Goal: Information Seeking & Learning: Learn about a topic

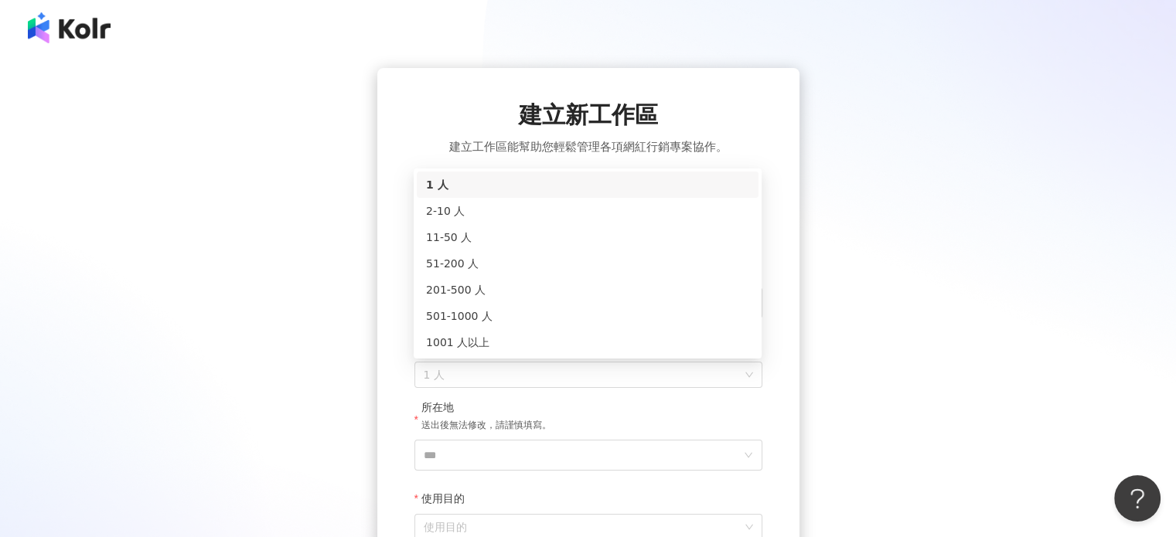
click at [497, 376] on span "1 人" at bounding box center [588, 374] width 329 height 25
drag, startPoint x: 447, startPoint y: 210, endPoint x: 471, endPoint y: 219, distance: 24.7
click at [471, 219] on div "2-10 人" at bounding box center [587, 210] width 323 height 17
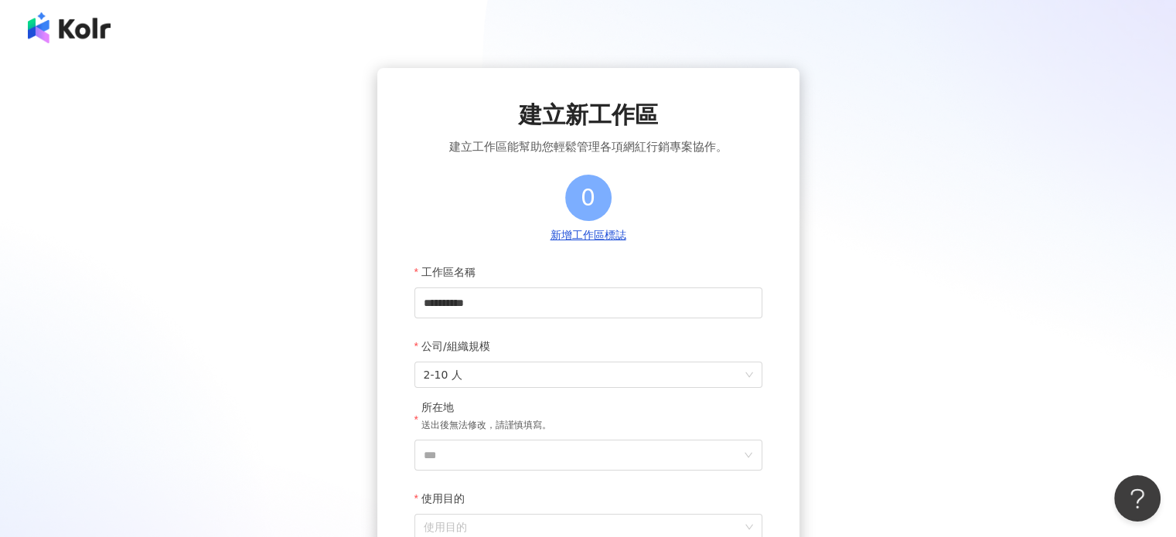
click at [471, 219] on div "**********" at bounding box center [588, 379] width 348 height 409
click at [528, 458] on input "***" at bounding box center [582, 455] width 317 height 29
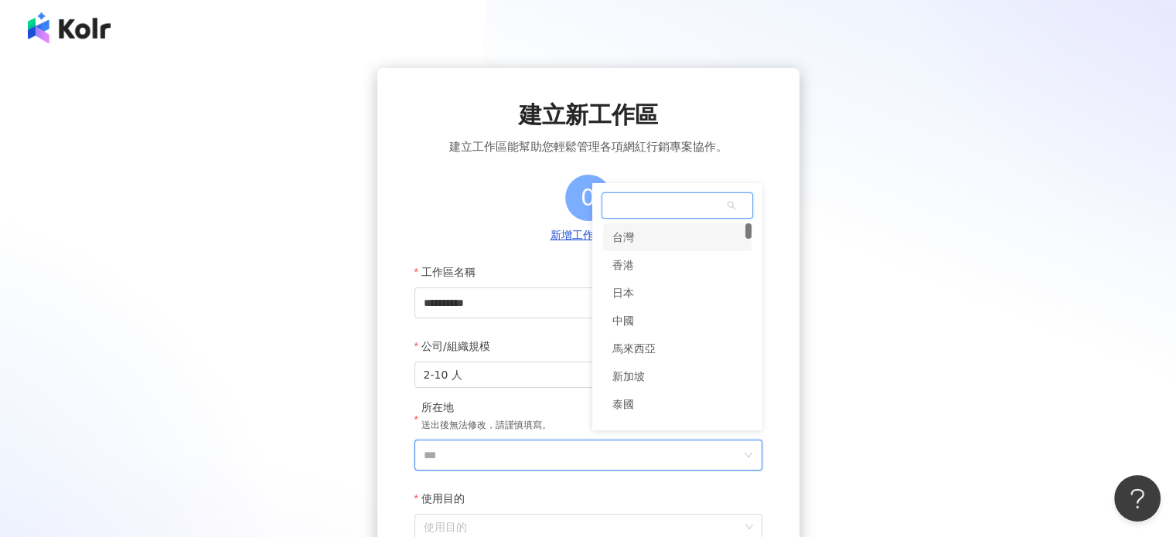
click at [621, 240] on div "台灣" at bounding box center [623, 237] width 22 height 28
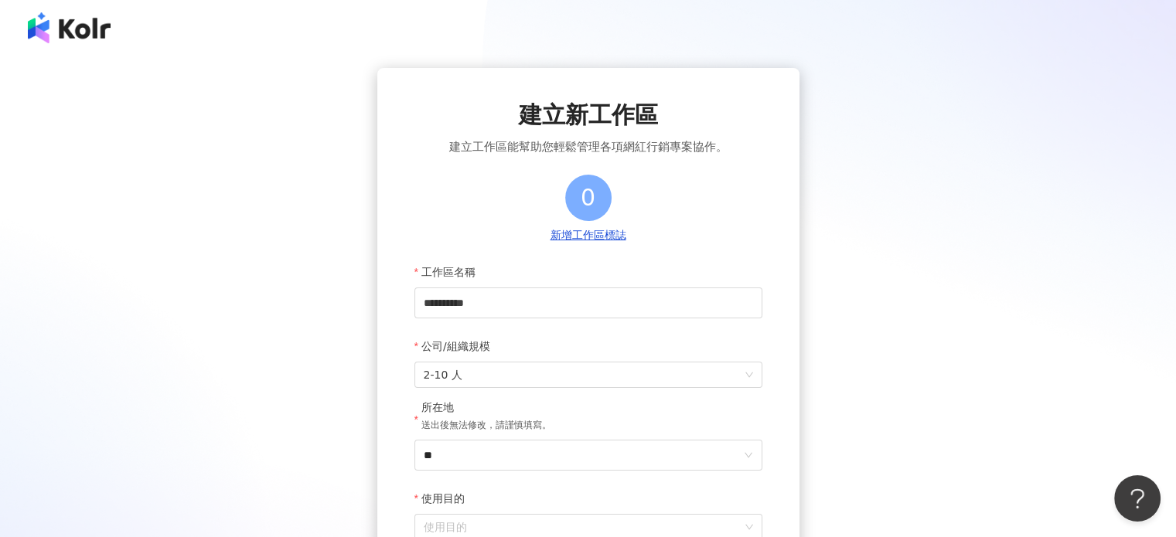
click at [837, 162] on div "**********" at bounding box center [588, 341] width 1138 height 546
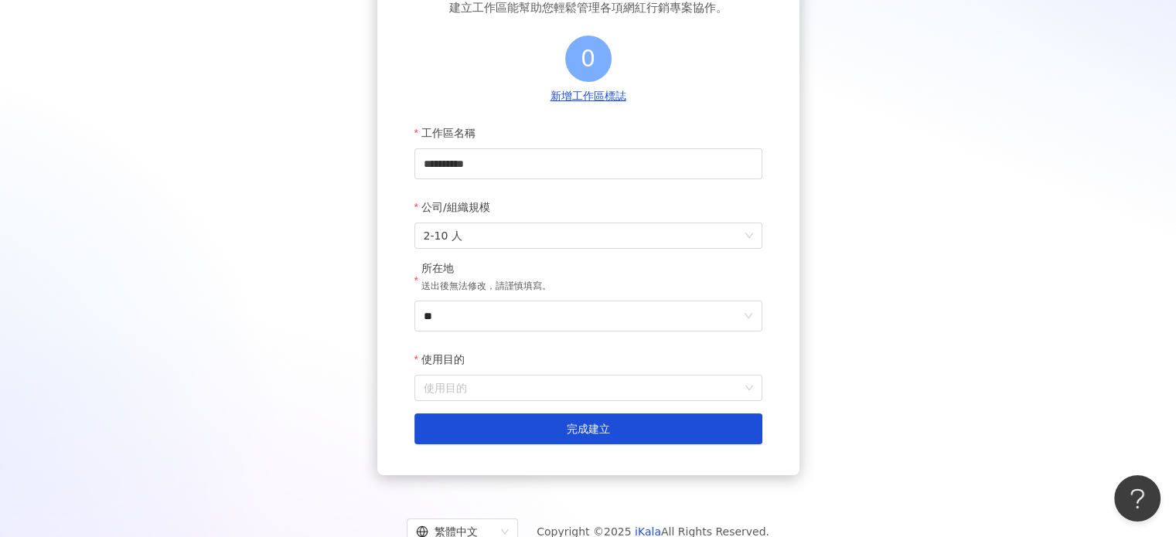
scroll to position [194, 0]
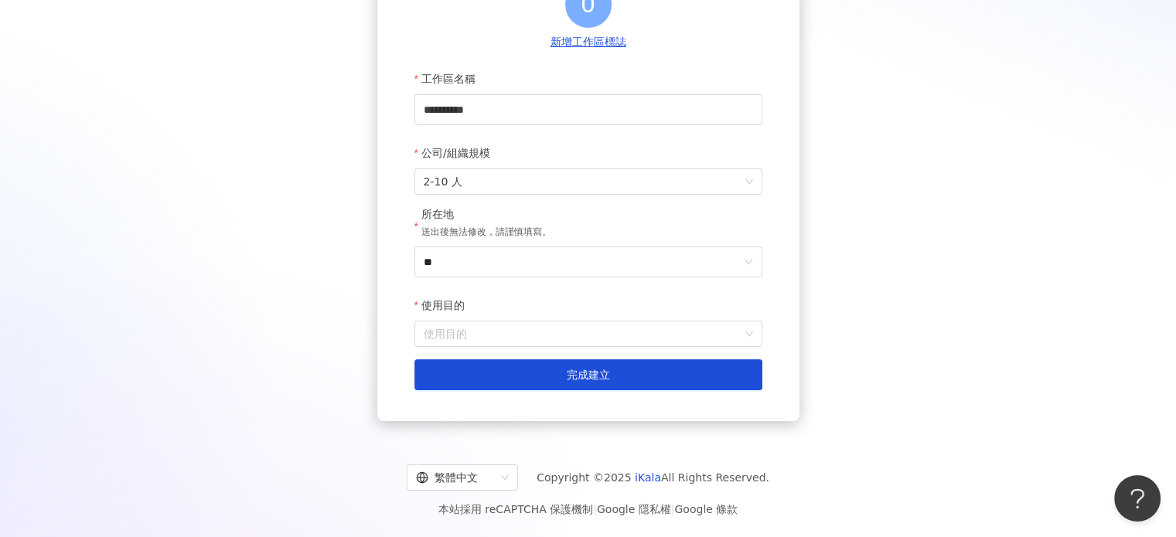
click at [557, 316] on div "使用目的" at bounding box center [588, 305] width 348 height 31
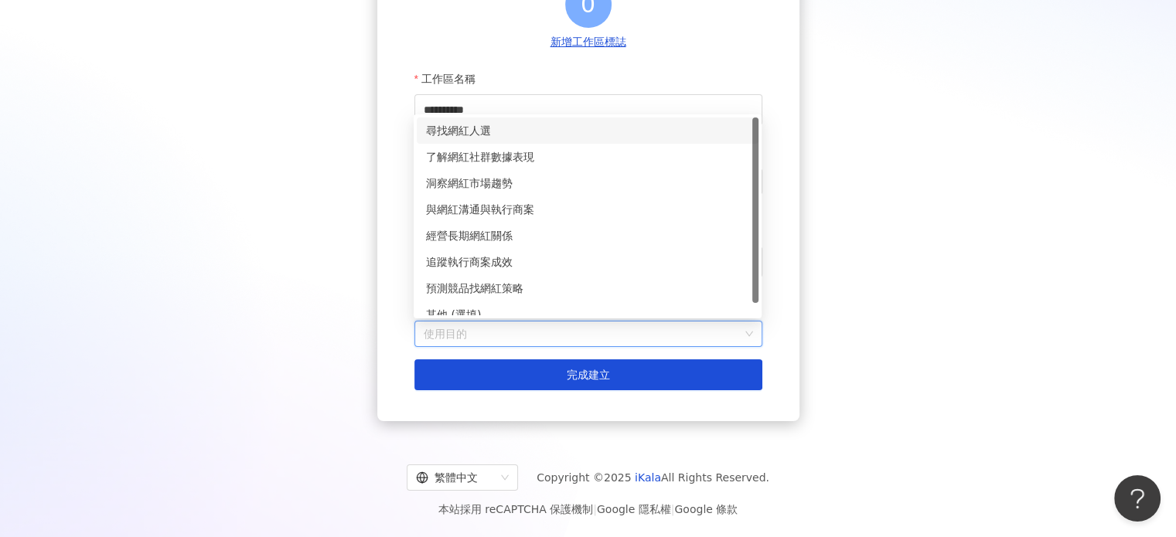
click at [560, 324] on input "使用目的" at bounding box center [588, 334] width 329 height 25
click at [590, 158] on div "了解網紅社群數據表現" at bounding box center [587, 156] width 323 height 17
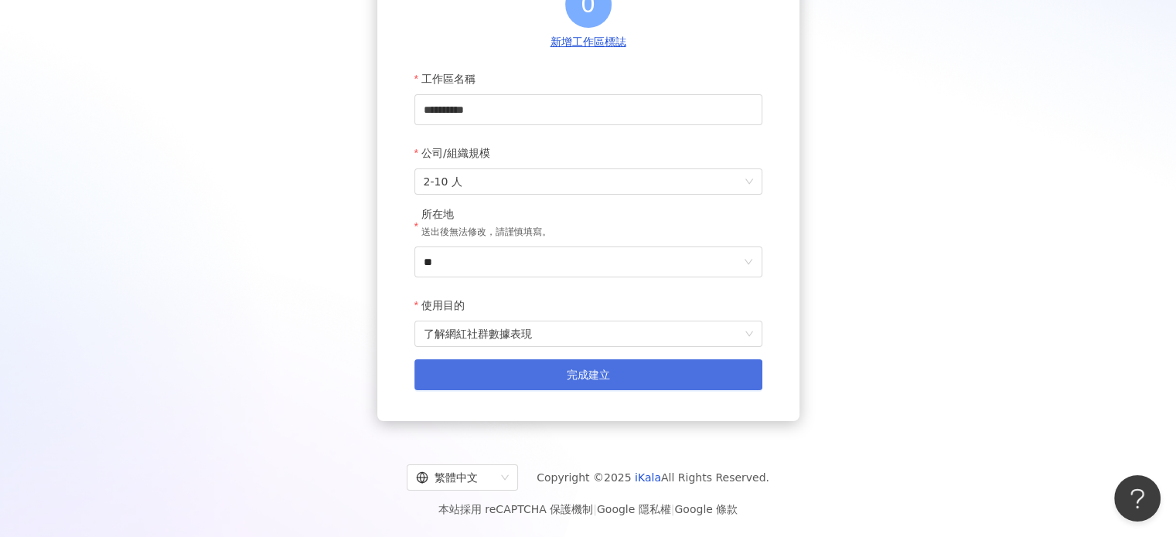
click at [564, 368] on button "完成建立" at bounding box center [588, 374] width 348 height 31
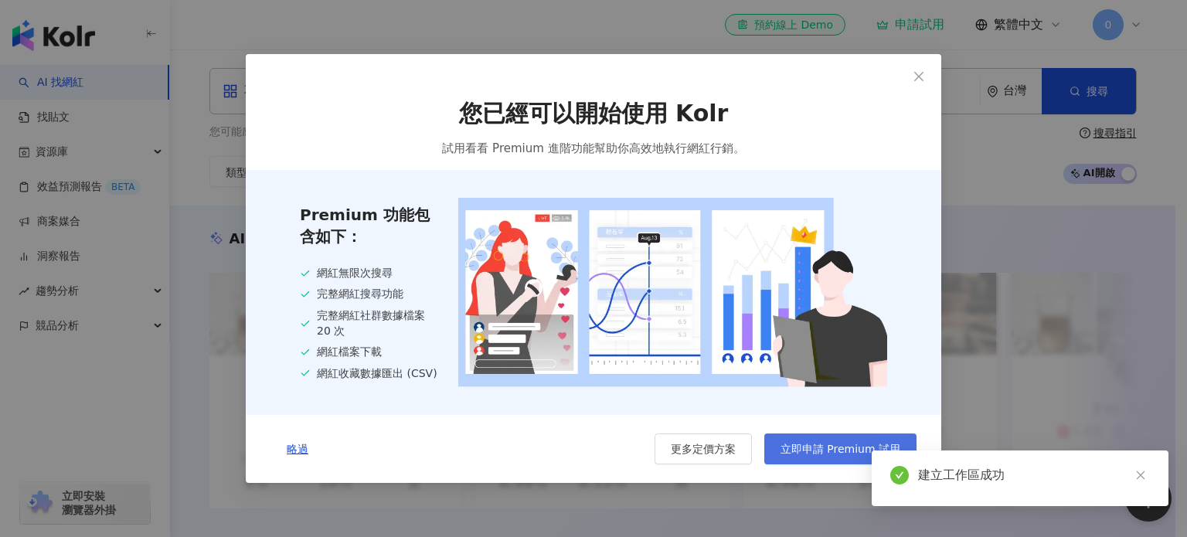
click at [805, 464] on button "立即申請 Premium 試用" at bounding box center [840, 449] width 152 height 31
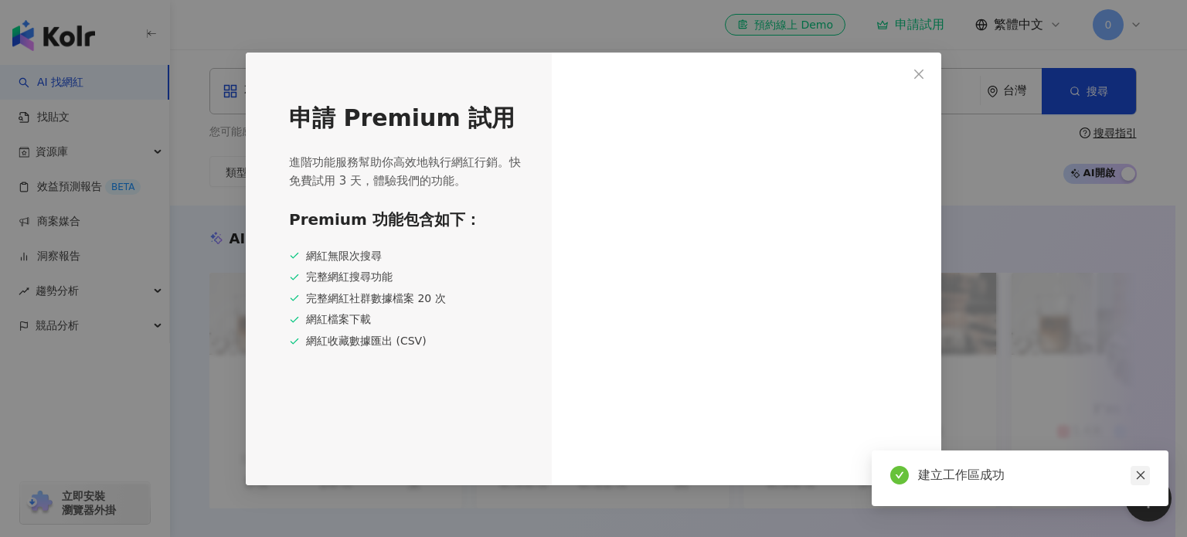
click at [1143, 480] on icon "close" at bounding box center [1140, 475] width 11 height 11
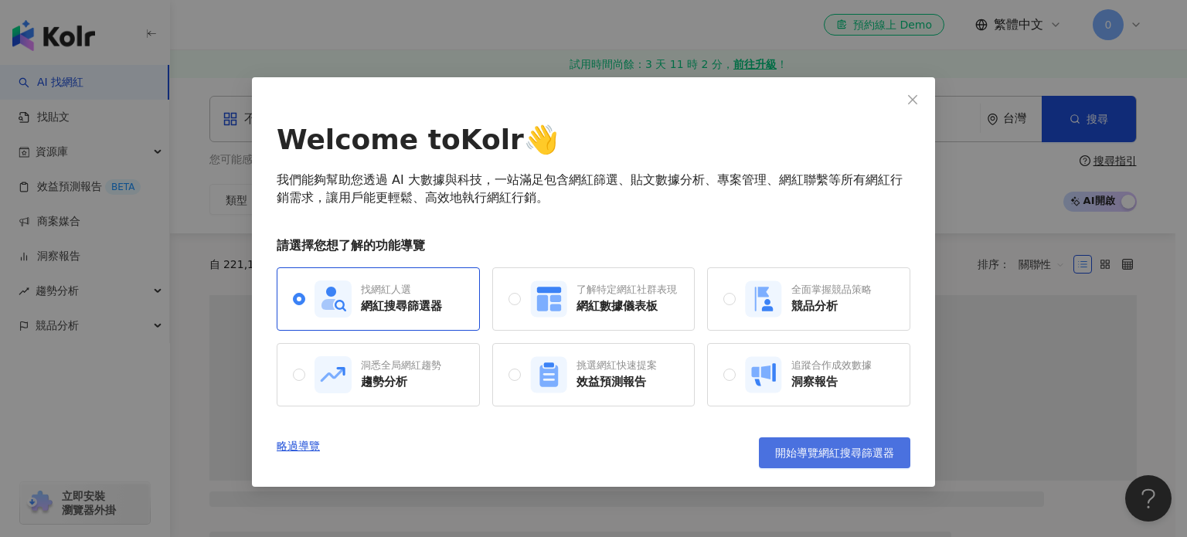
click at [785, 463] on button "開始導覽網紅搜尋篩選器" at bounding box center [834, 452] width 151 height 31
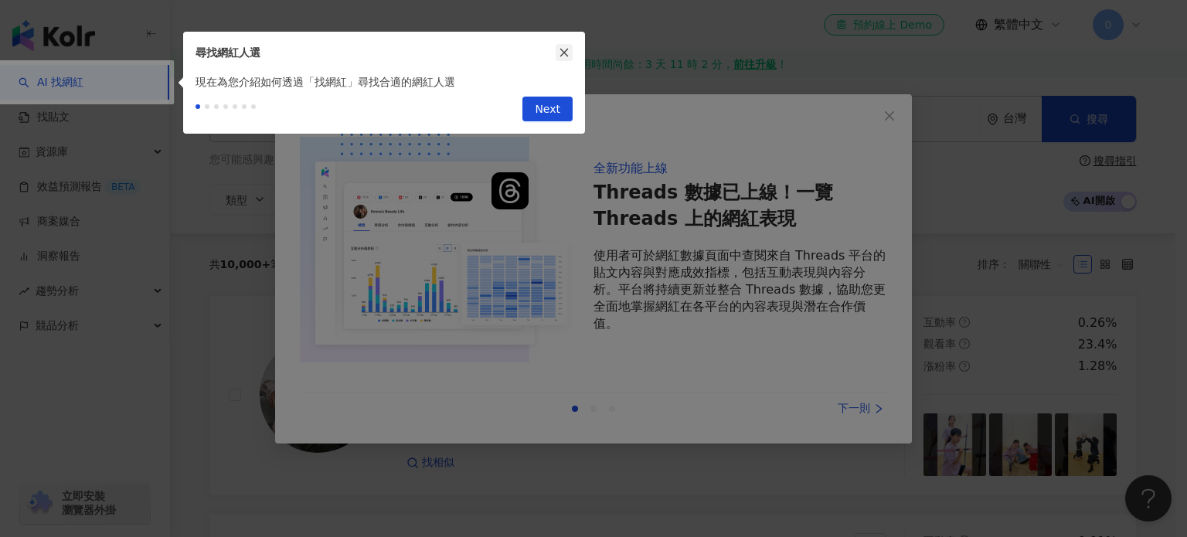
click at [559, 53] on icon "close" at bounding box center [564, 52] width 11 height 11
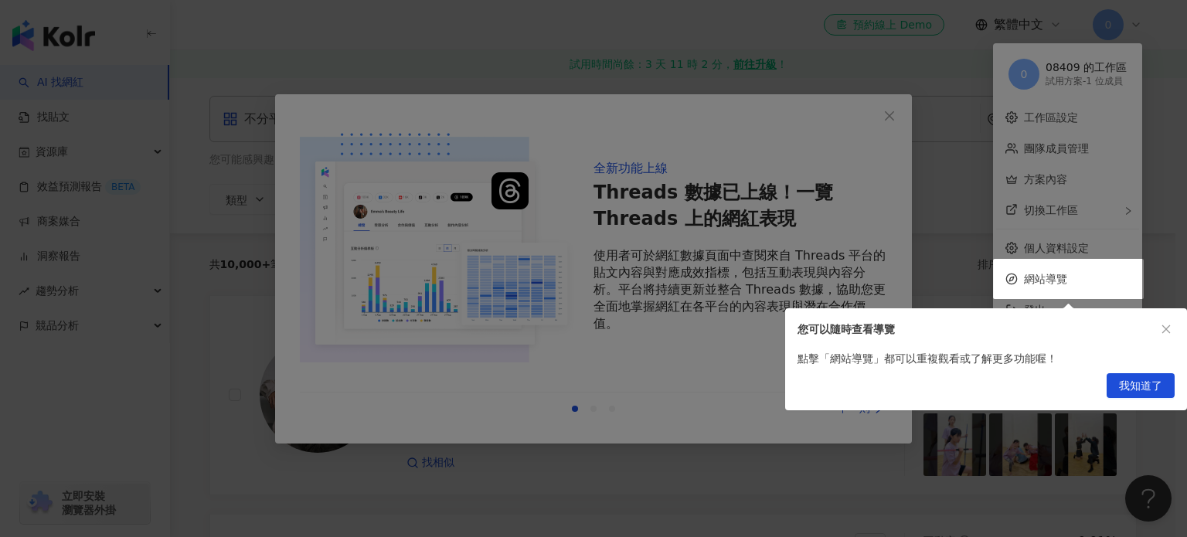
click at [887, 155] on div at bounding box center [593, 268] width 1187 height 537
click at [1165, 339] on div "您可以隨時查看導覽" at bounding box center [986, 329] width 402 height 42
click at [1165, 335] on button "button" at bounding box center [1166, 329] width 17 height 17
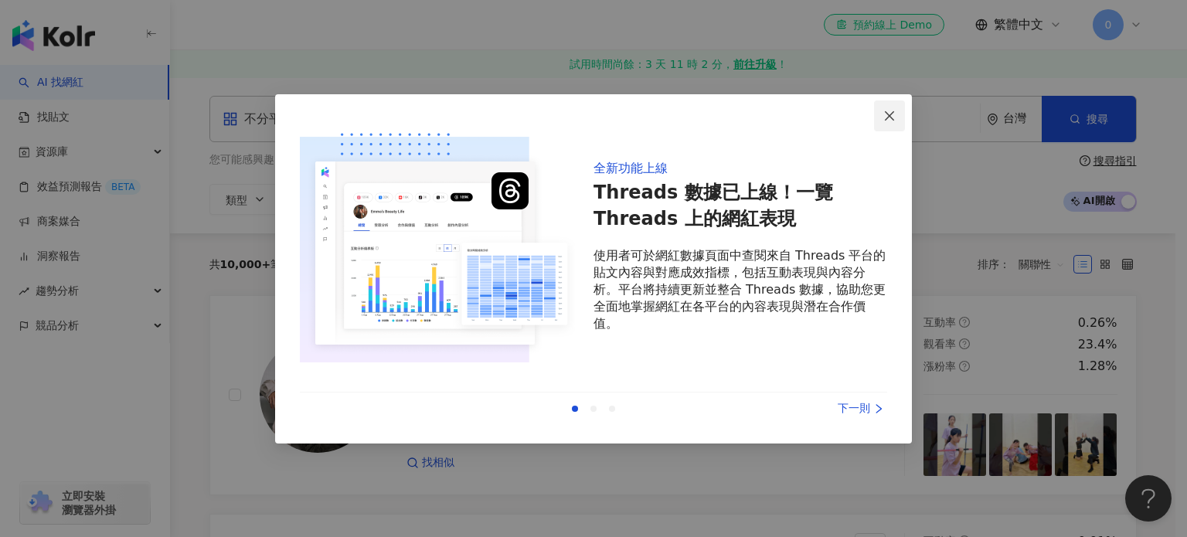
click at [887, 118] on icon "close" at bounding box center [889, 115] width 9 height 9
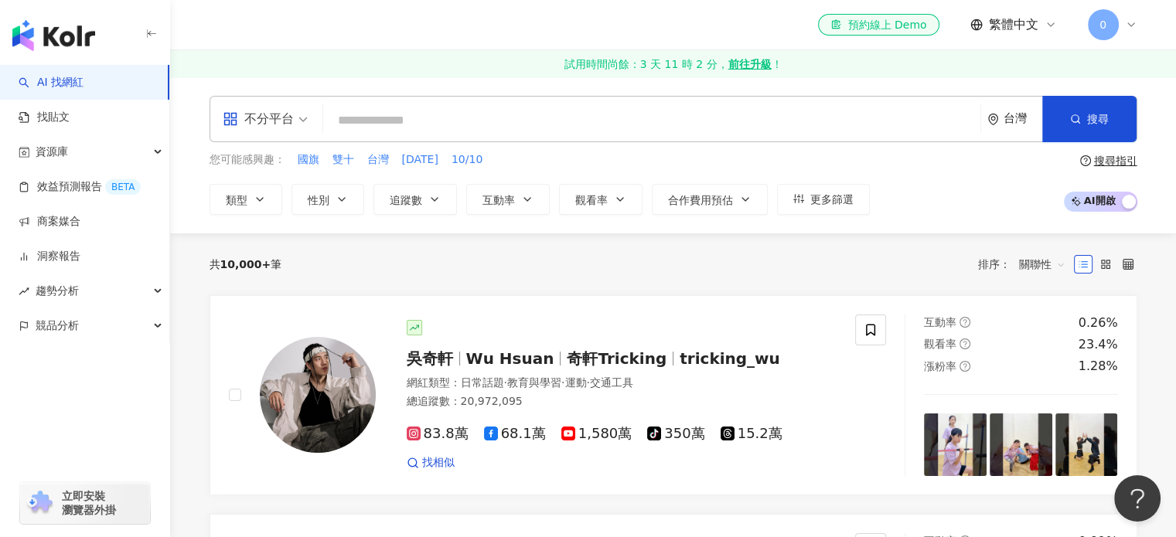
click at [690, 182] on div "您可能感興趣： 國旗 雙十 台灣 國慶日 10/10 類型 性別 追蹤數 互動率 觀看率 合作費用預估 更多篩選" at bounding box center [539, 182] width 660 height 63
click at [662, 168] on div "您可能感興趣： 國旗 雙十 台灣 國慶日 10/10 類型 性別 追蹤數 互動率 觀看率 合作費用預估 更多篩選" at bounding box center [539, 182] width 660 height 63
click at [422, 124] on input "search" at bounding box center [651, 120] width 645 height 29
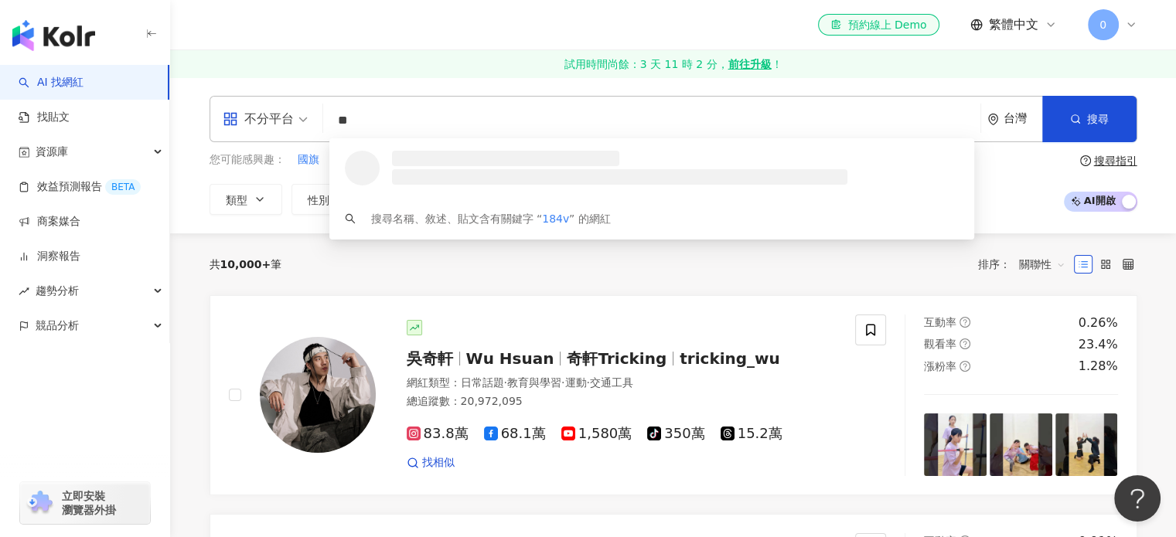
type input "*"
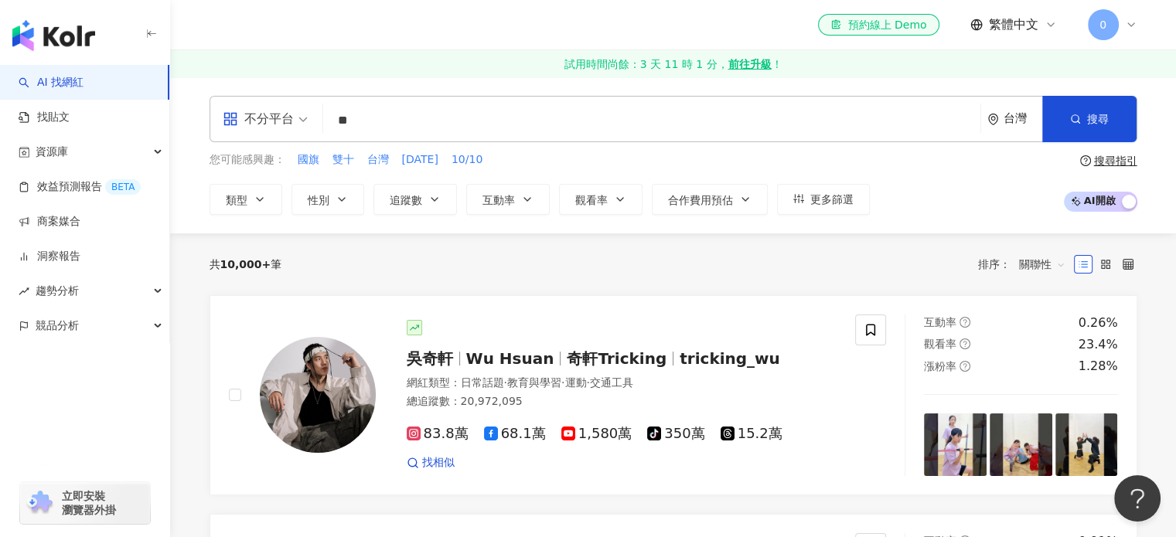
type input "**"
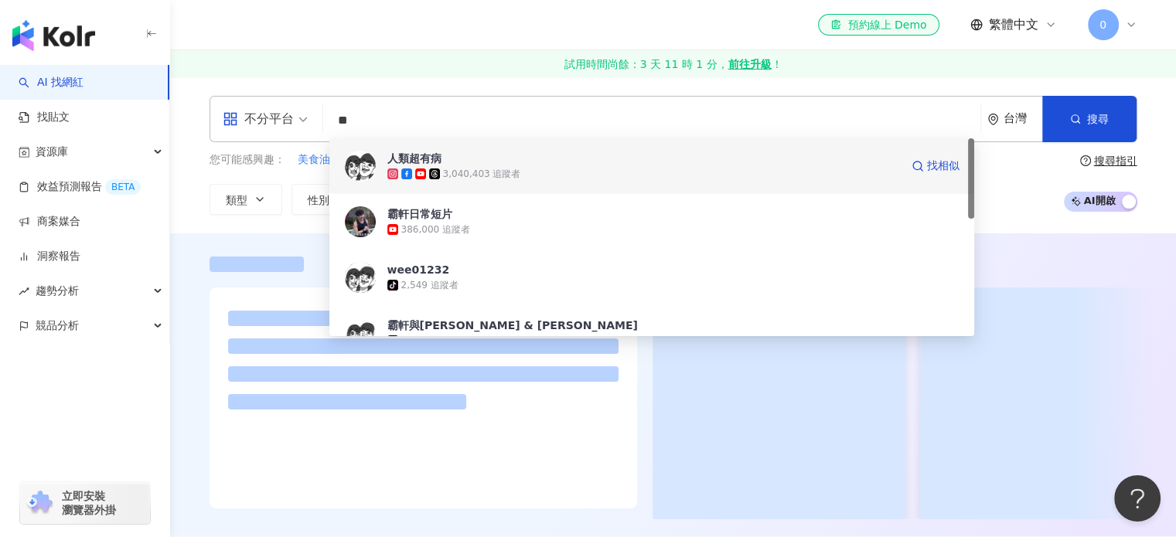
click at [445, 169] on div "3,040,403 追蹤者" at bounding box center [482, 174] width 78 height 13
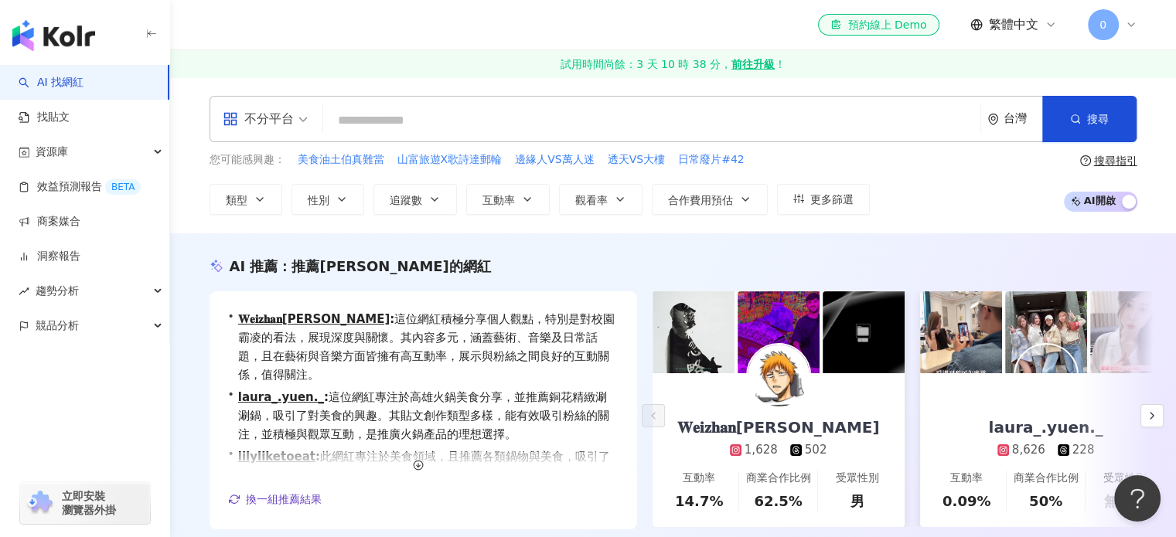
paste input "**"
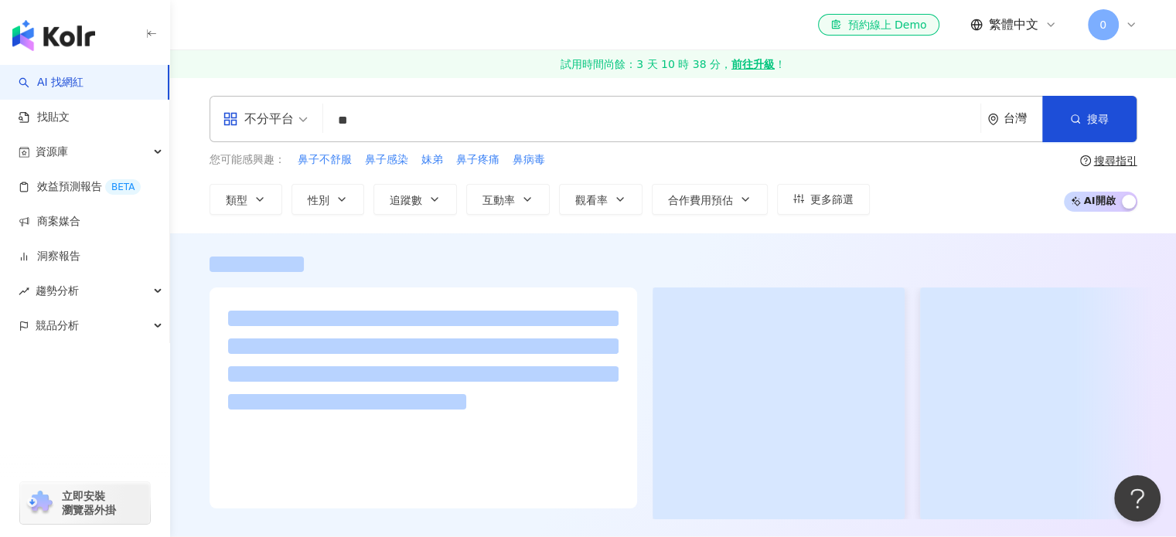
click at [396, 121] on input "**" at bounding box center [651, 120] width 645 height 29
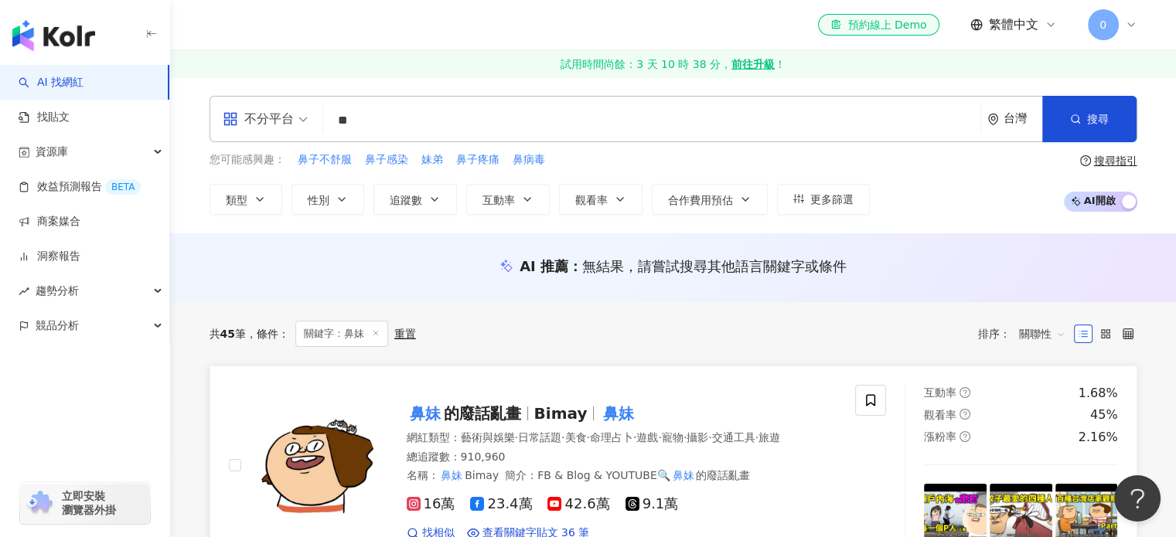
type input "**"
click at [513, 415] on span "的廢話亂畫" at bounding box center [482, 413] width 77 height 19
click at [369, 132] on input "**" at bounding box center [651, 120] width 645 height 29
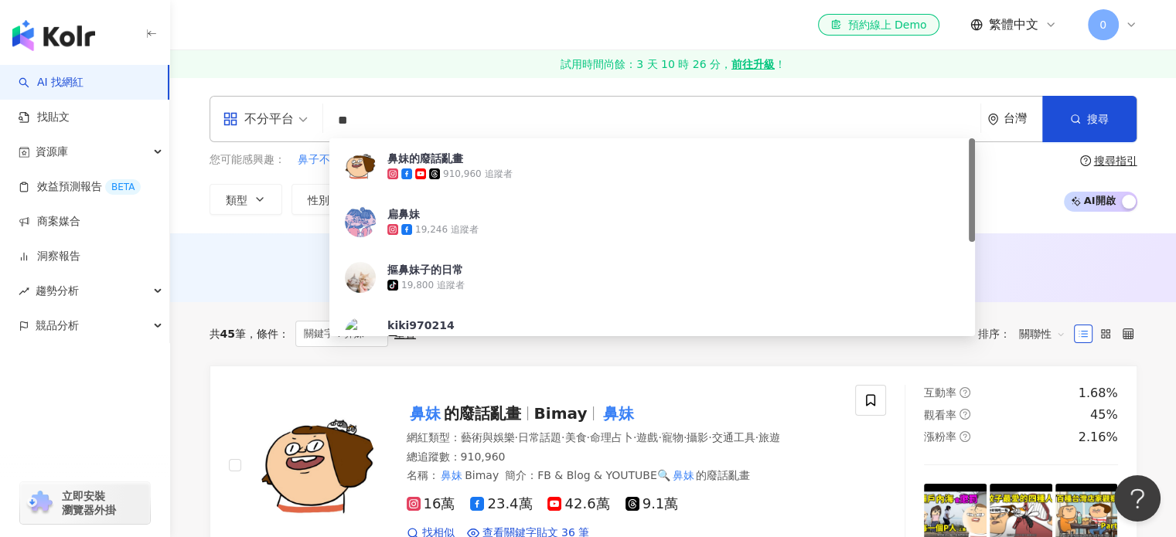
click at [369, 132] on input "**" at bounding box center [651, 120] width 645 height 29
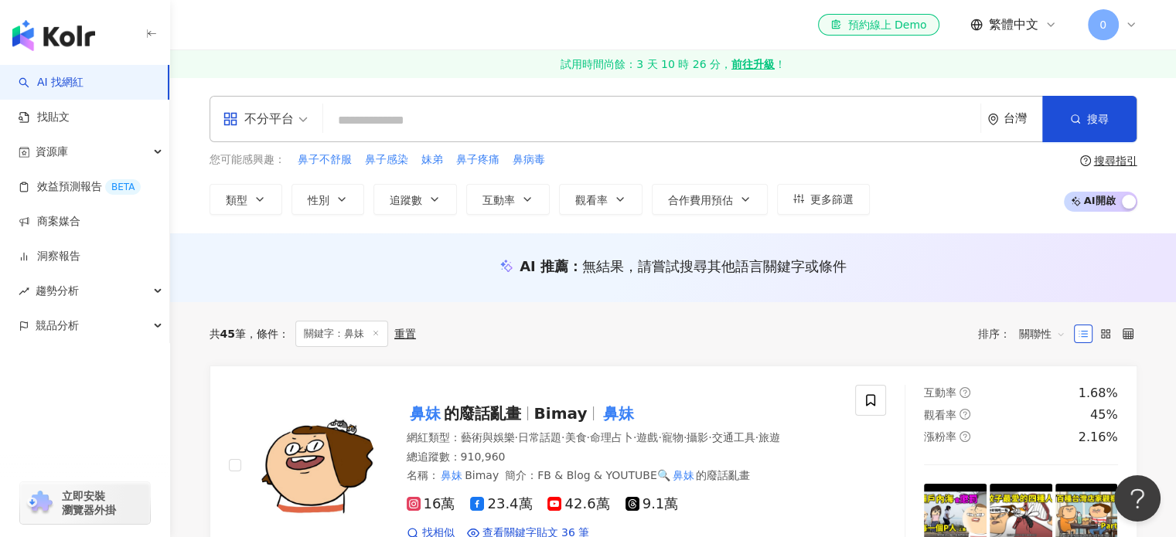
paste input "***"
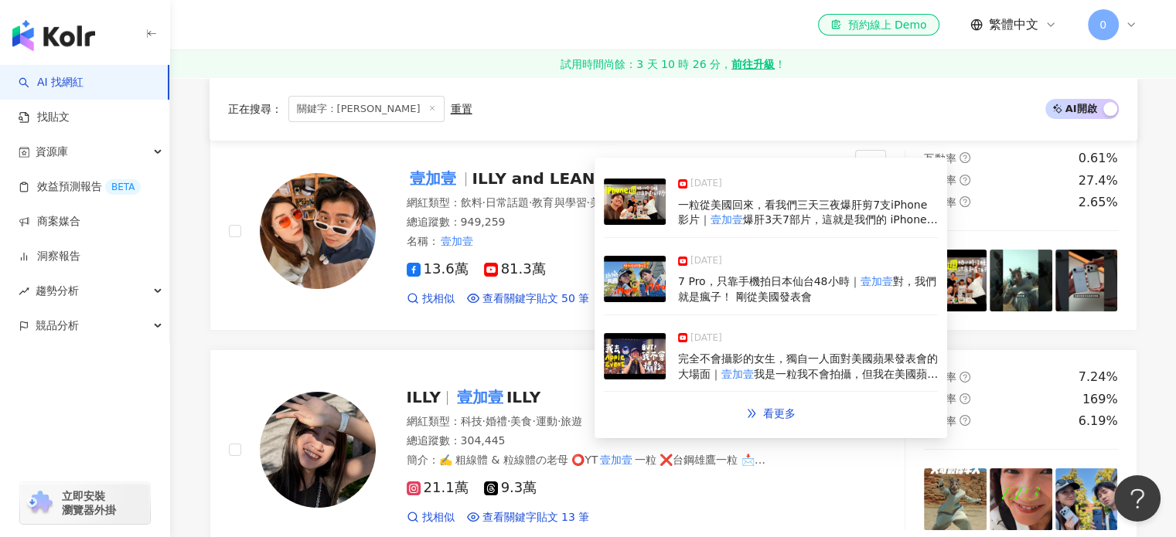
scroll to position [228, 0]
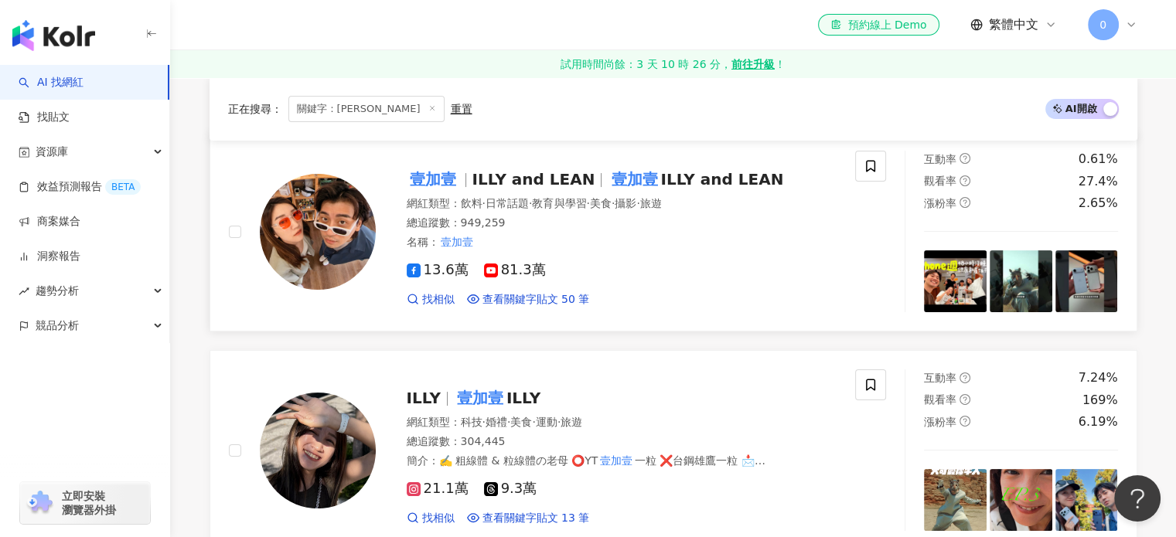
type input "***"
click at [607, 179] on mark "壹加壹" at bounding box center [633, 179] width 53 height 25
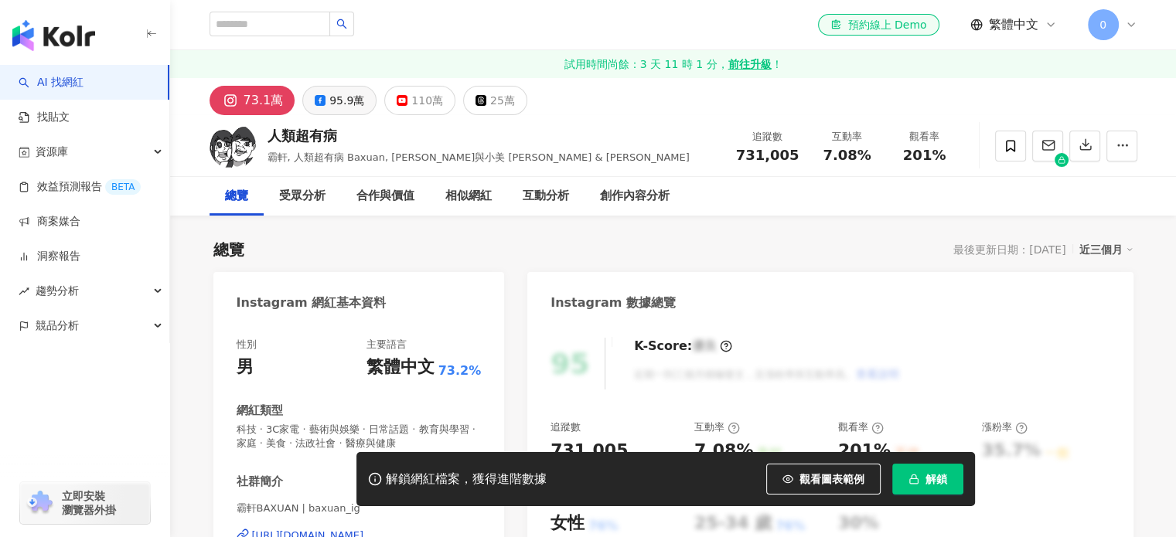
click at [331, 95] on div "95.9萬" at bounding box center [346, 101] width 35 height 22
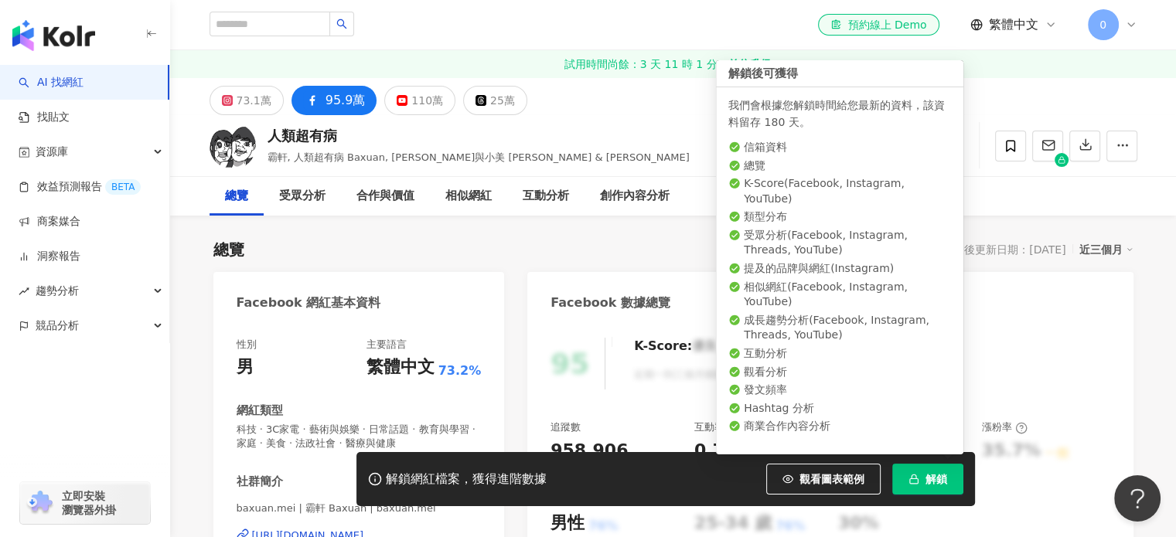
click at [916, 483] on rect "button" at bounding box center [913, 480] width 9 height 5
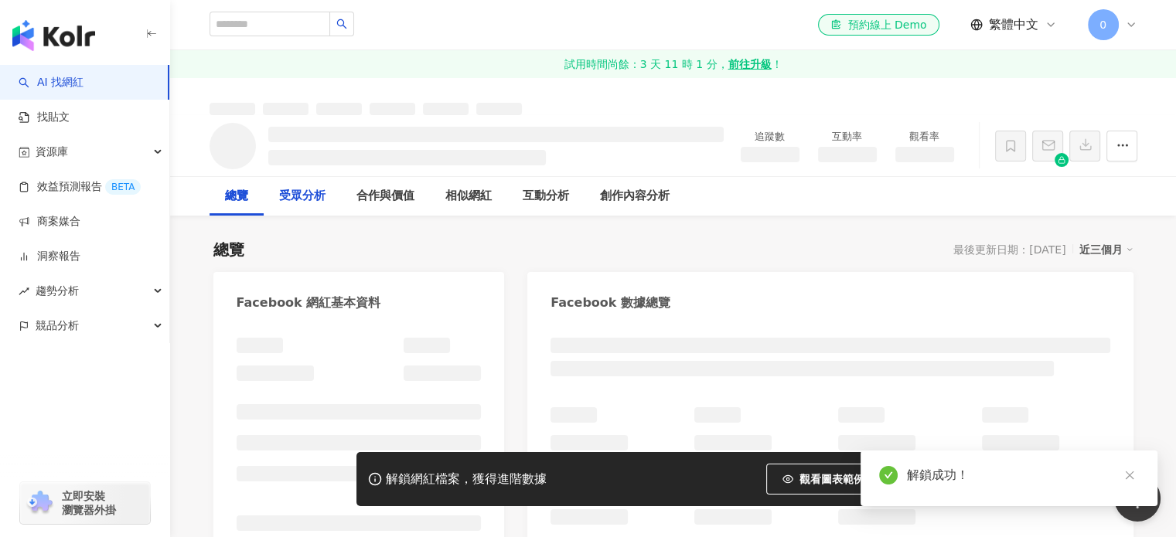
click at [300, 205] on div "受眾分析" at bounding box center [302, 196] width 46 height 19
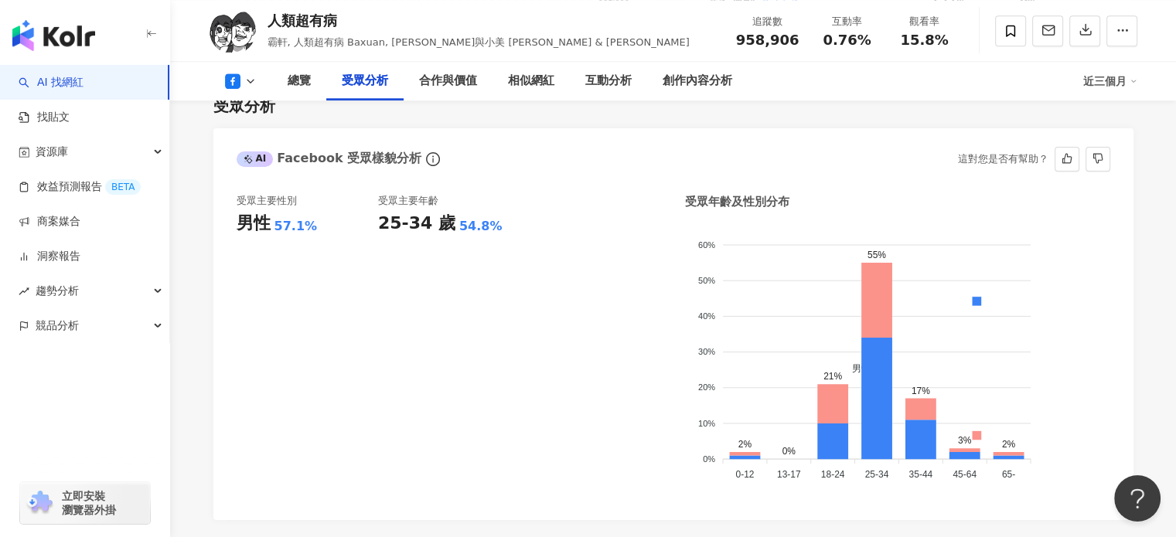
scroll to position [1405, 0]
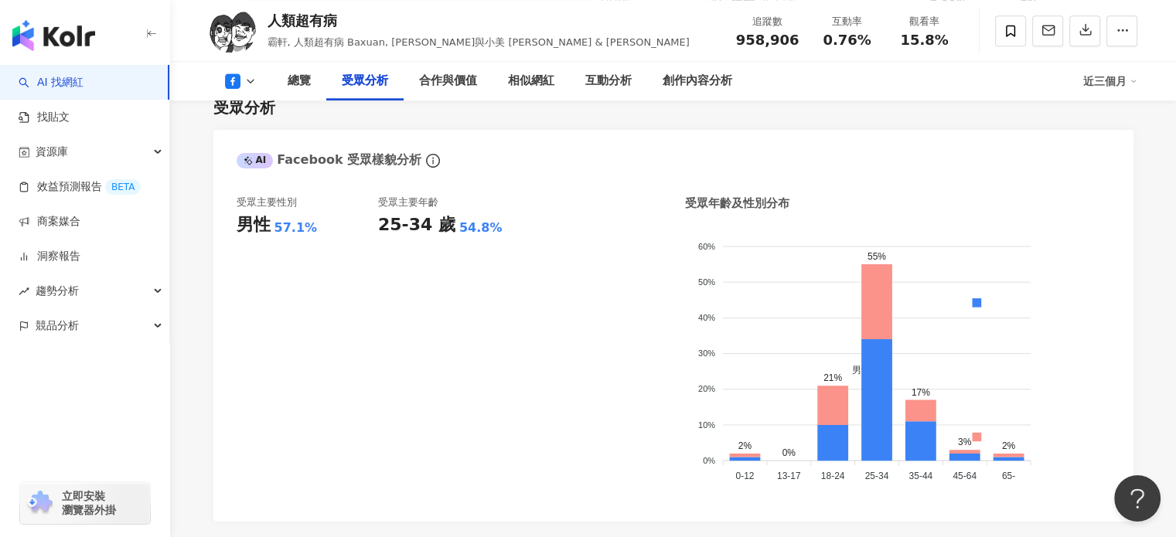
click at [241, 85] on button at bounding box center [240, 80] width 63 height 15
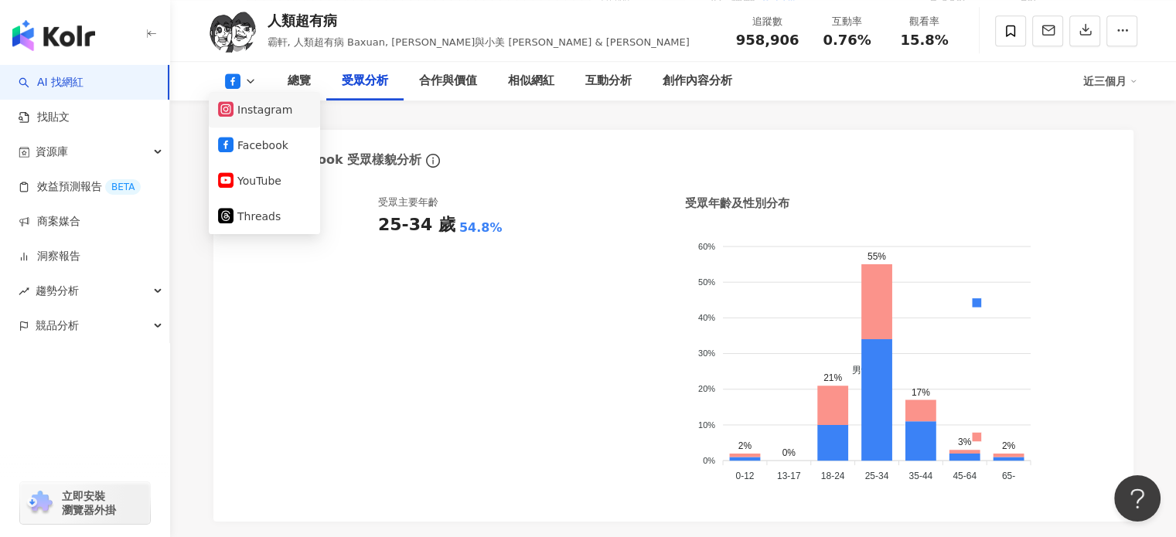
click at [261, 105] on button "Instagram" at bounding box center [264, 110] width 93 height 22
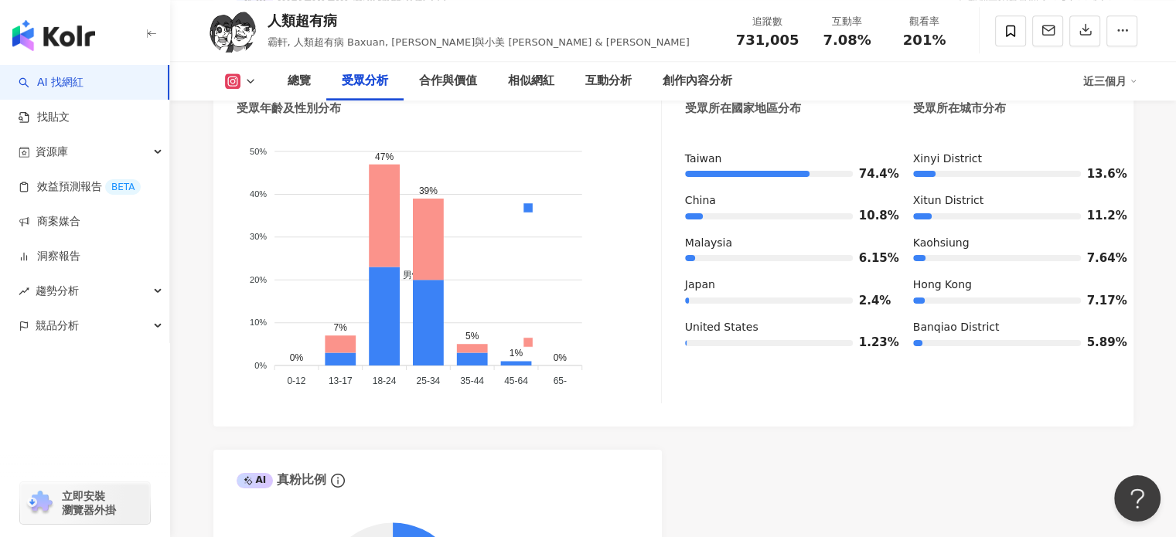
scroll to position [1503, 0]
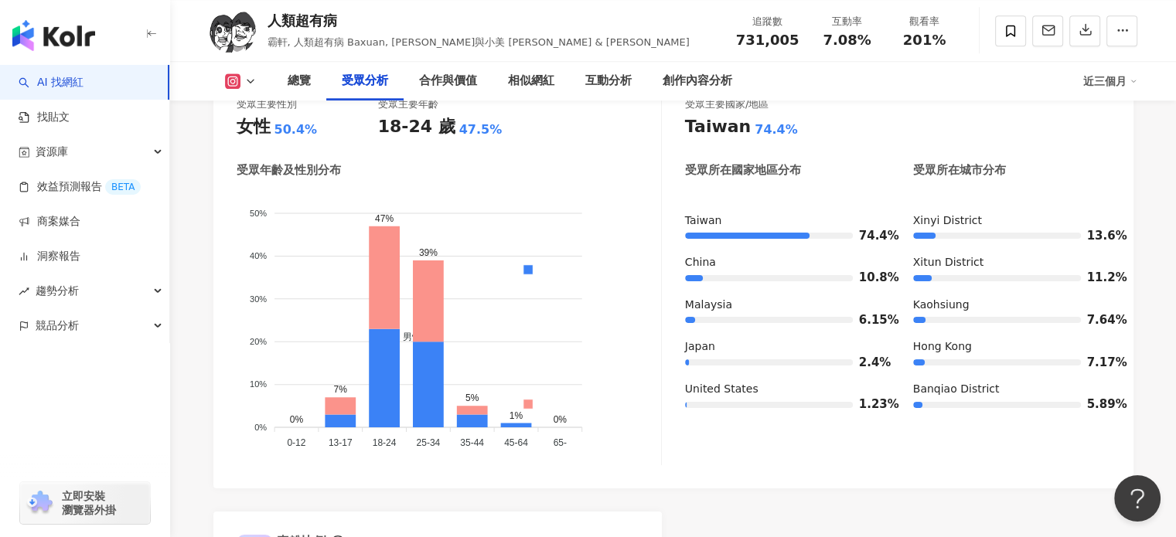
click at [237, 83] on icon at bounding box center [232, 80] width 15 height 15
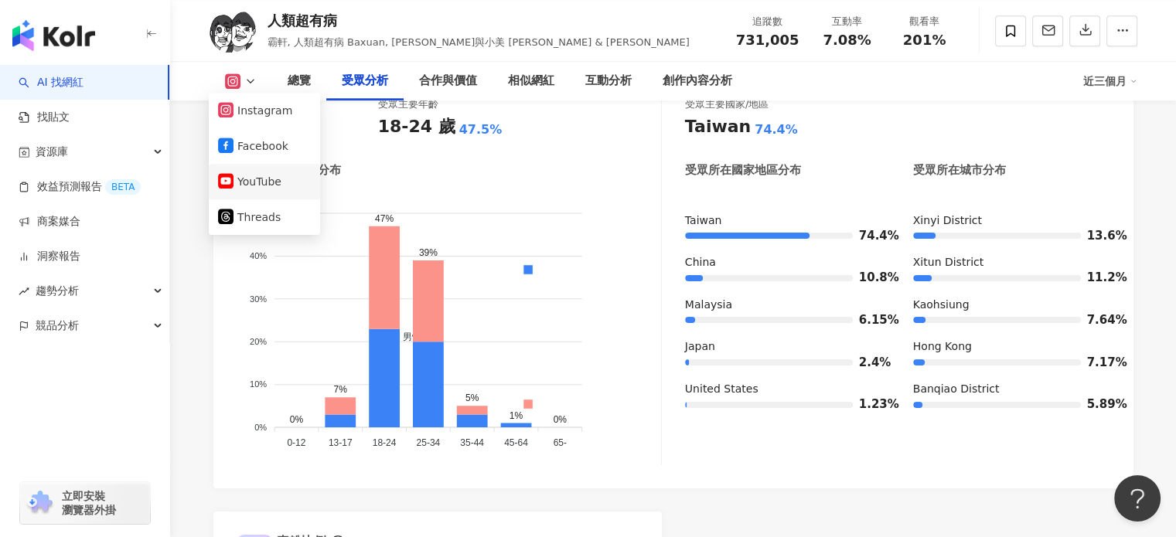
click at [277, 179] on button "YouTube" at bounding box center [264, 182] width 93 height 22
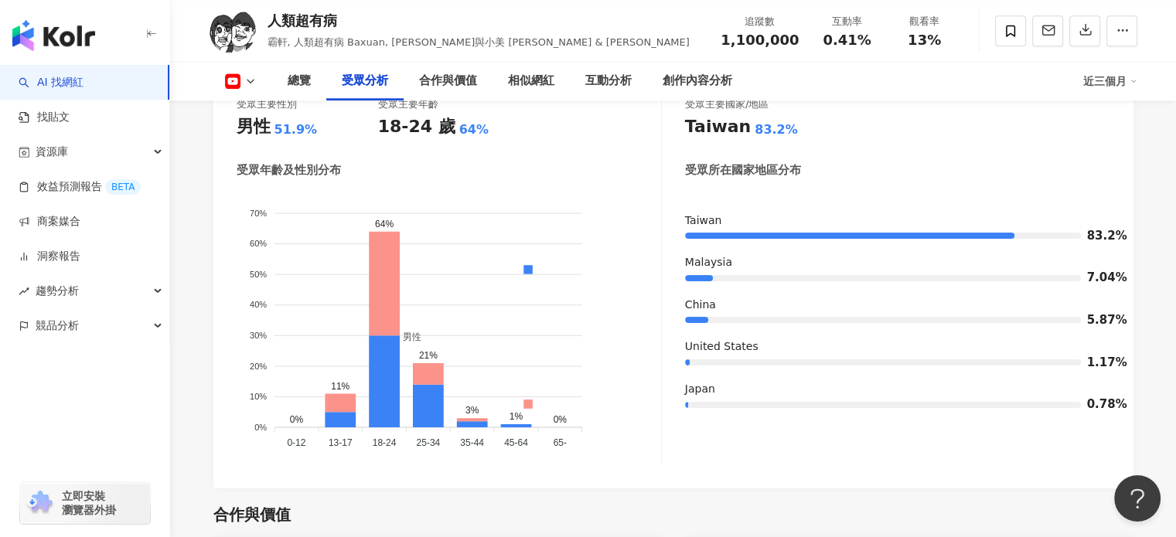
scroll to position [1527, 0]
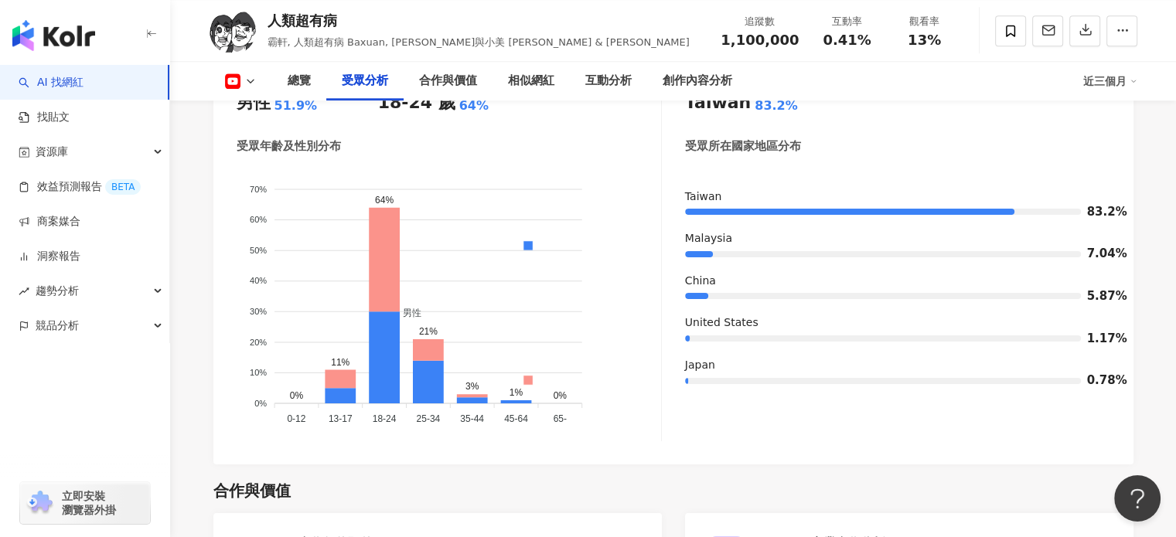
click at [232, 83] on rect at bounding box center [232, 81] width 13 height 9
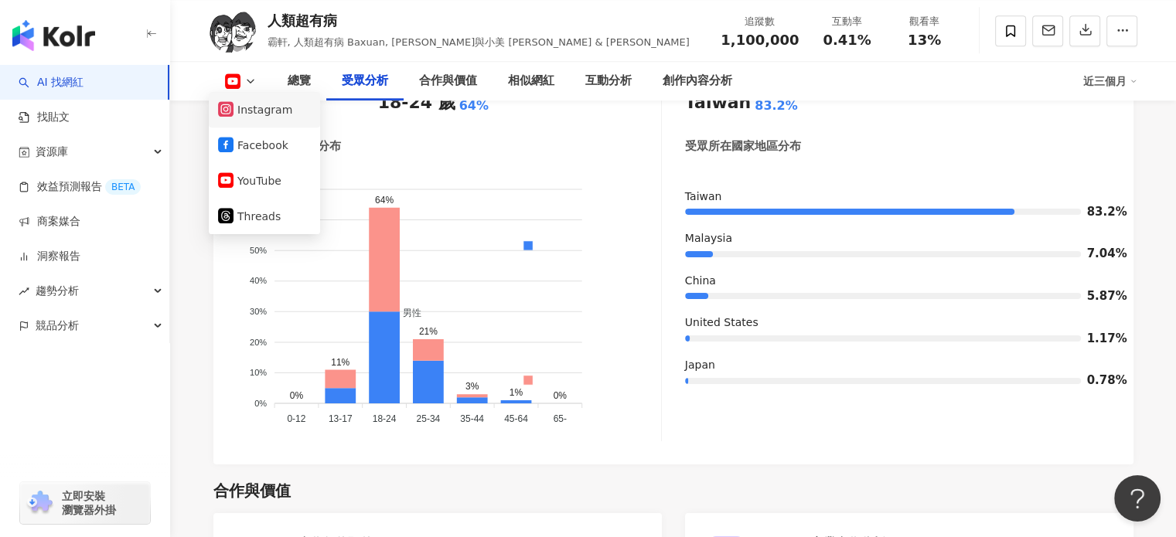
click at [267, 119] on button "Instagram" at bounding box center [264, 110] width 93 height 22
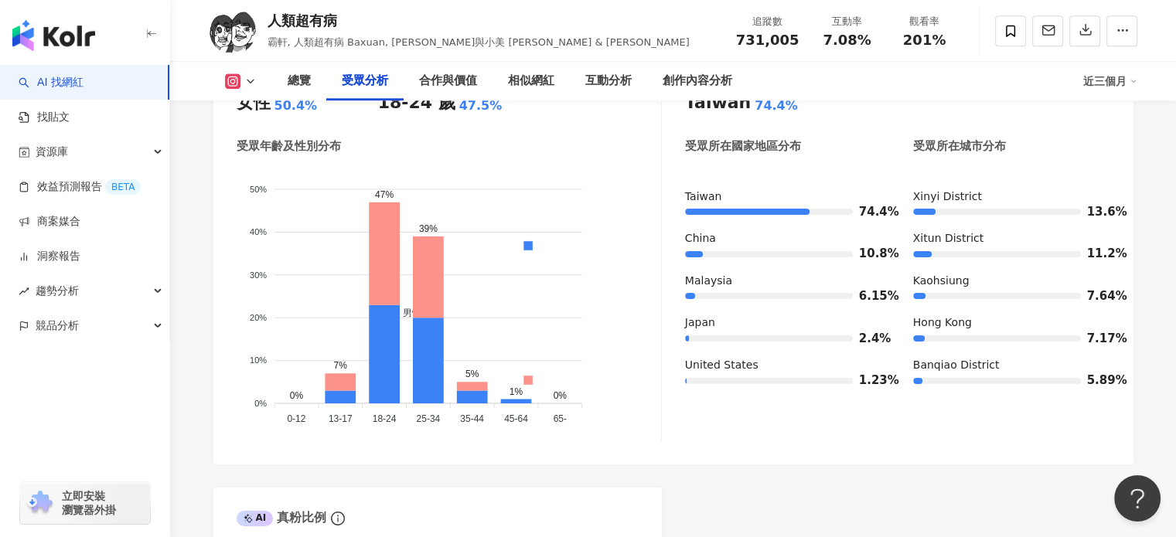
scroll to position [1503, 0]
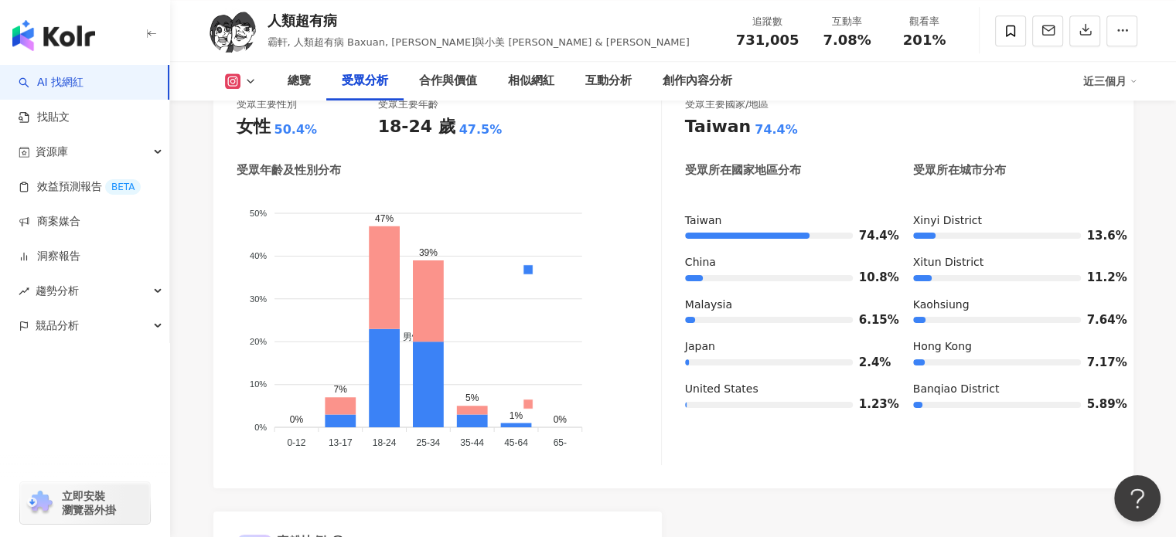
click at [238, 83] on icon at bounding box center [232, 80] width 15 height 15
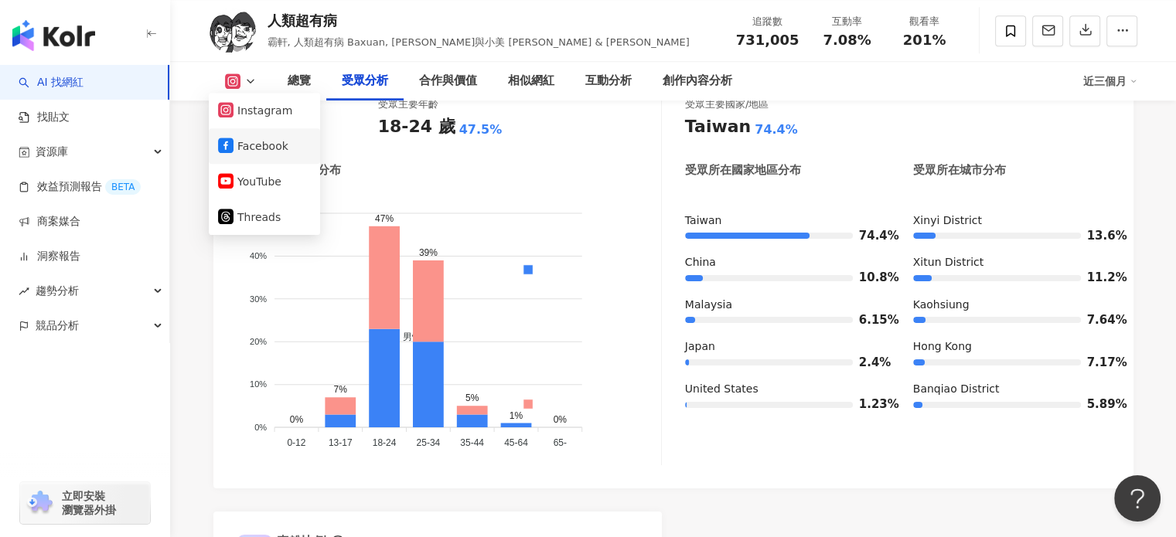
click at [267, 135] on button "Facebook" at bounding box center [264, 146] width 93 height 22
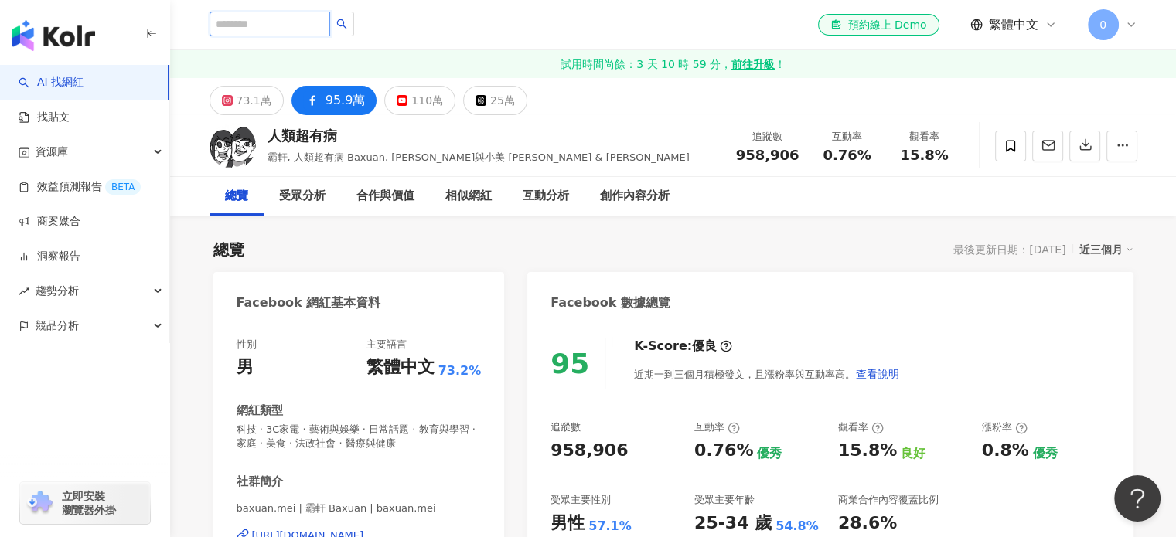
click at [330, 30] on input "search" at bounding box center [269, 24] width 121 height 25
paste input "**"
type input "**"
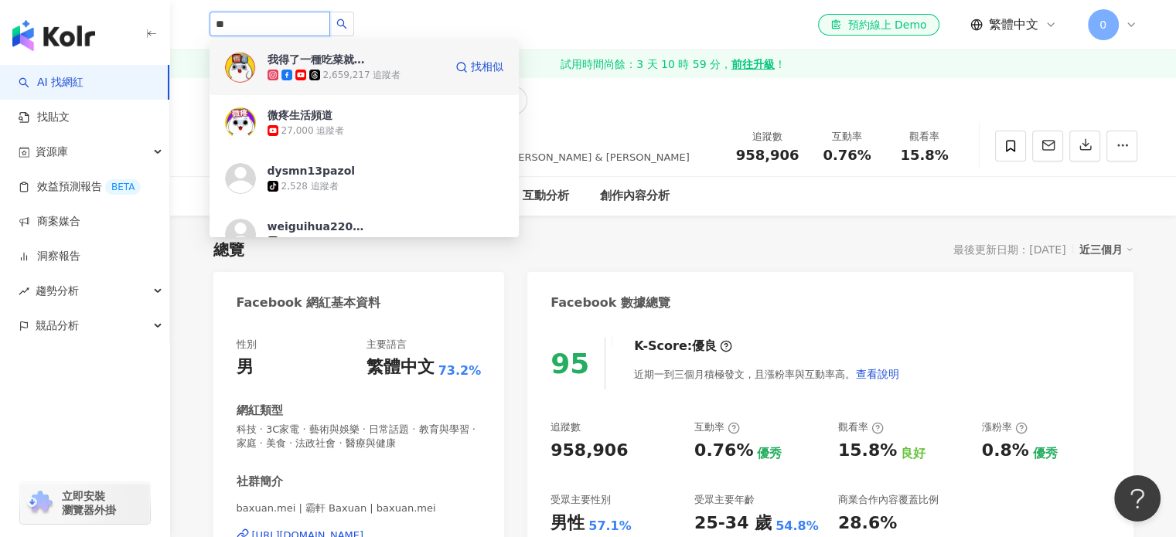
click at [351, 77] on div "2,659,217 追蹤者" at bounding box center [362, 75] width 78 height 13
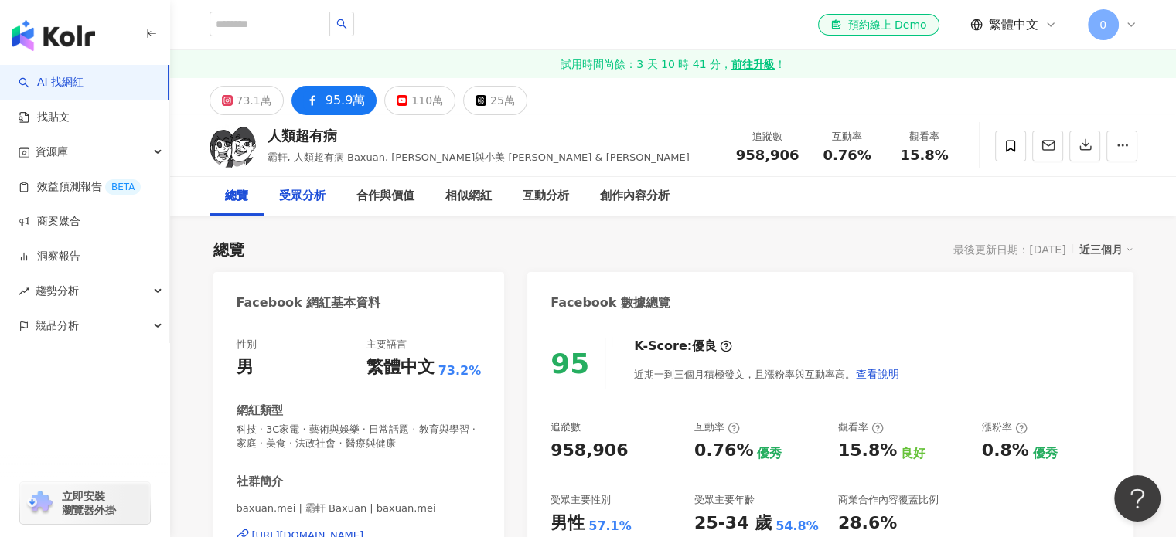
click at [300, 195] on div "受眾分析" at bounding box center [302, 196] width 46 height 19
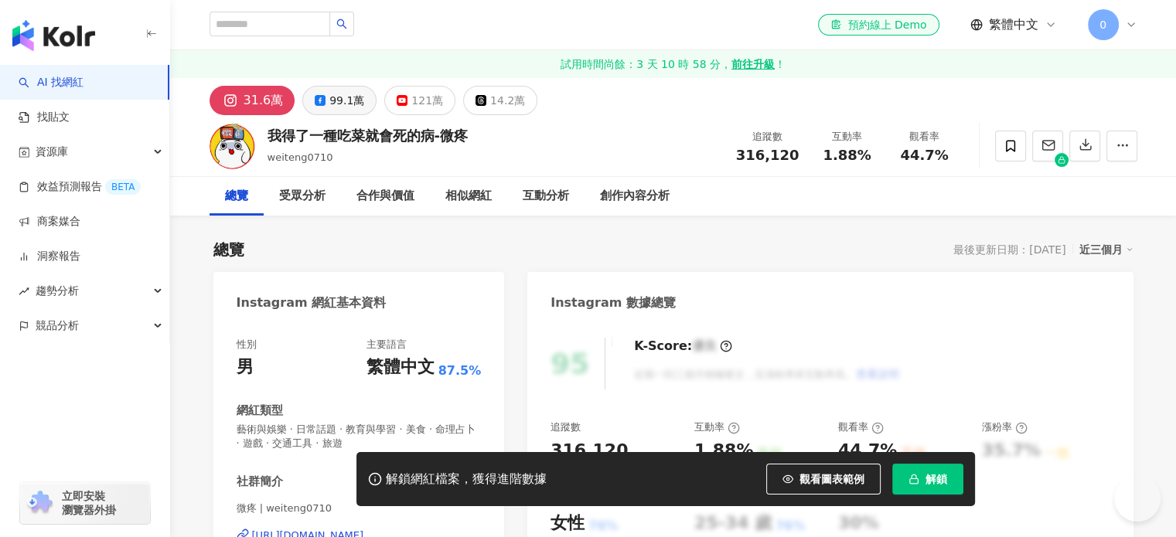
click at [325, 102] on button "99.1萬" at bounding box center [339, 100] width 74 height 29
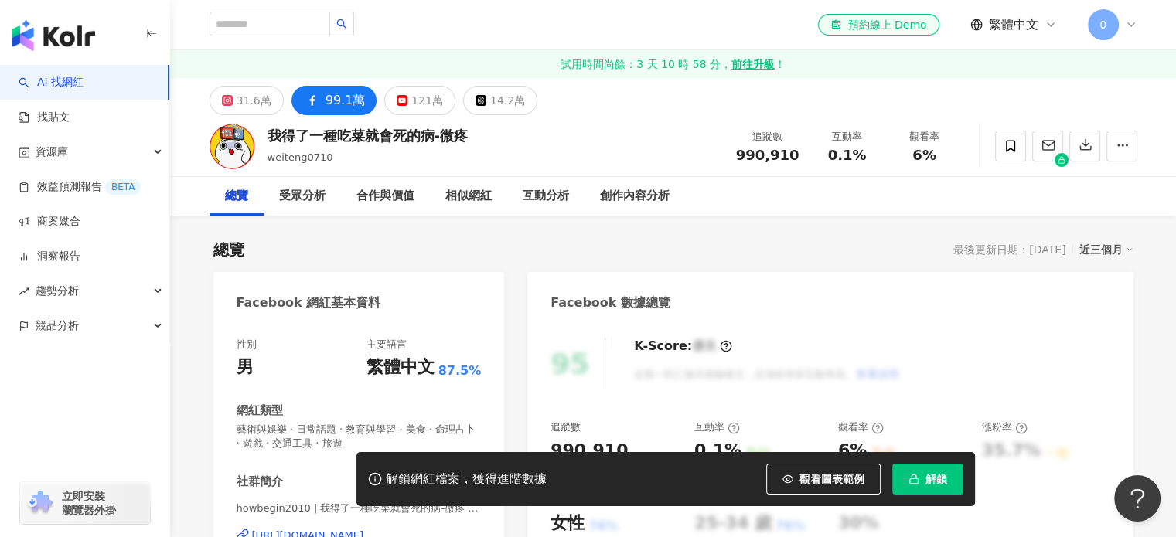
click at [932, 481] on span "解鎖" at bounding box center [936, 479] width 22 height 12
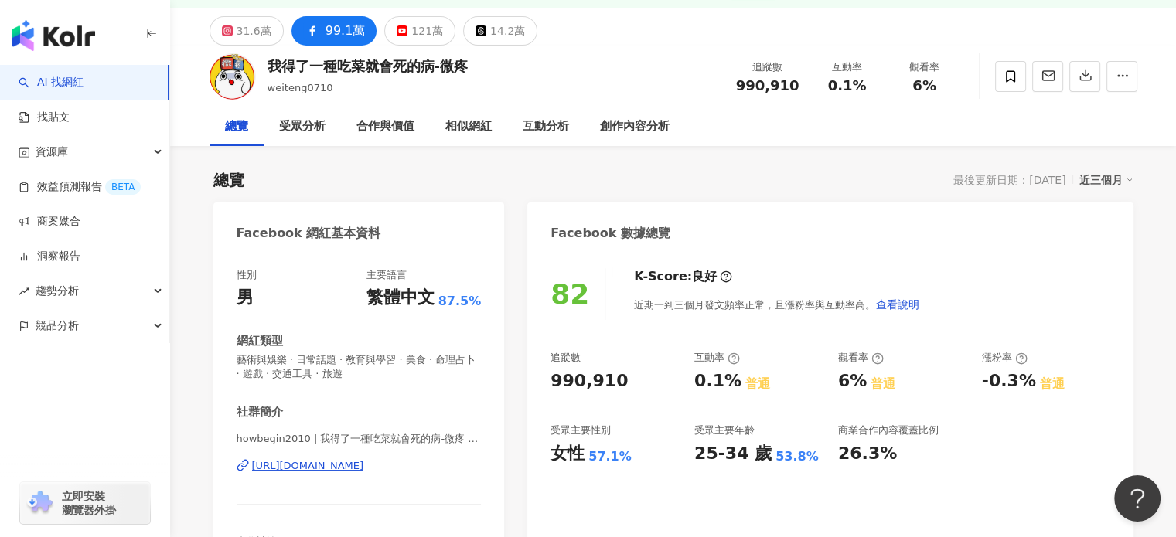
scroll to position [68, 0]
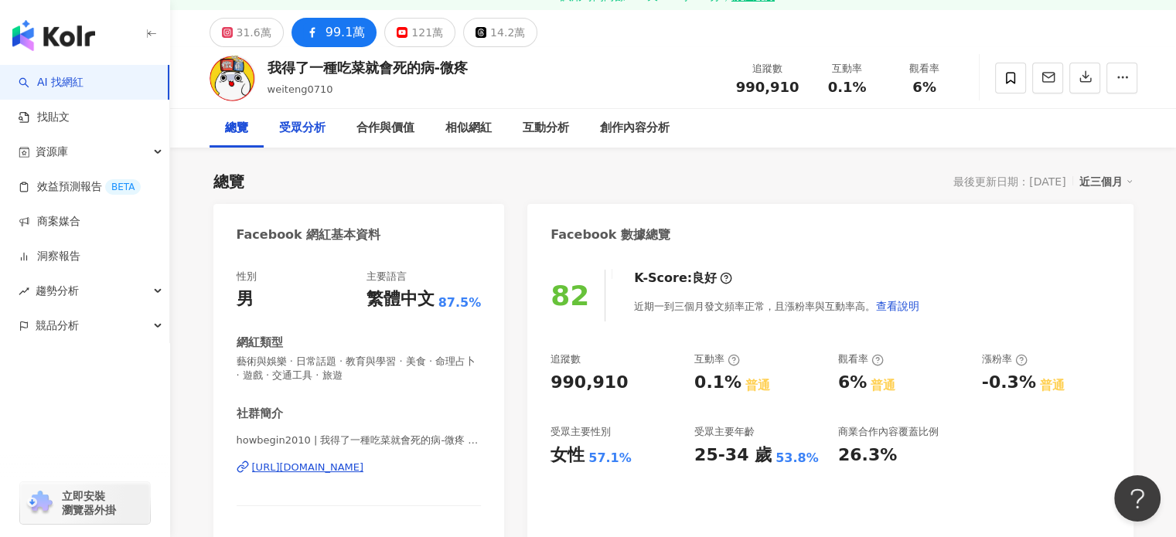
click at [300, 134] on div "受眾分析" at bounding box center [302, 128] width 46 height 19
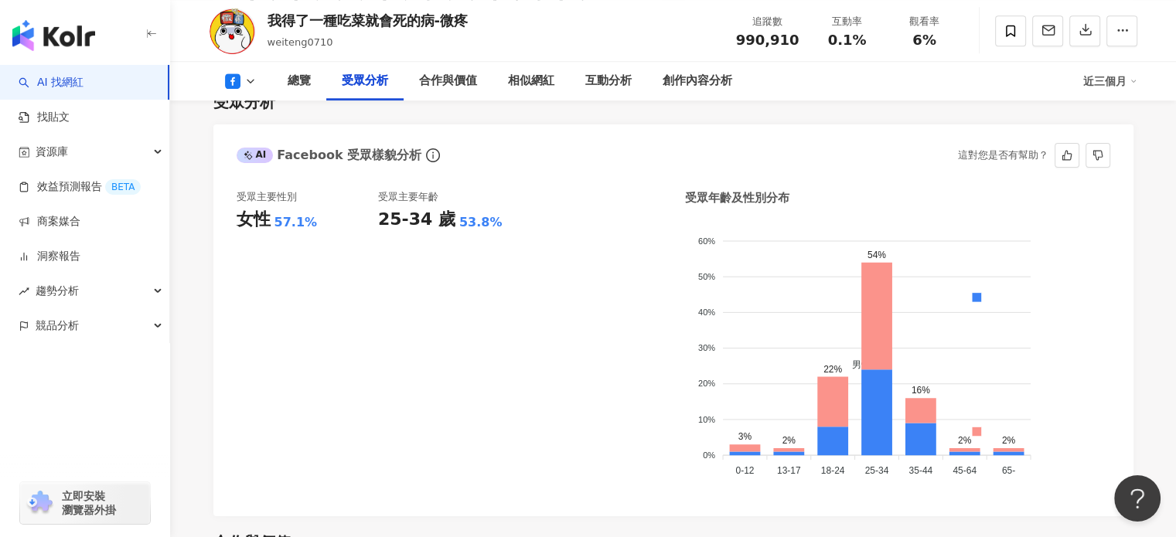
scroll to position [1370, 0]
click at [257, 87] on button at bounding box center [240, 80] width 63 height 15
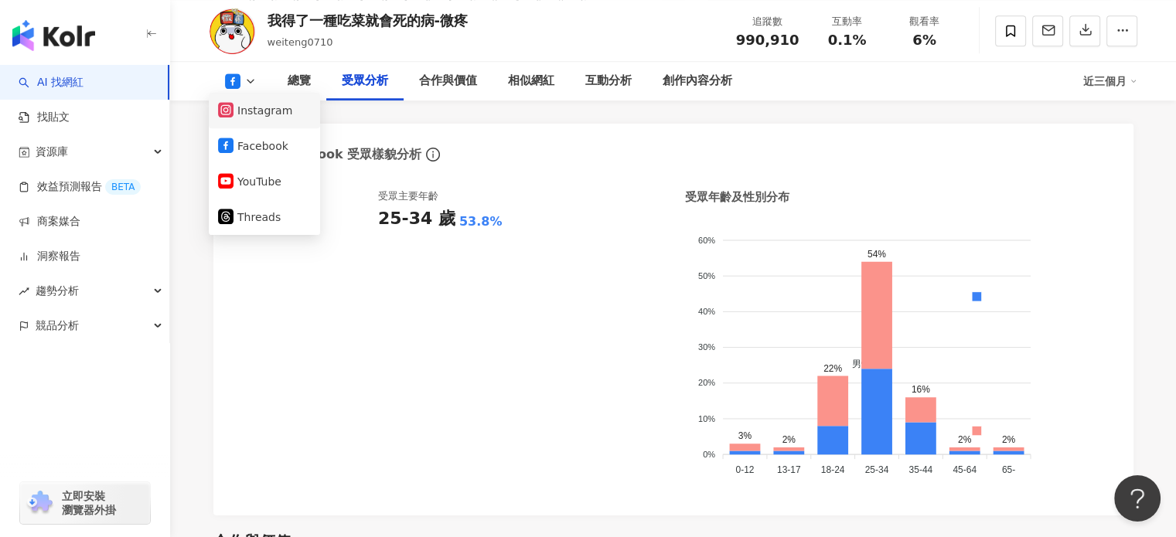
click at [288, 122] on li "Instagram" at bounding box center [264, 111] width 111 height 36
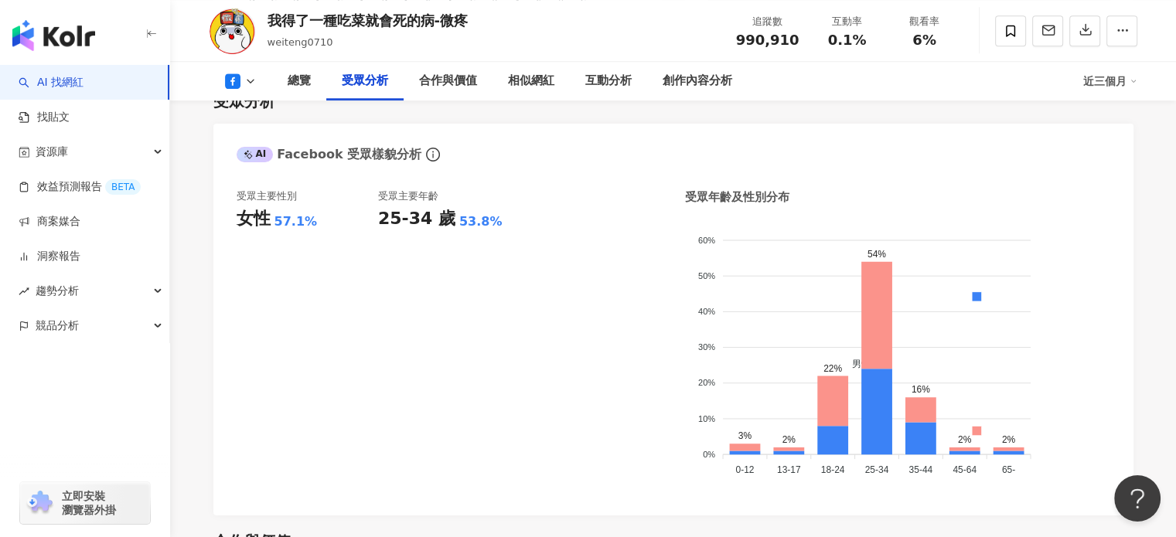
drag, startPoint x: 241, startPoint y: 72, endPoint x: 250, endPoint y: 95, distance: 25.0
click at [250, 95] on div "總覽 受眾分析 合作與價值 相似網紅 互動分析 創作內容分析 近三個月" at bounding box center [672, 81] width 927 height 39
drag, startPoint x: 250, startPoint y: 95, endPoint x: 238, endPoint y: 81, distance: 18.6
click at [238, 81] on div "總覽 受眾分析 合作與價值 相似網紅 互動分析 創作內容分析 近三個月" at bounding box center [672, 81] width 927 height 39
click at [238, 81] on icon at bounding box center [232, 80] width 15 height 15
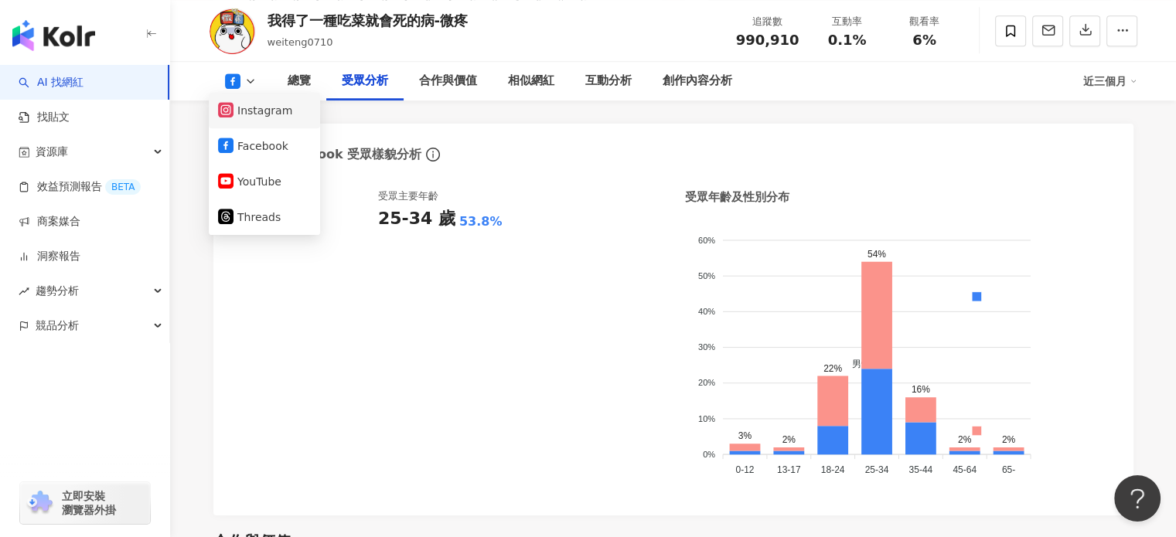
click at [278, 111] on button "Instagram" at bounding box center [264, 111] width 93 height 22
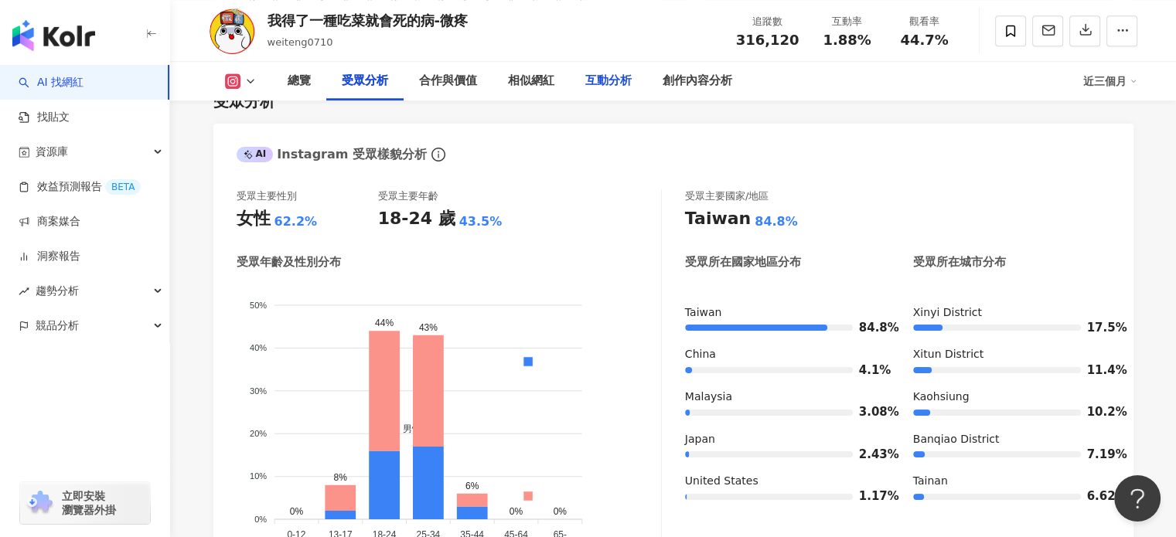
click at [596, 84] on div "互動分析" at bounding box center [608, 81] width 46 height 19
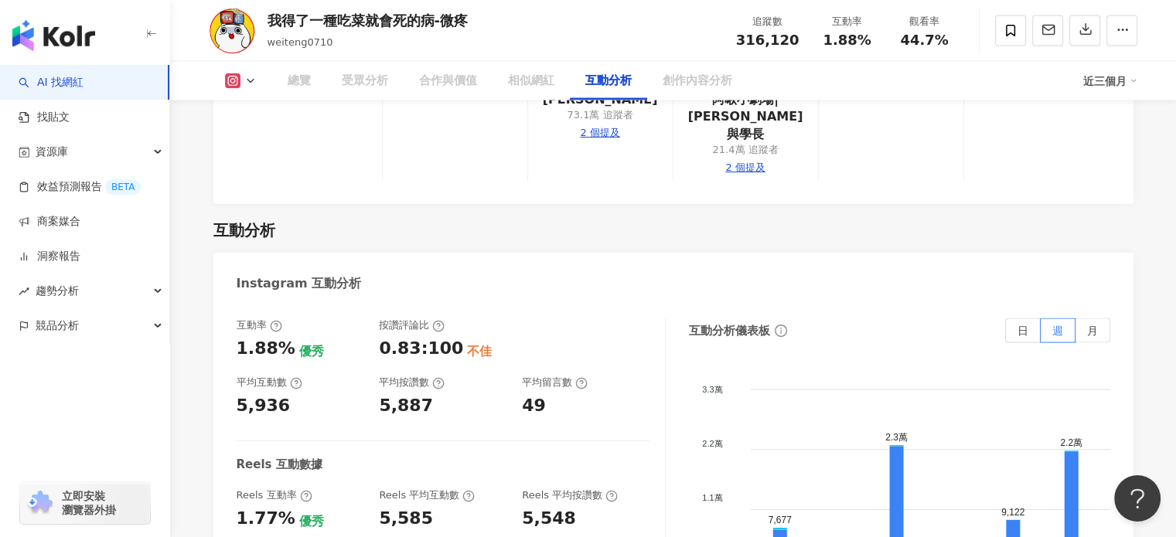
click at [366, 90] on div "受眾分析" at bounding box center [364, 81] width 77 height 39
click at [245, 85] on icon at bounding box center [250, 81] width 12 height 12
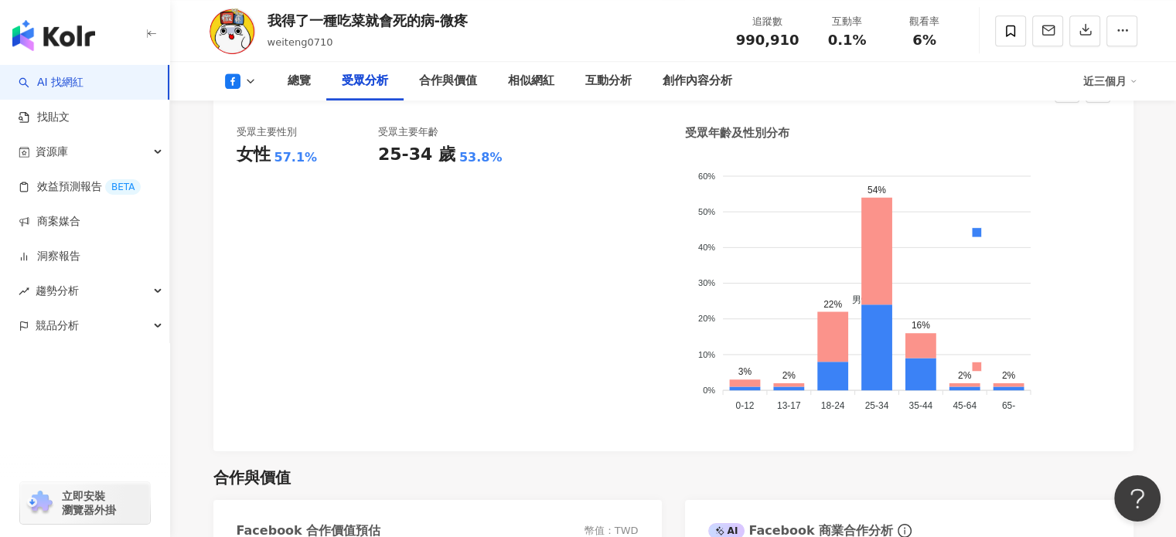
scroll to position [1434, 0]
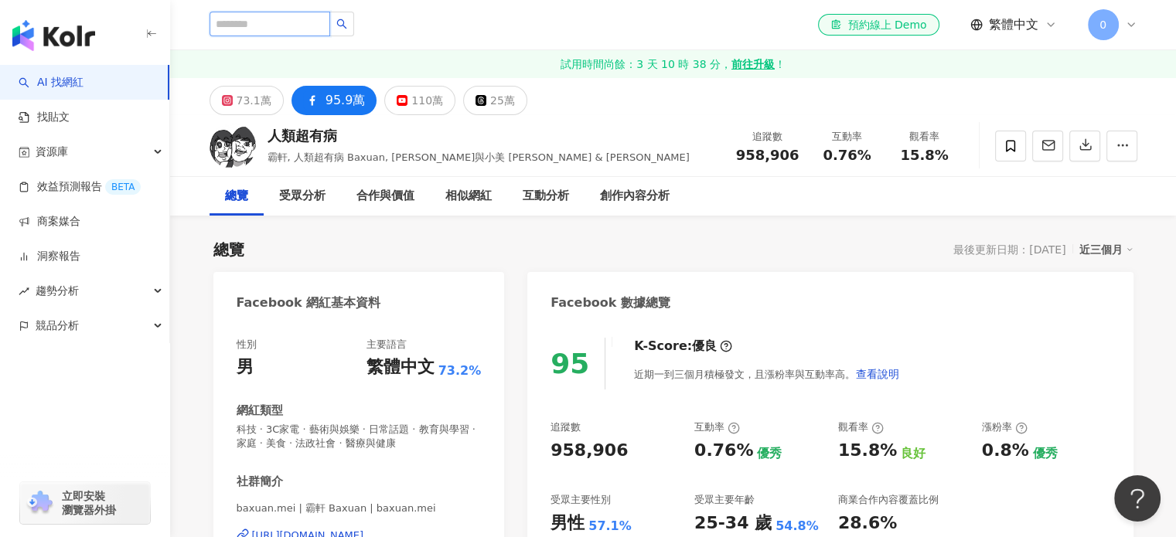
click at [284, 30] on input "search" at bounding box center [269, 24] width 121 height 25
paste input "**"
type input "**"
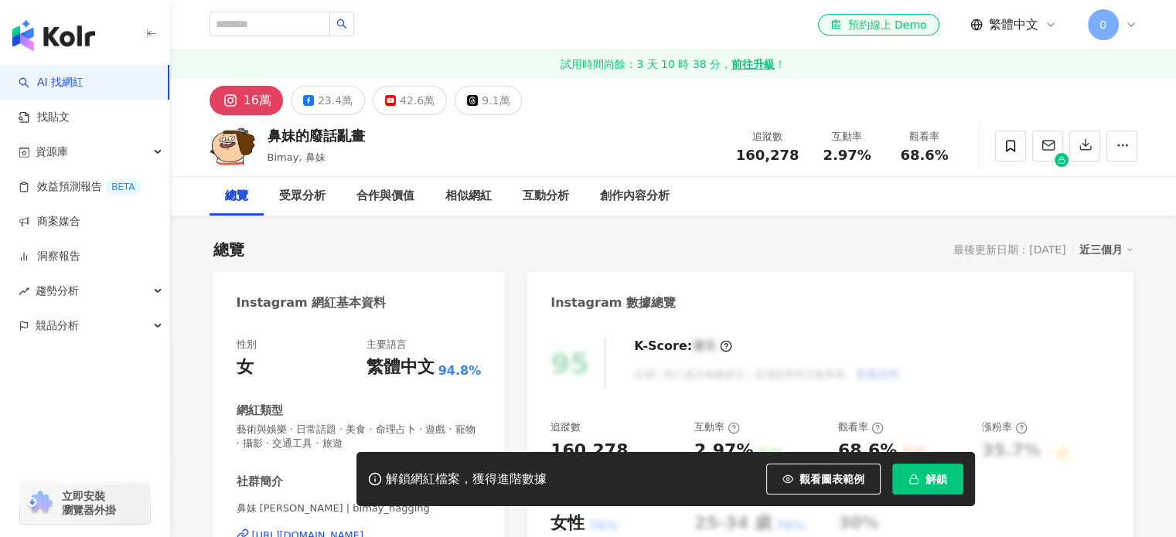
click at [940, 492] on button "解鎖" at bounding box center [927, 479] width 71 height 31
click at [949, 478] on button "解鎖" at bounding box center [927, 479] width 71 height 31
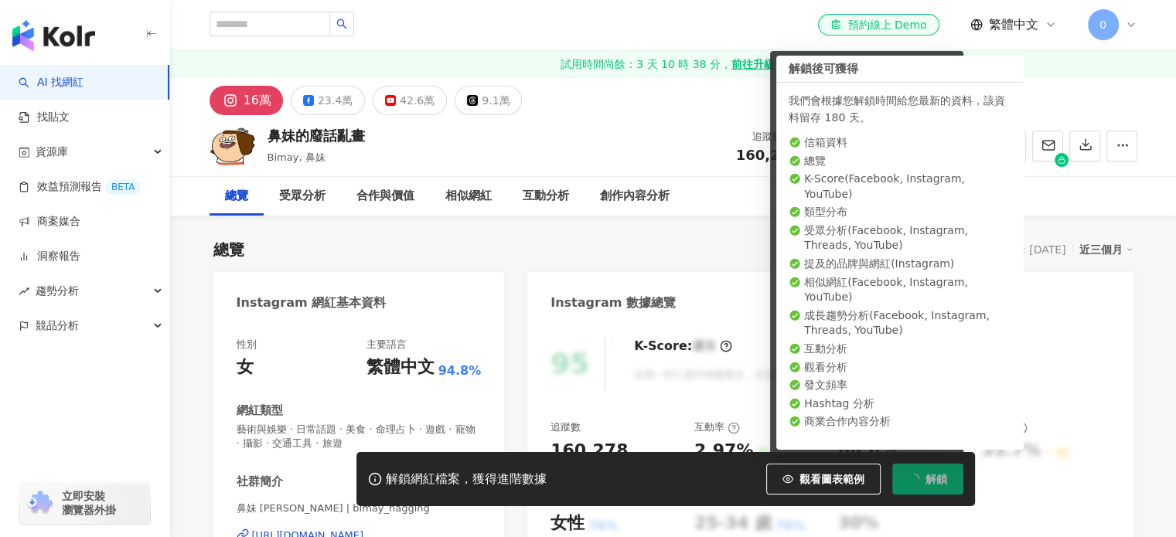
click at [335, 94] on div "23.4萬" at bounding box center [335, 101] width 35 height 22
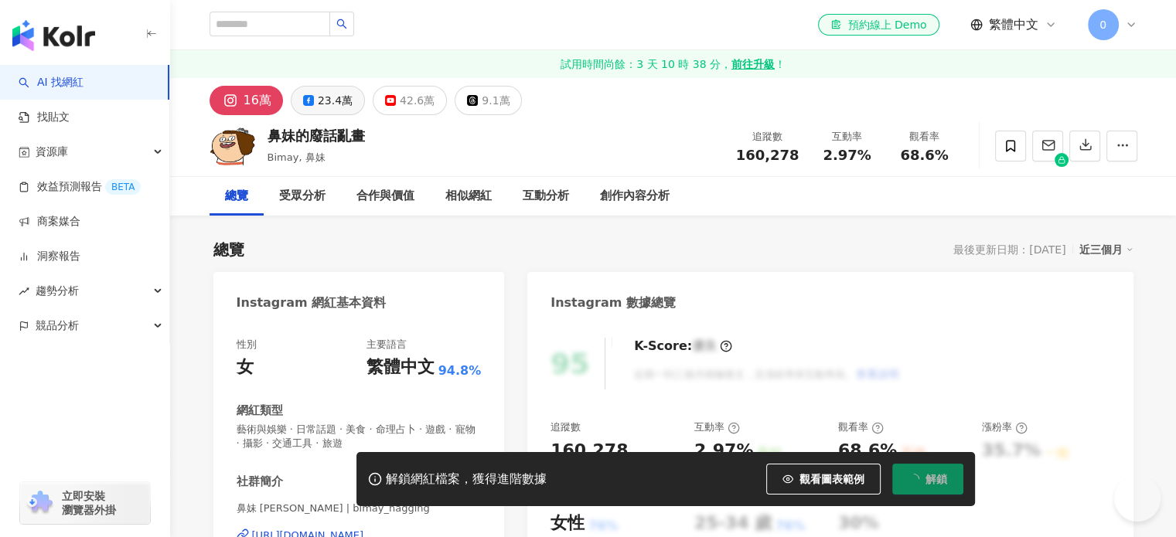
click at [314, 92] on button "23.4萬" at bounding box center [328, 100] width 74 height 29
click at [340, 93] on div "23.4萬" at bounding box center [335, 101] width 35 height 22
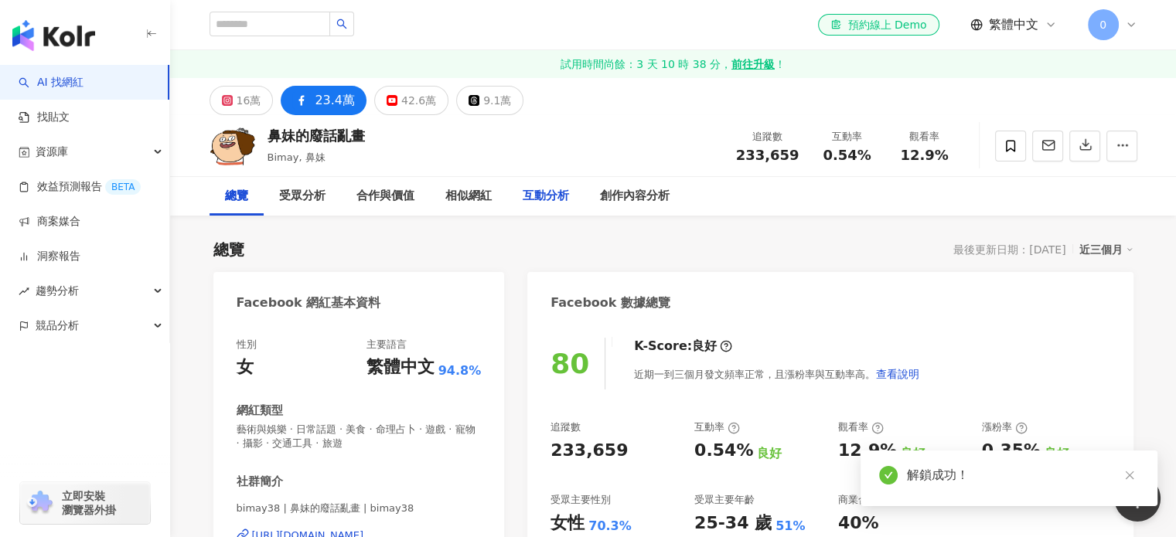
click at [556, 187] on div "互動分析" at bounding box center [545, 196] width 46 height 19
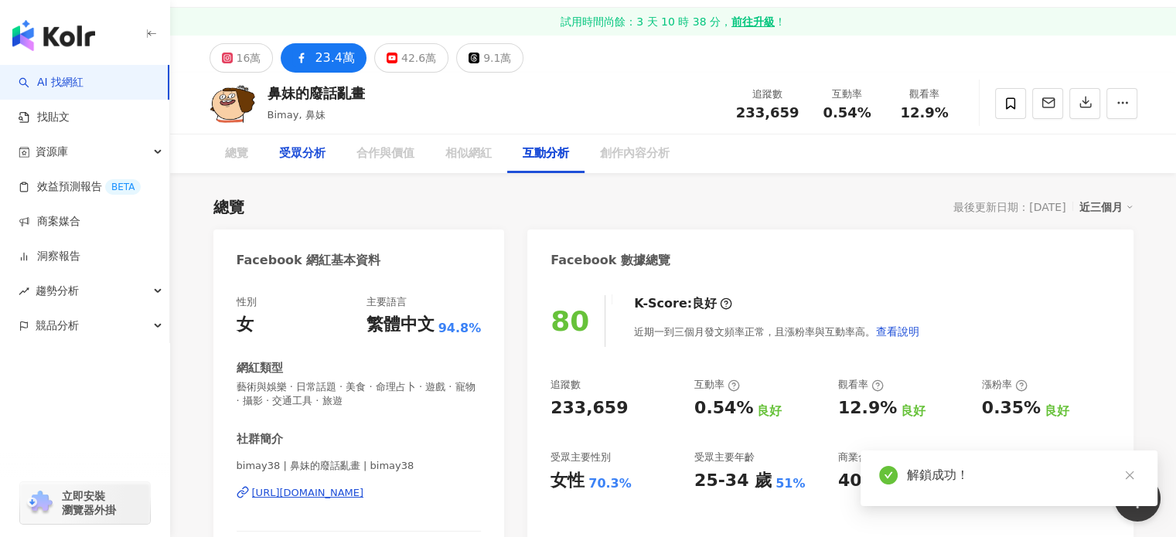
click at [307, 158] on div "受眾分析" at bounding box center [302, 154] width 46 height 19
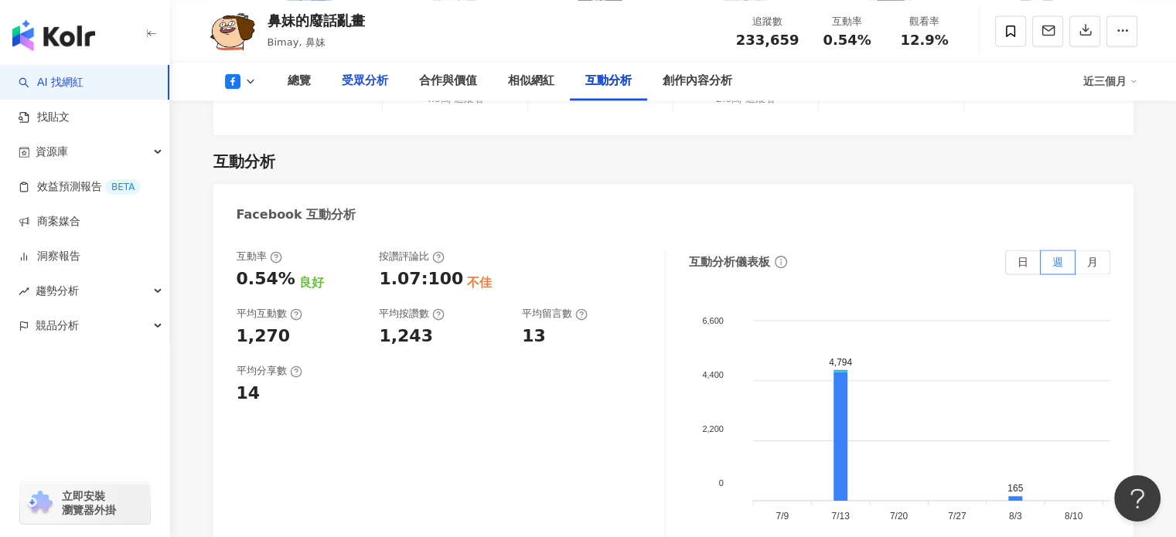
click at [363, 89] on div "受眾分析" at bounding box center [365, 81] width 46 height 19
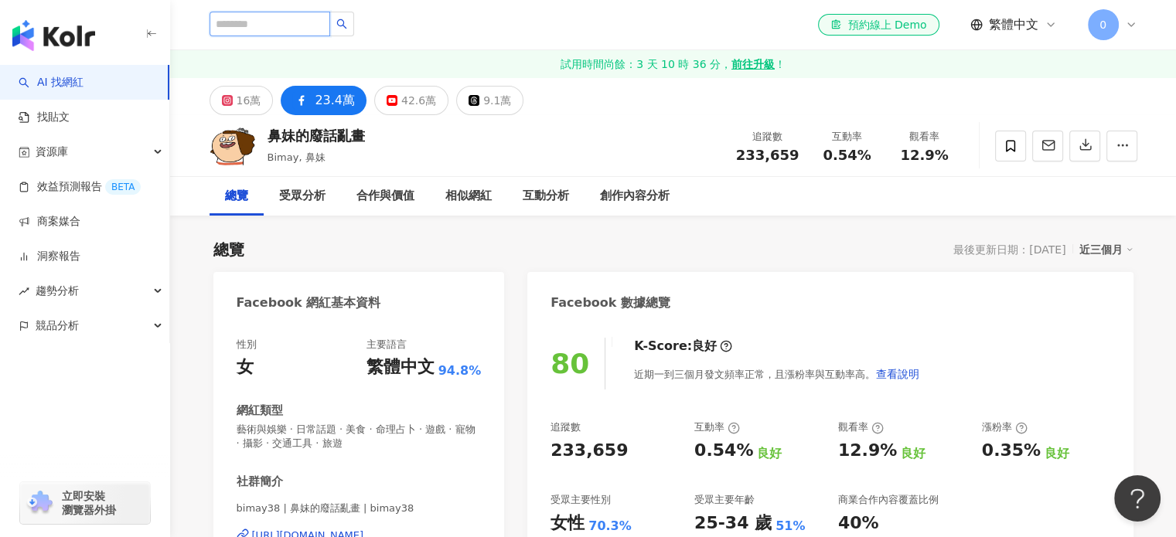
click at [325, 22] on input "search" at bounding box center [269, 24] width 121 height 25
paste input "**"
type input "**"
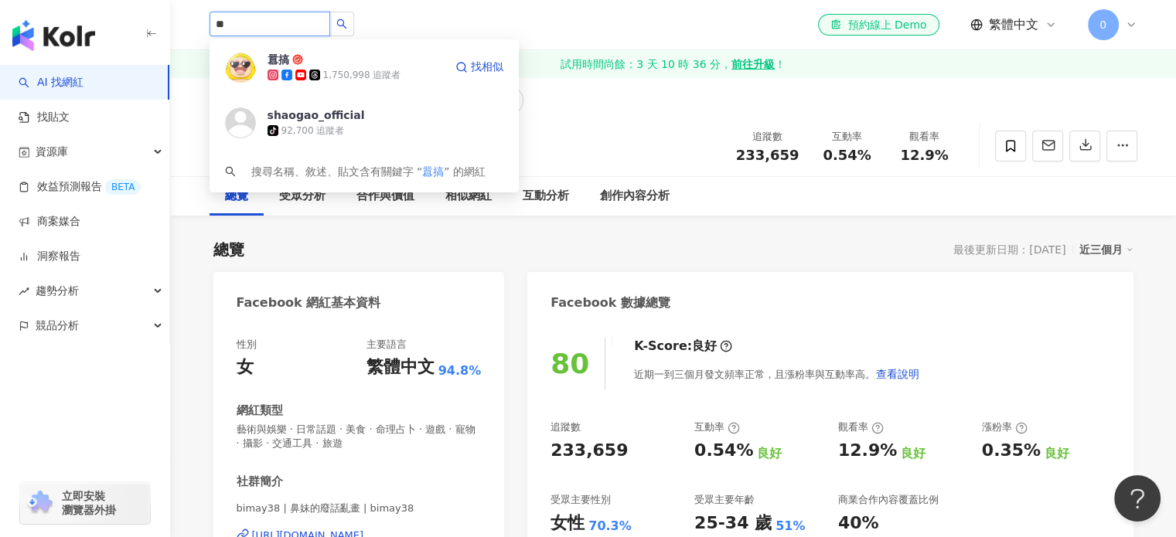
click at [362, 63] on span "囂搞" at bounding box center [317, 59] width 100 height 15
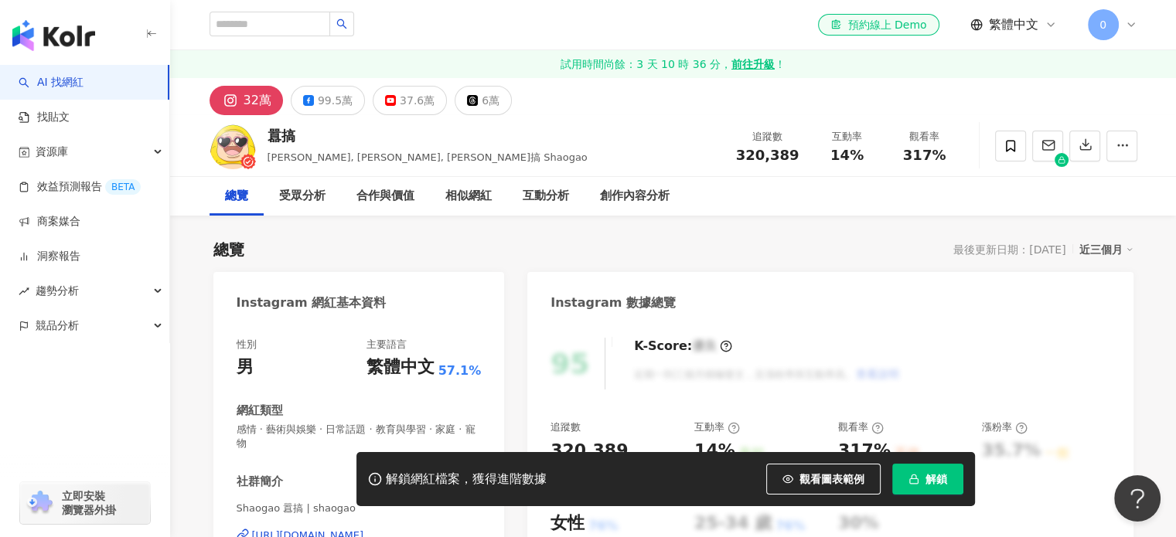
click at [934, 485] on span "解鎖" at bounding box center [936, 479] width 22 height 12
click at [298, 99] on button "99.5萬" at bounding box center [328, 100] width 74 height 29
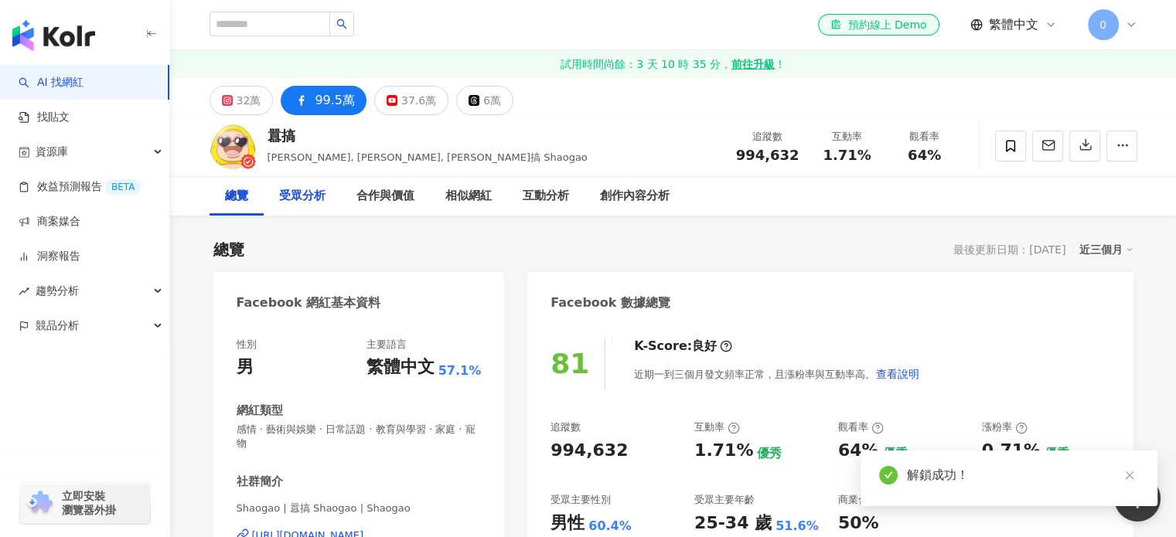
click at [318, 191] on div "受眾分析" at bounding box center [302, 196] width 46 height 19
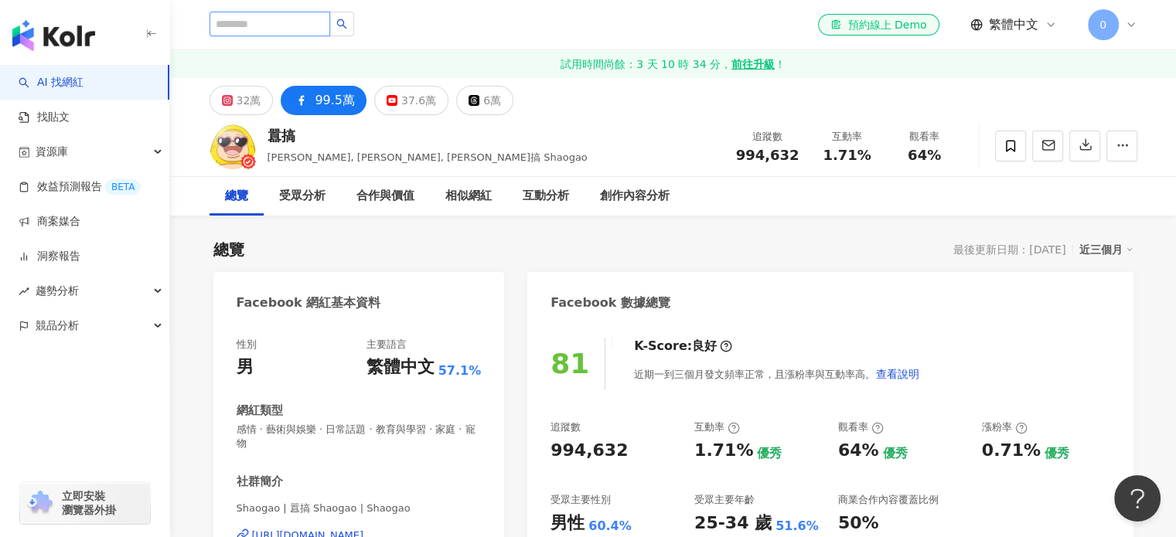
click at [325, 18] on input "search" at bounding box center [269, 24] width 121 height 25
paste input "**"
type input "**"
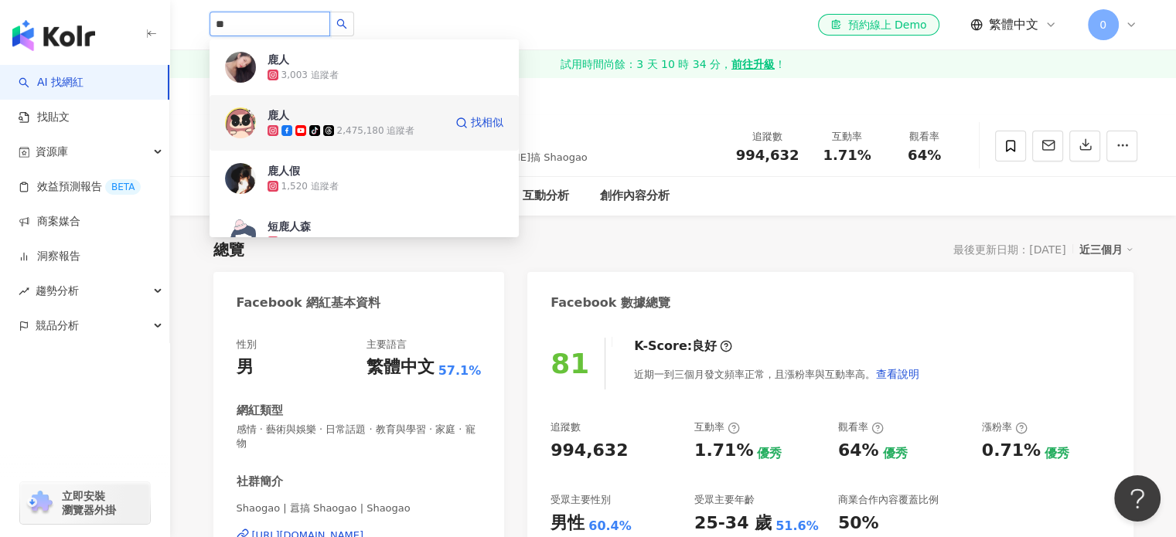
click at [342, 110] on span "鹿人" at bounding box center [317, 114] width 100 height 15
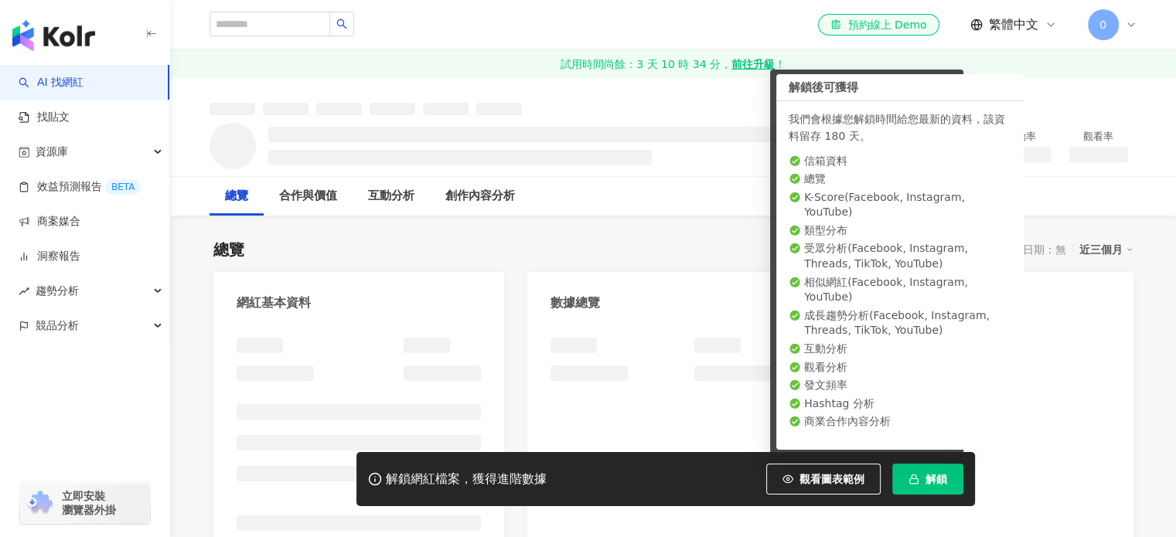
click at [936, 478] on span "解鎖" at bounding box center [936, 479] width 22 height 12
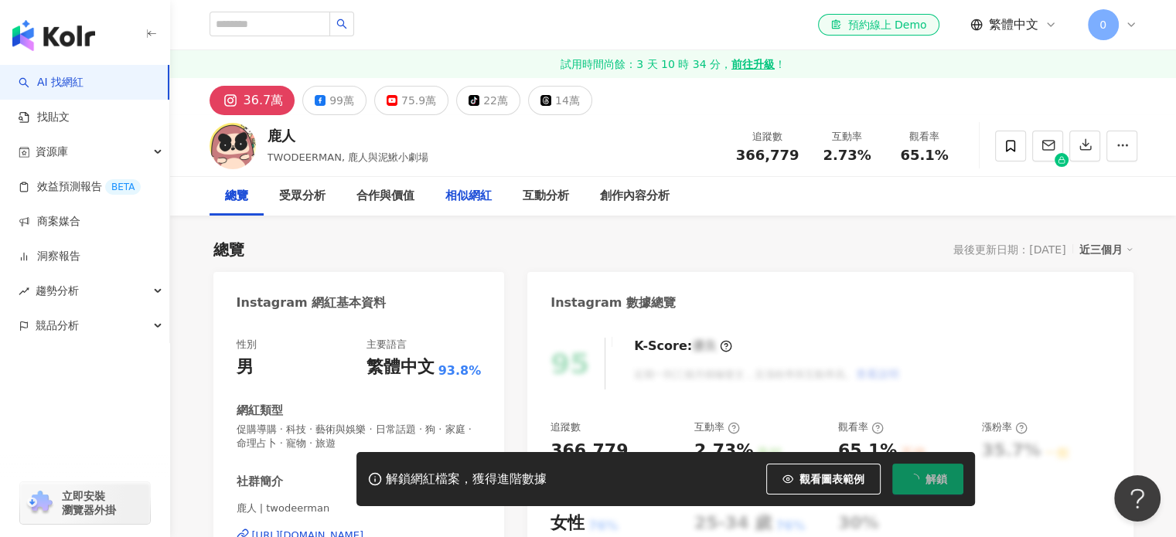
click at [475, 197] on div "相似網紅" at bounding box center [468, 196] width 46 height 19
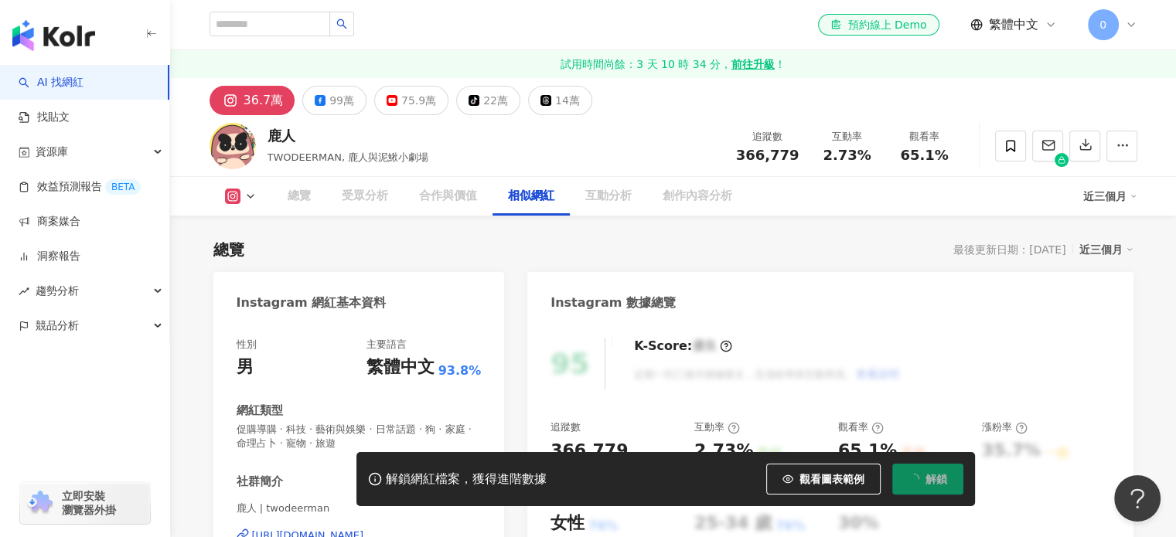
scroll to position [2574, 0]
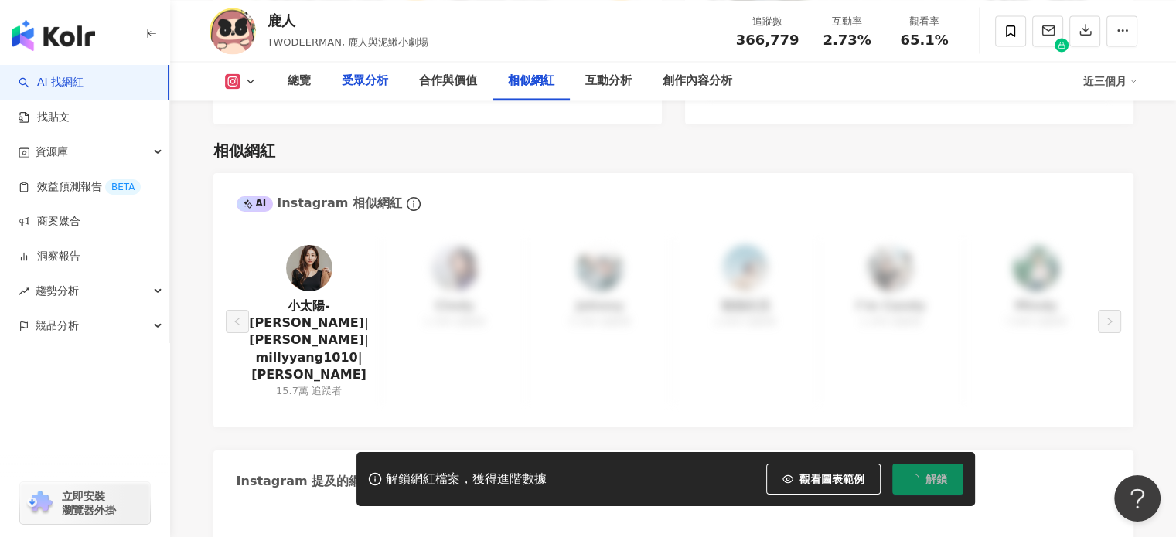
click at [349, 79] on div "受眾分析" at bounding box center [365, 81] width 46 height 19
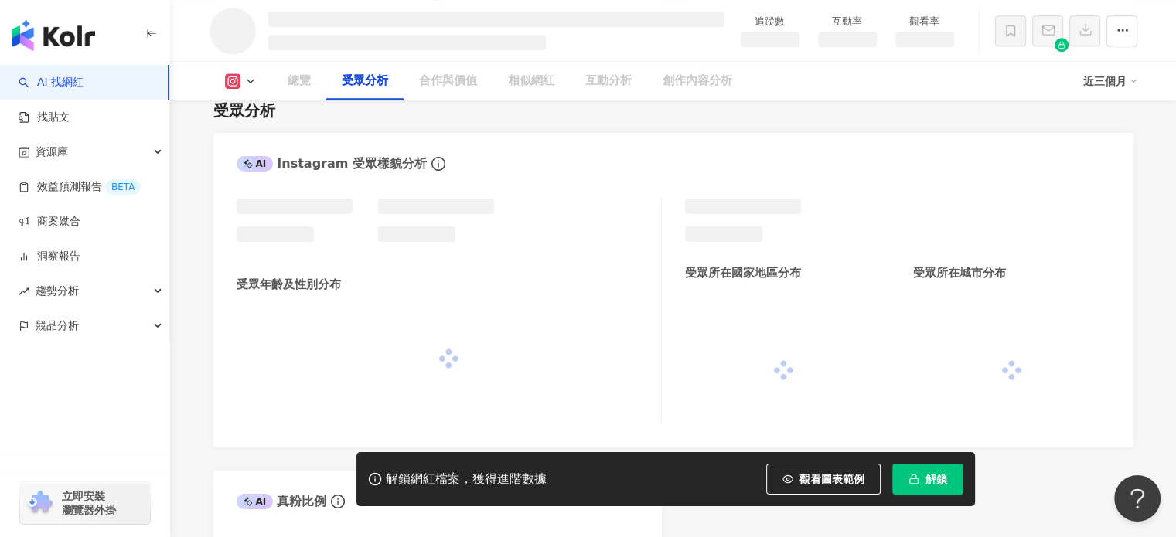
scroll to position [1189, 0]
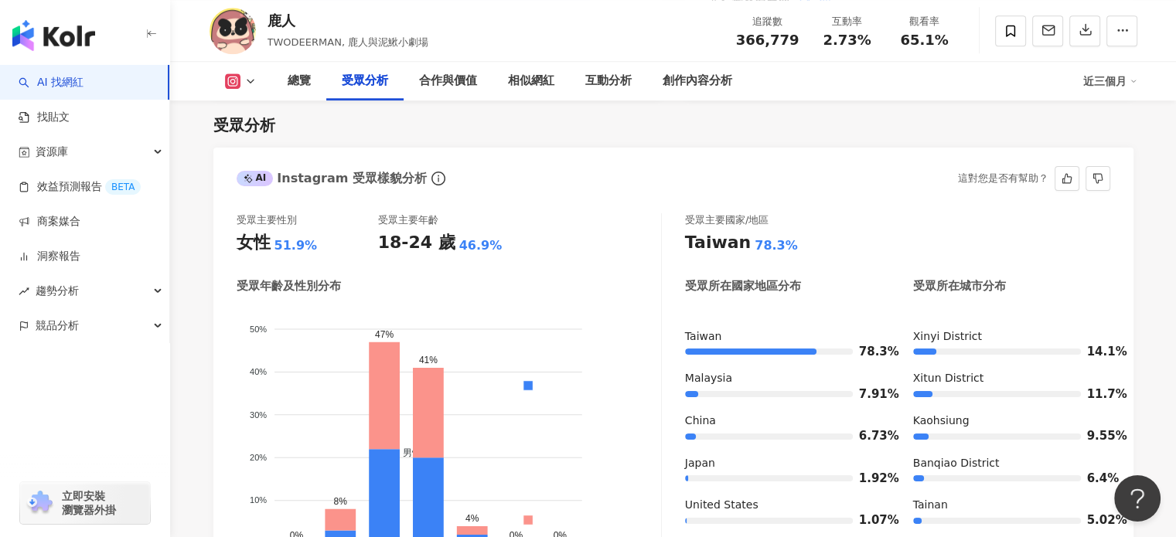
scroll to position [1405, 0]
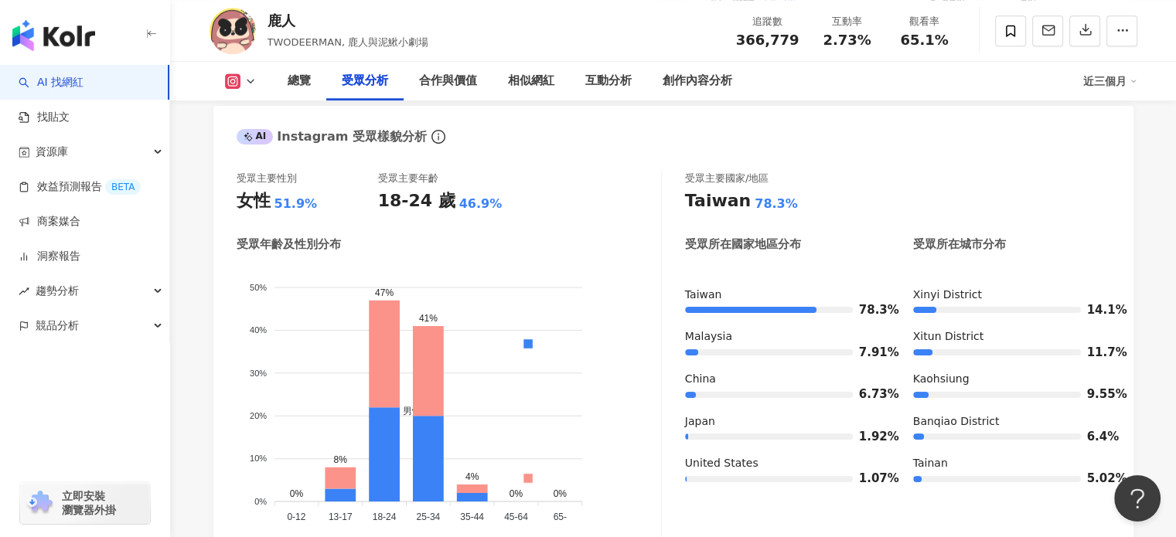
click at [241, 80] on button at bounding box center [240, 80] width 63 height 15
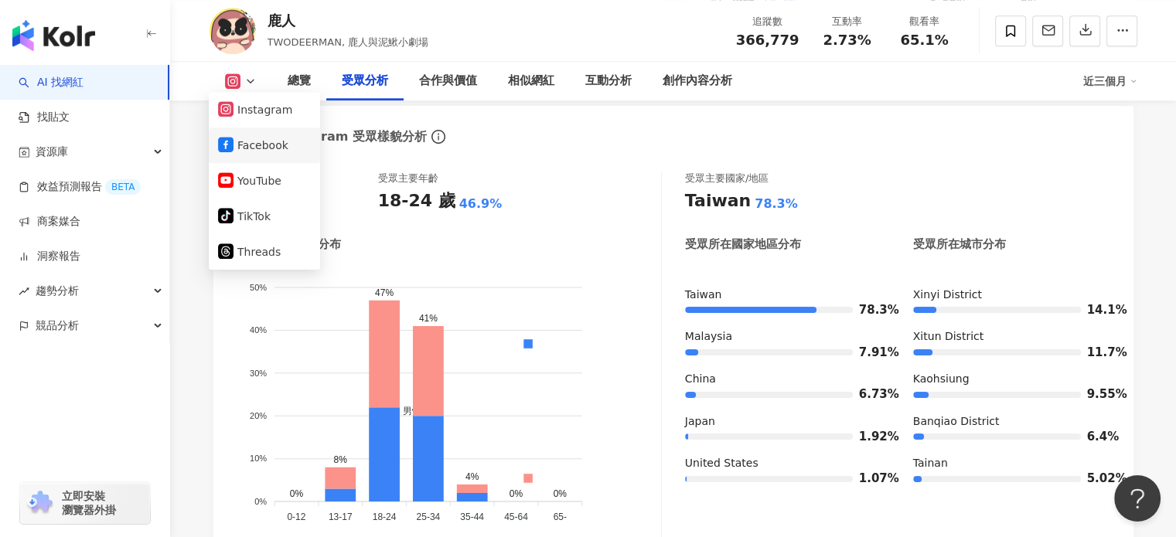
click at [271, 133] on li "Facebook" at bounding box center [264, 146] width 111 height 36
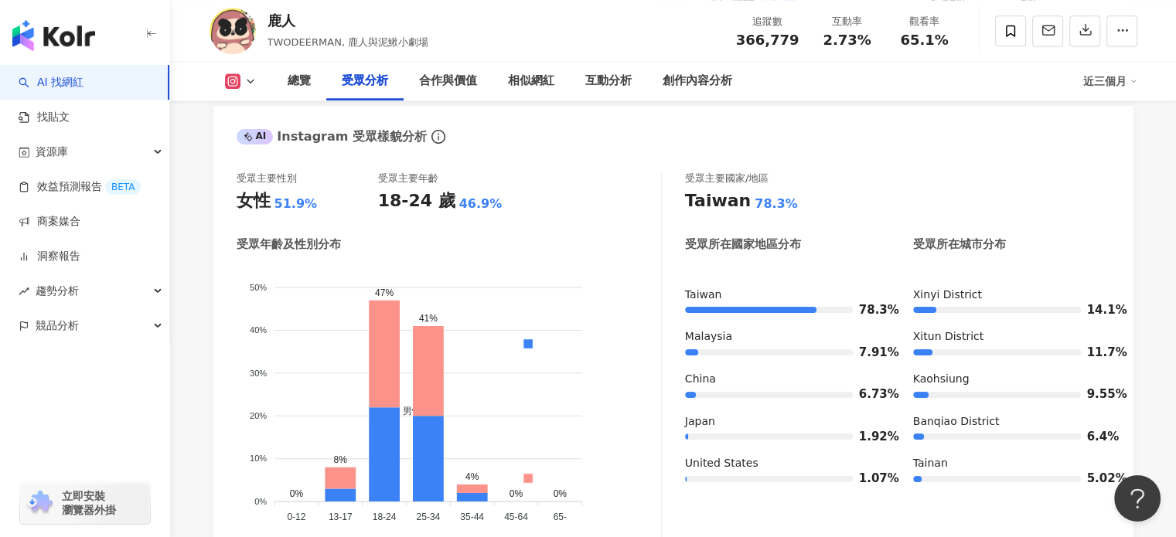
click at [249, 77] on icon at bounding box center [250, 81] width 12 height 12
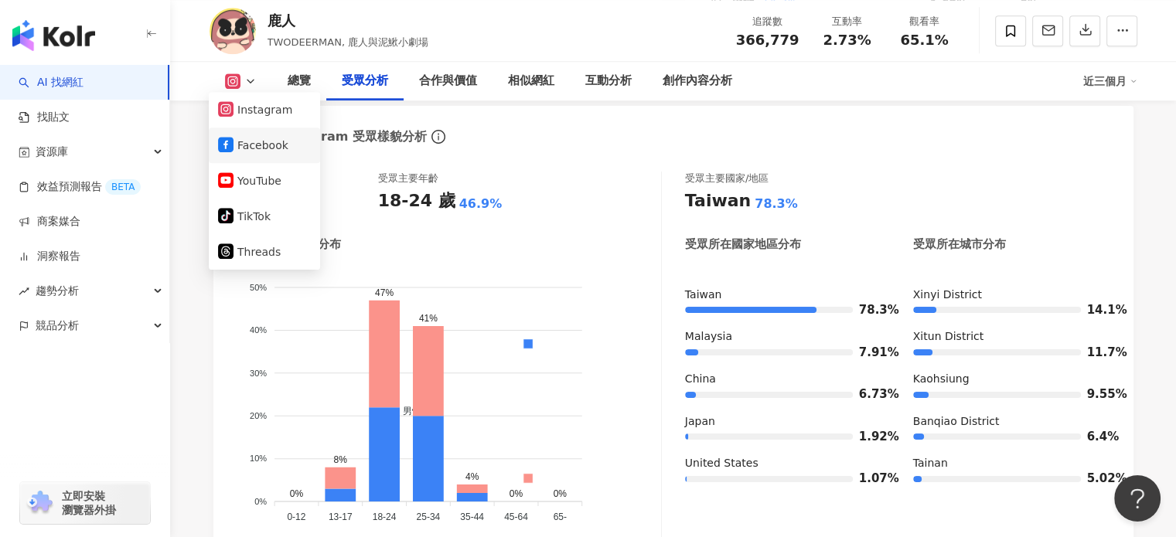
click at [271, 147] on button "Facebook" at bounding box center [264, 145] width 93 height 22
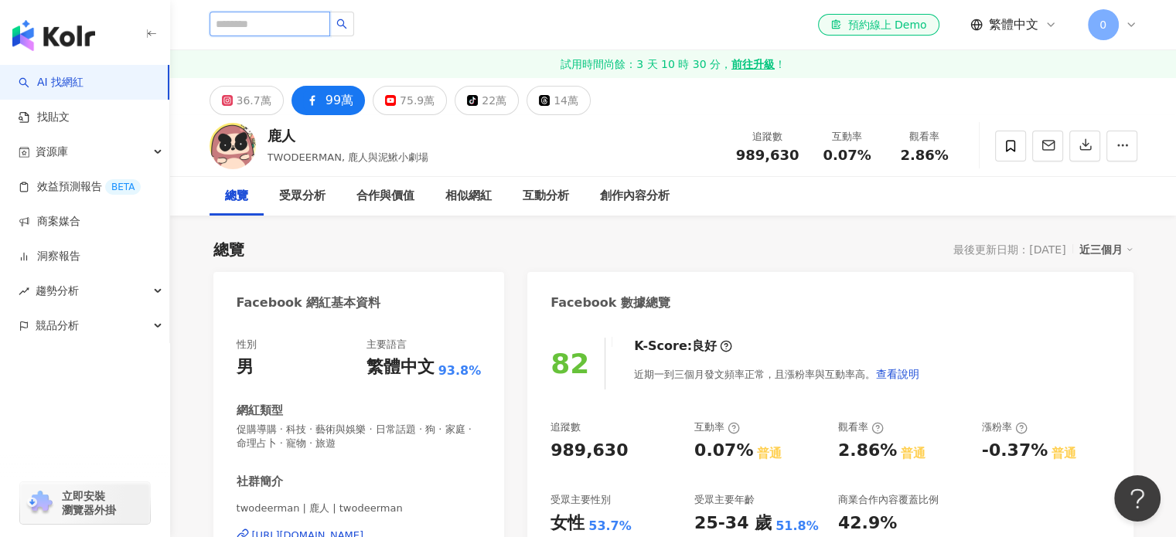
click at [325, 29] on input "search" at bounding box center [269, 24] width 121 height 25
paste input "**********"
type input "**********"
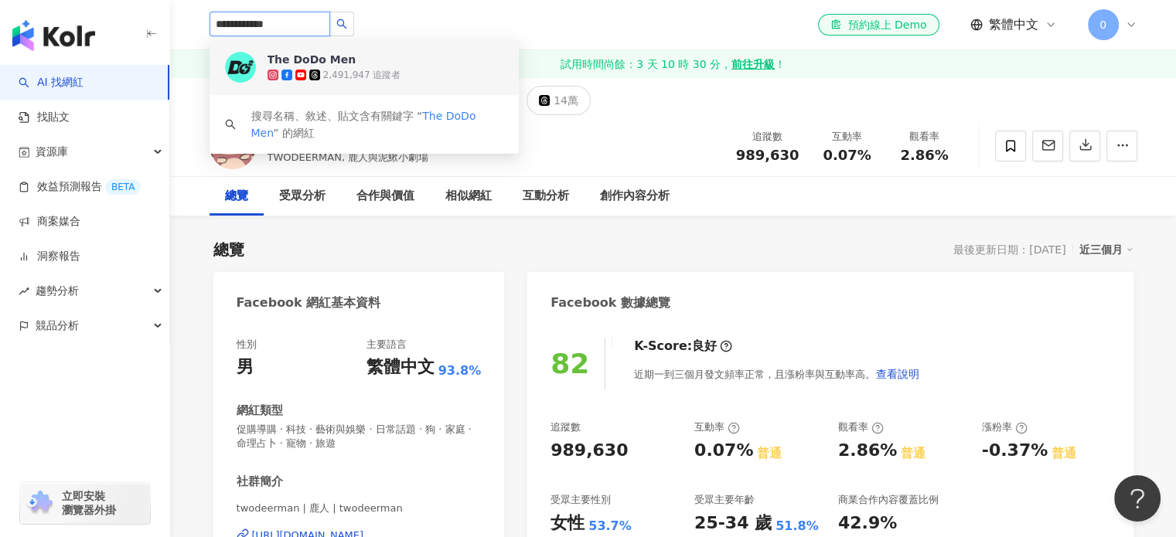
click at [322, 46] on div "The DoDo Men 2,491,947 追蹤者" at bounding box center [363, 67] width 309 height 56
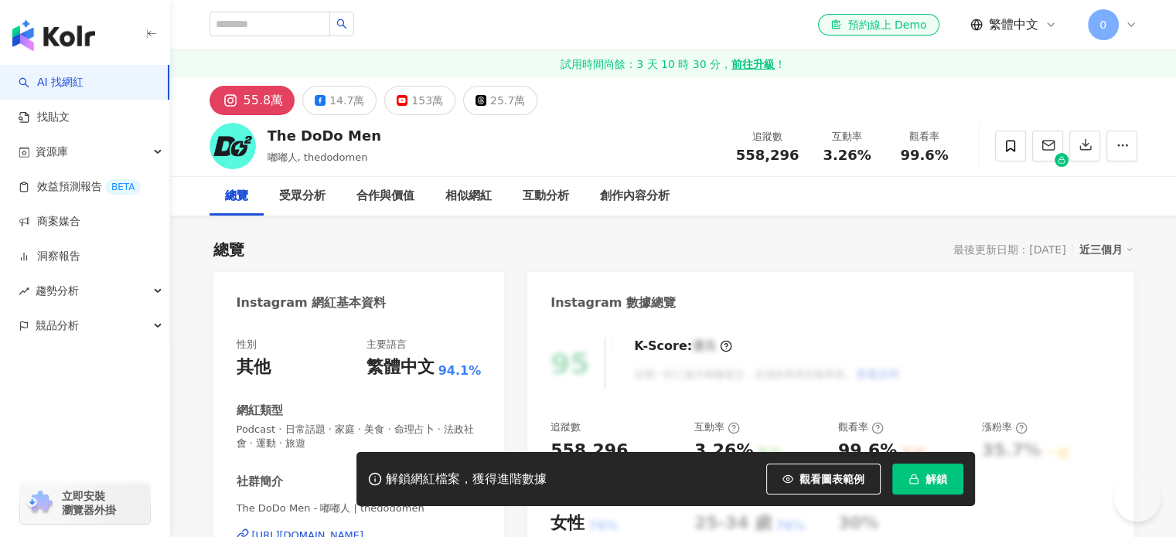
click at [775, 535] on div "76%" at bounding box center [789, 526] width 29 height 17
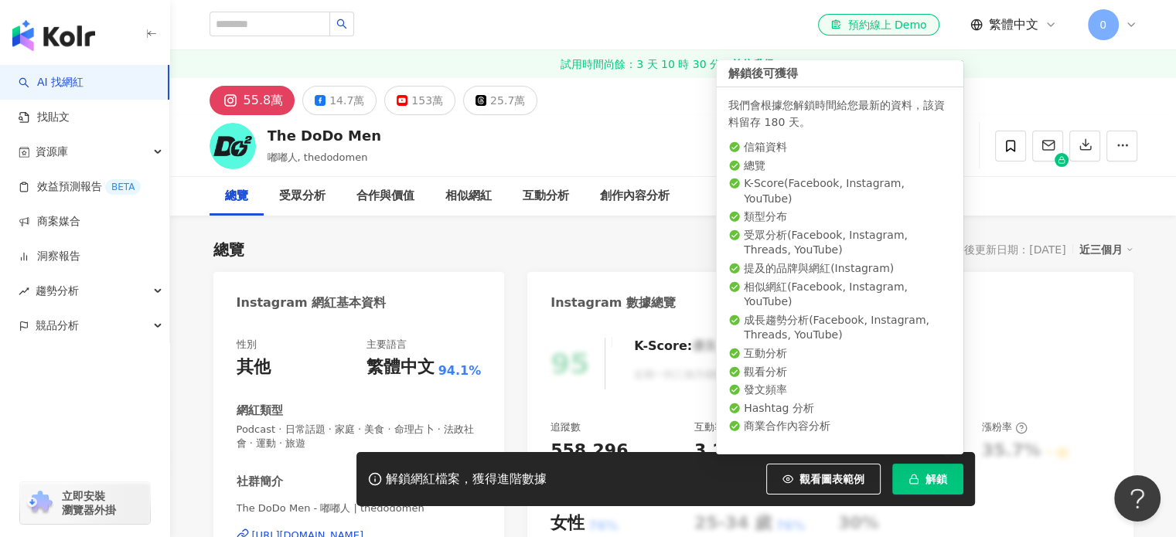
click at [934, 469] on button "解鎖" at bounding box center [927, 479] width 71 height 31
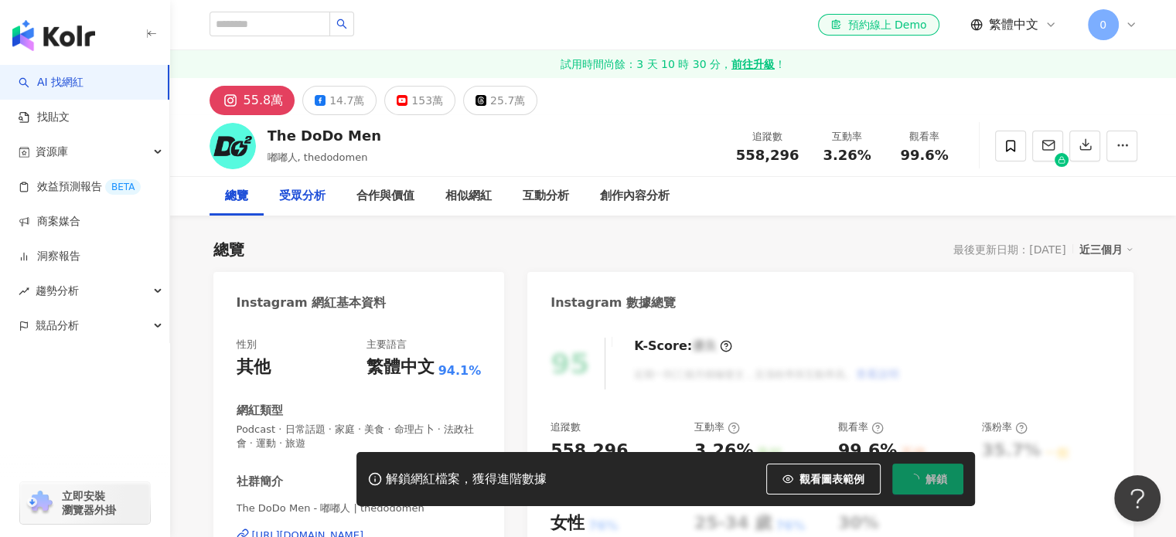
click at [318, 191] on div "受眾分析" at bounding box center [302, 196] width 46 height 19
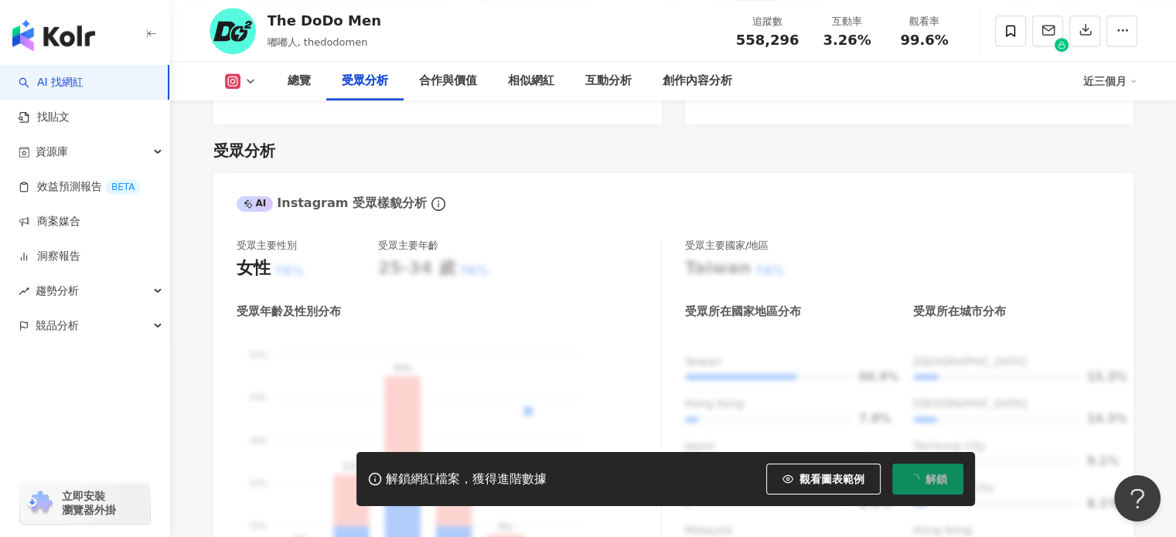
click at [250, 86] on icon at bounding box center [250, 81] width 12 height 12
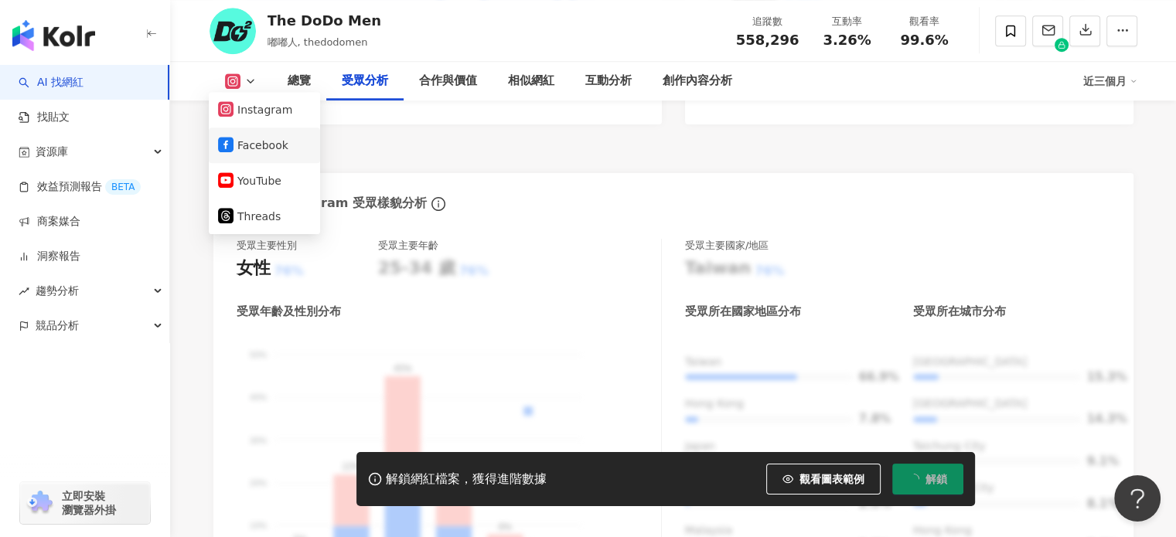
click at [284, 141] on button "Facebook" at bounding box center [264, 145] width 93 height 22
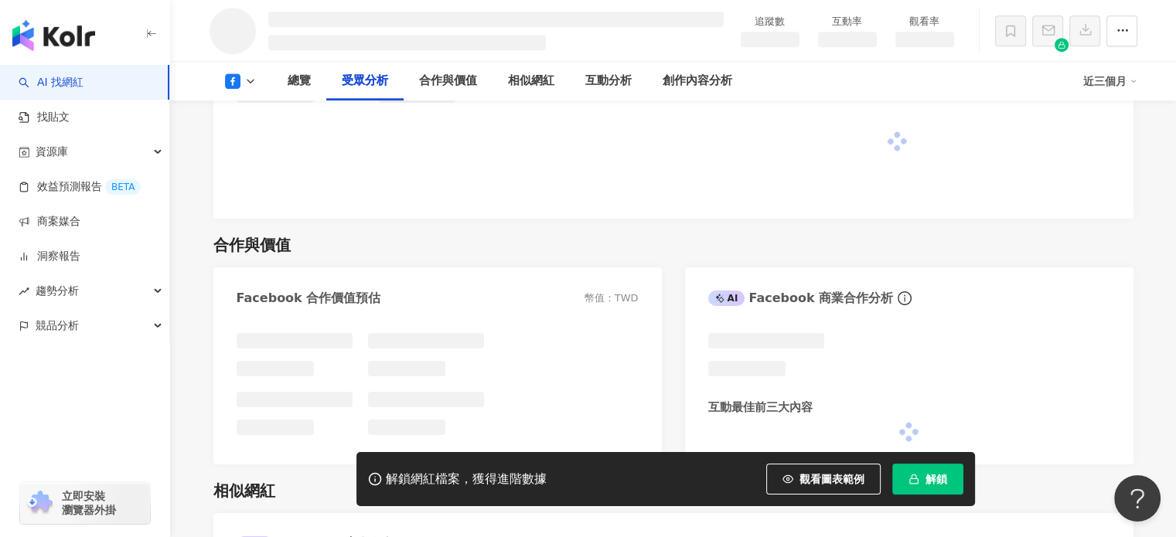
scroll to position [1301, 0]
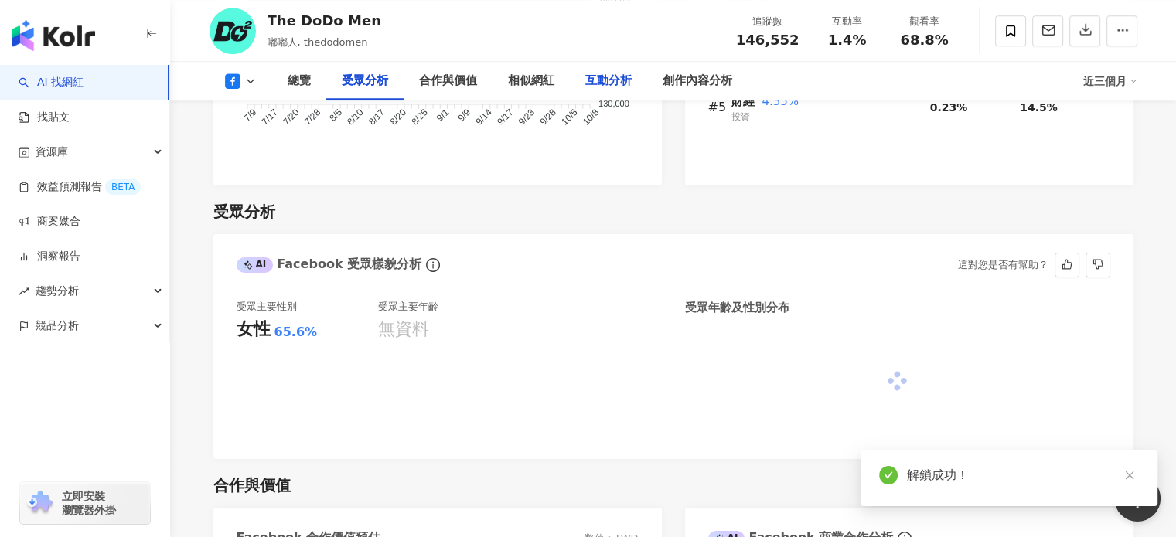
click at [618, 73] on div "互動分析" at bounding box center [608, 81] width 46 height 19
click at [612, 74] on div "互動分析" at bounding box center [608, 81] width 46 height 19
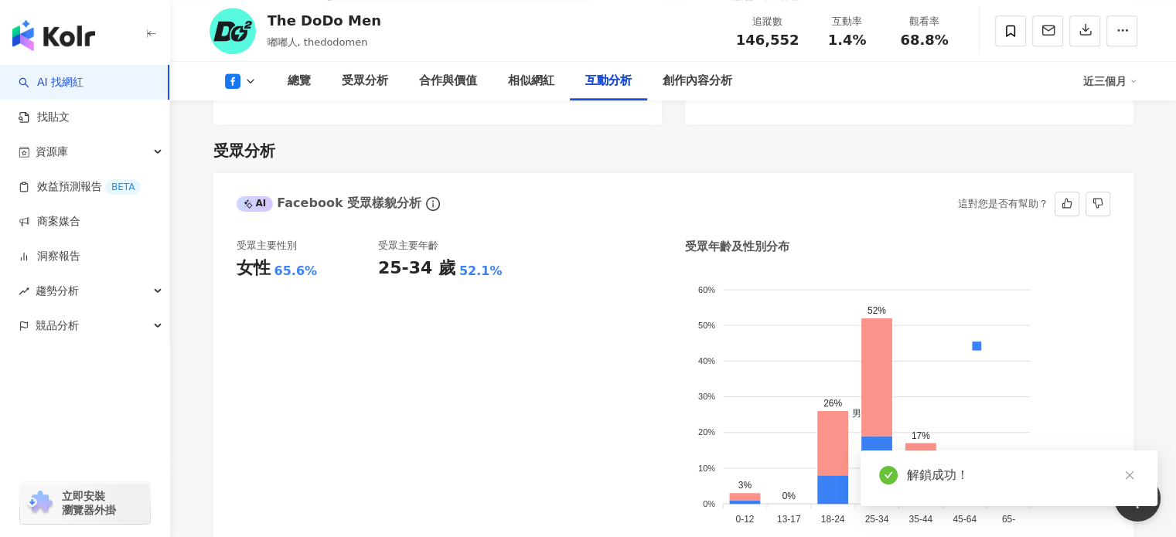
scroll to position [2544, 0]
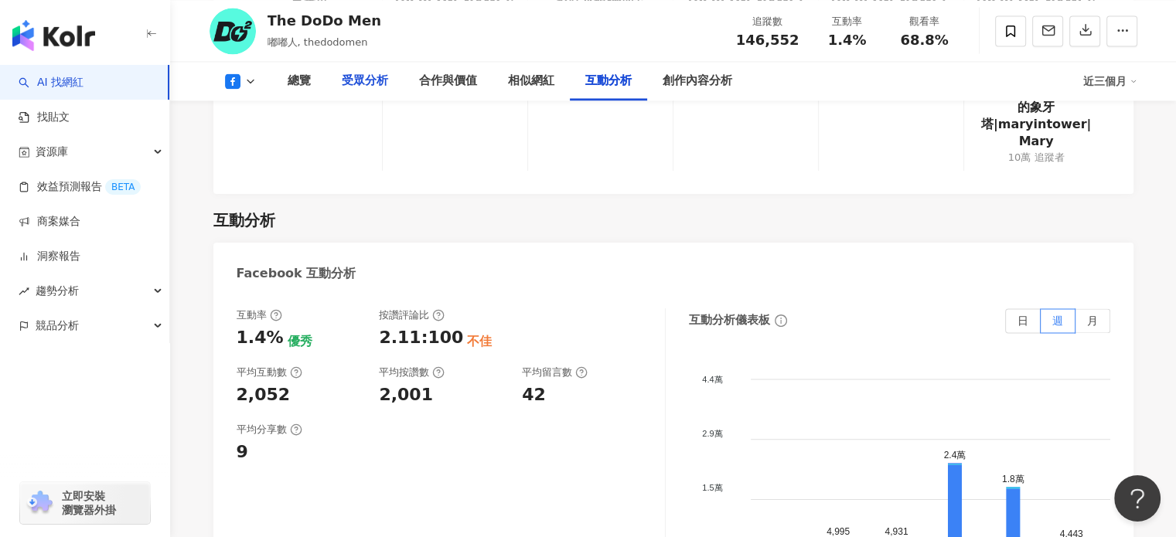
click at [369, 80] on div "受眾分析" at bounding box center [365, 81] width 46 height 19
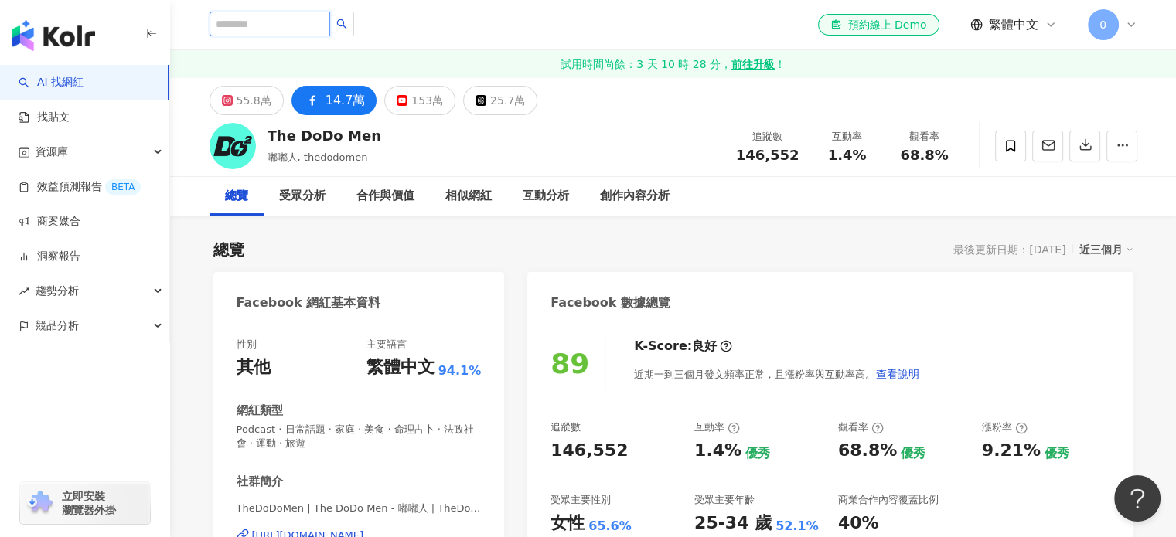
click at [326, 24] on input "search" at bounding box center [269, 24] width 121 height 25
paste input "**********"
type input "**********"
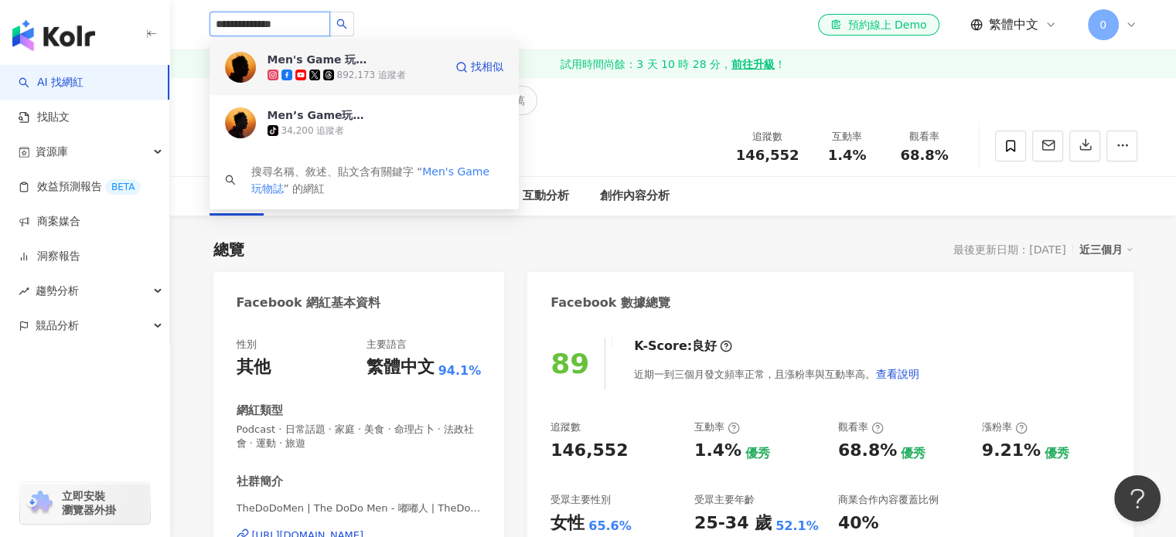
click at [386, 65] on div "Men's Game 玩物誌 892,173 追蹤者" at bounding box center [355, 67] width 176 height 31
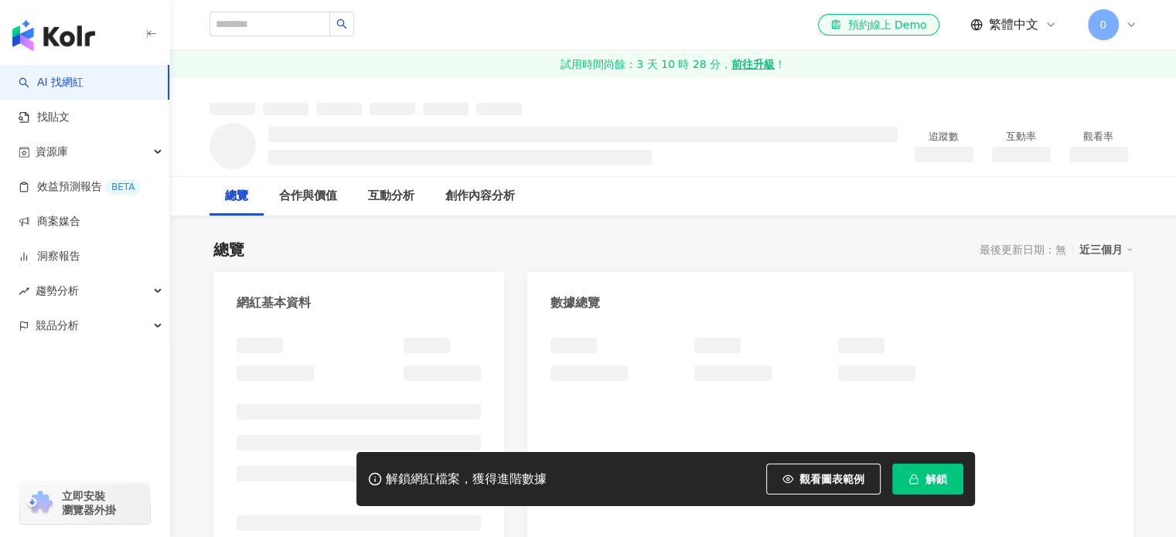
click at [936, 473] on span "解鎖" at bounding box center [936, 479] width 22 height 12
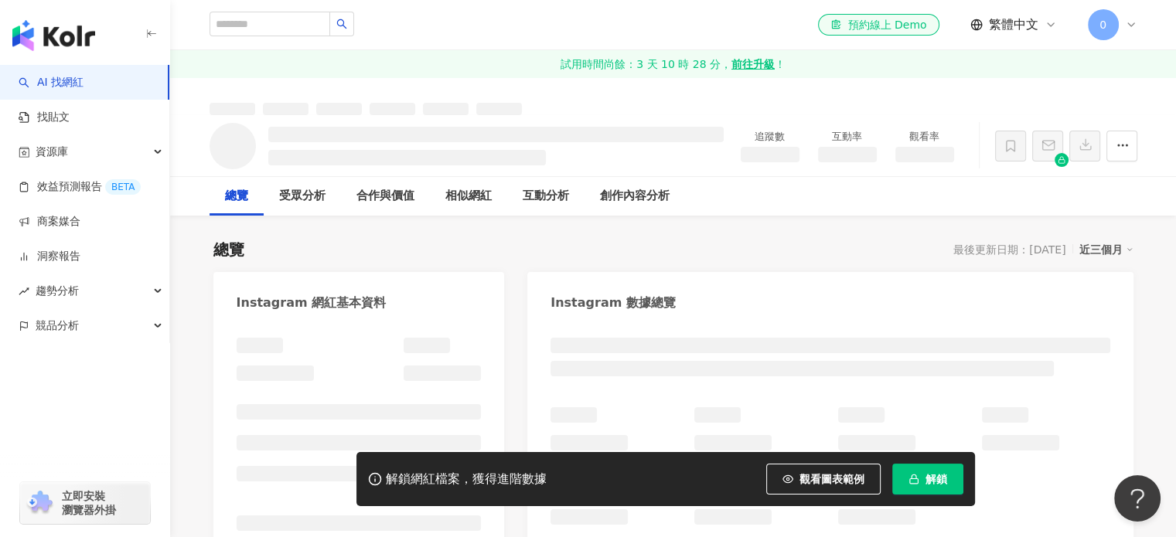
click at [334, 92] on div at bounding box center [673, 96] width 989 height 37
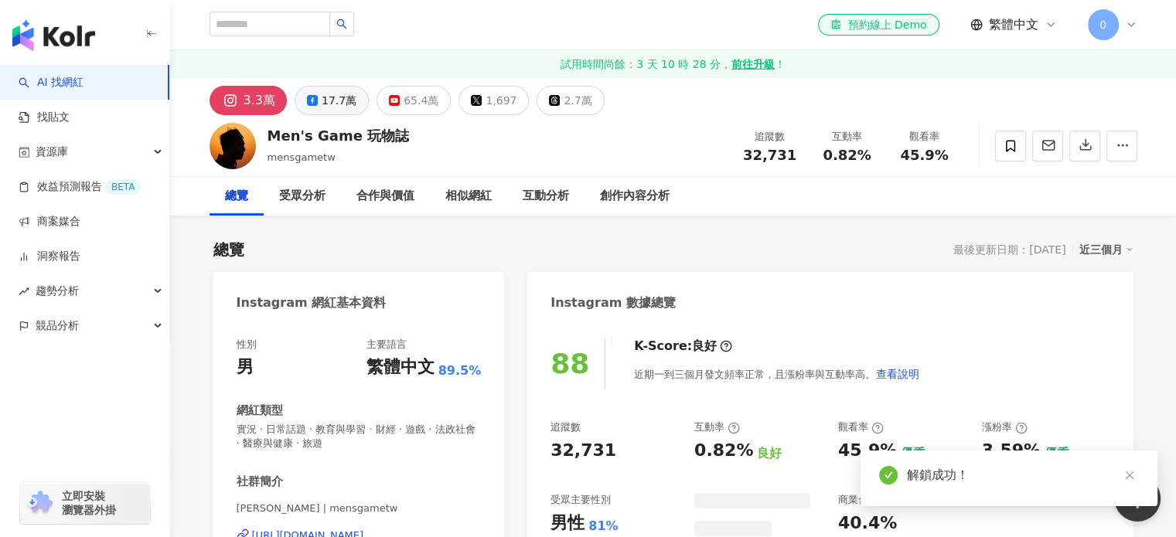
click at [315, 105] on button "17.7萬" at bounding box center [331, 100] width 74 height 29
click at [308, 199] on div "受眾分析" at bounding box center [302, 196] width 46 height 19
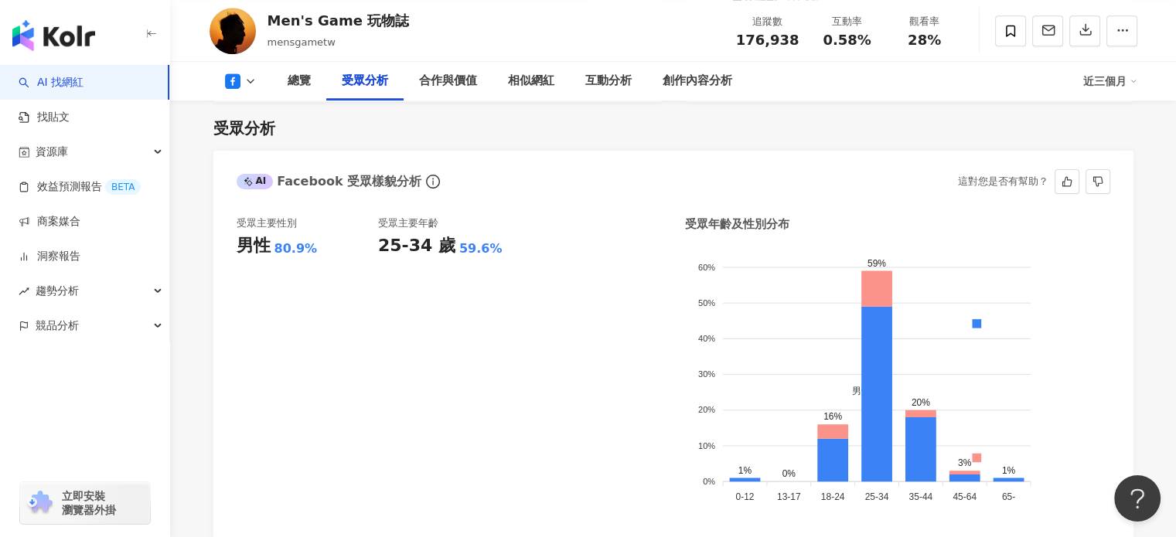
scroll to position [1407, 0]
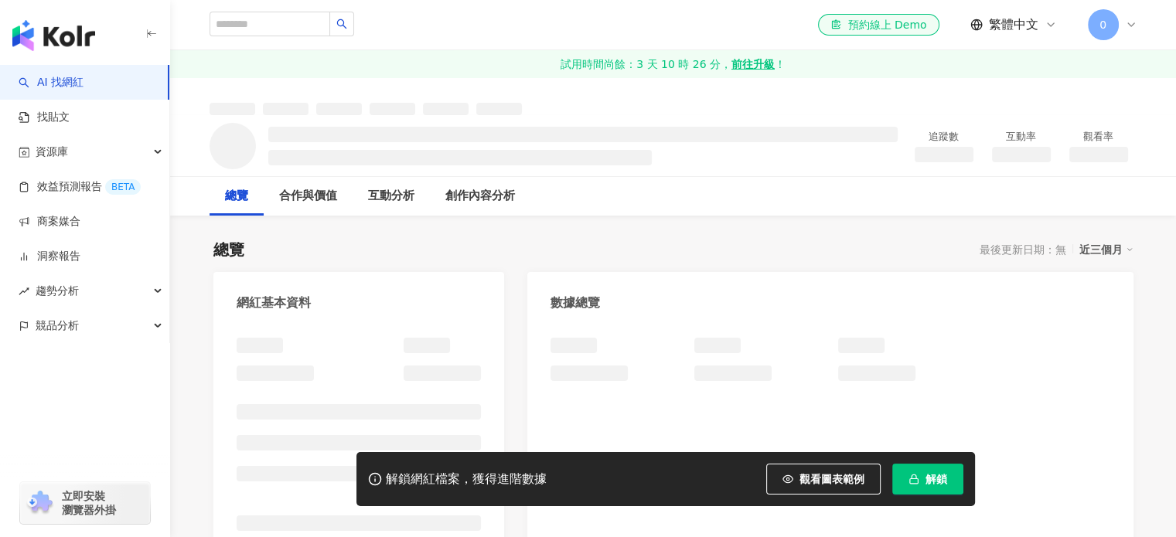
click at [953, 488] on button "解鎖" at bounding box center [927, 479] width 71 height 31
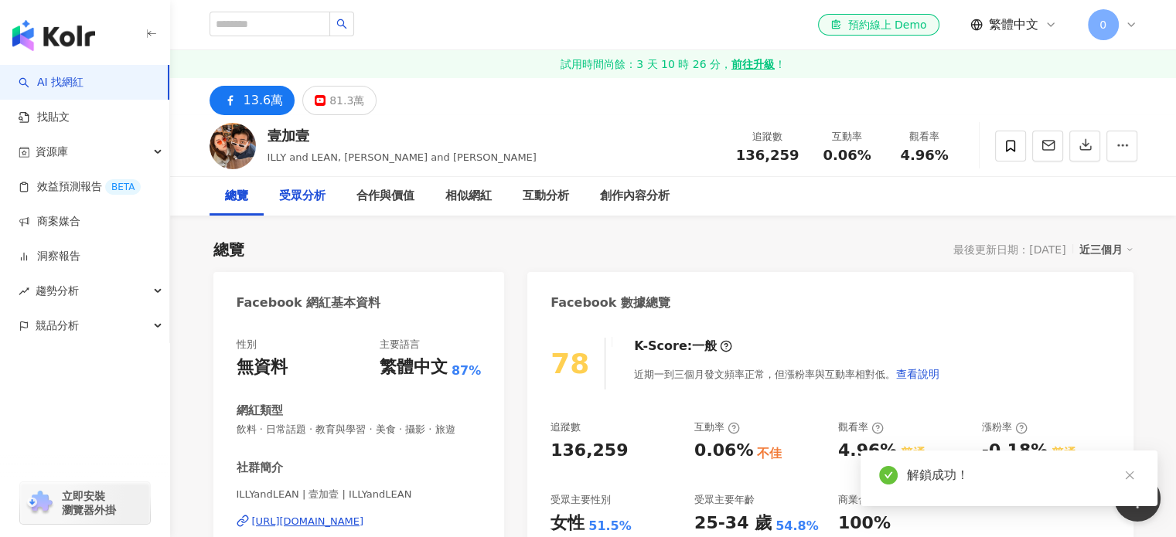
click at [316, 203] on div "受眾分析" at bounding box center [302, 196] width 46 height 19
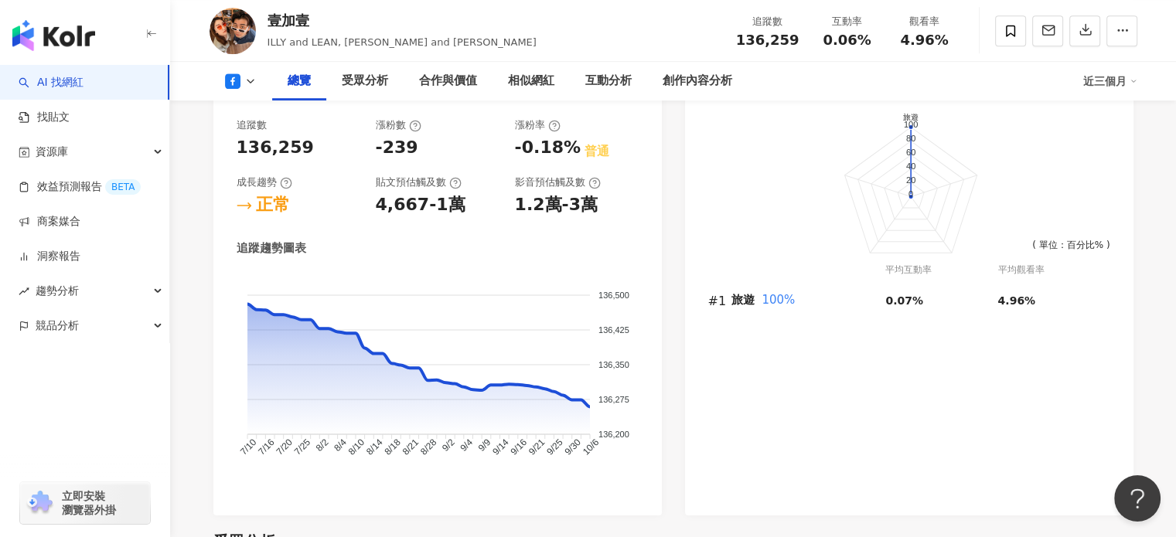
scroll to position [607, 0]
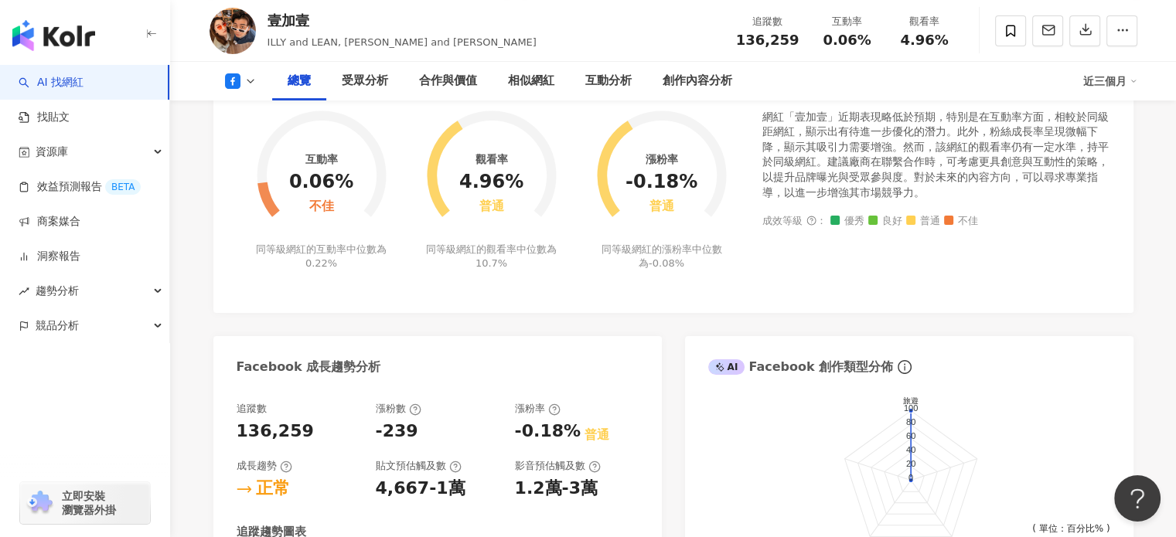
click at [692, 250] on div "同等級網紅的漲粉率中位數為 -0.08%" at bounding box center [661, 257] width 135 height 28
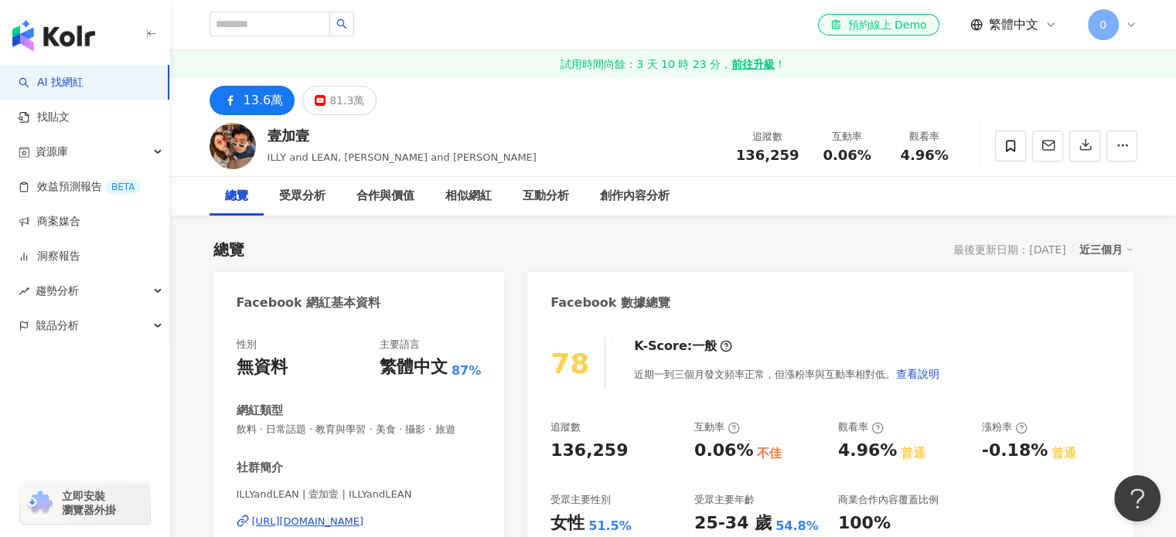
scroll to position [2, 0]
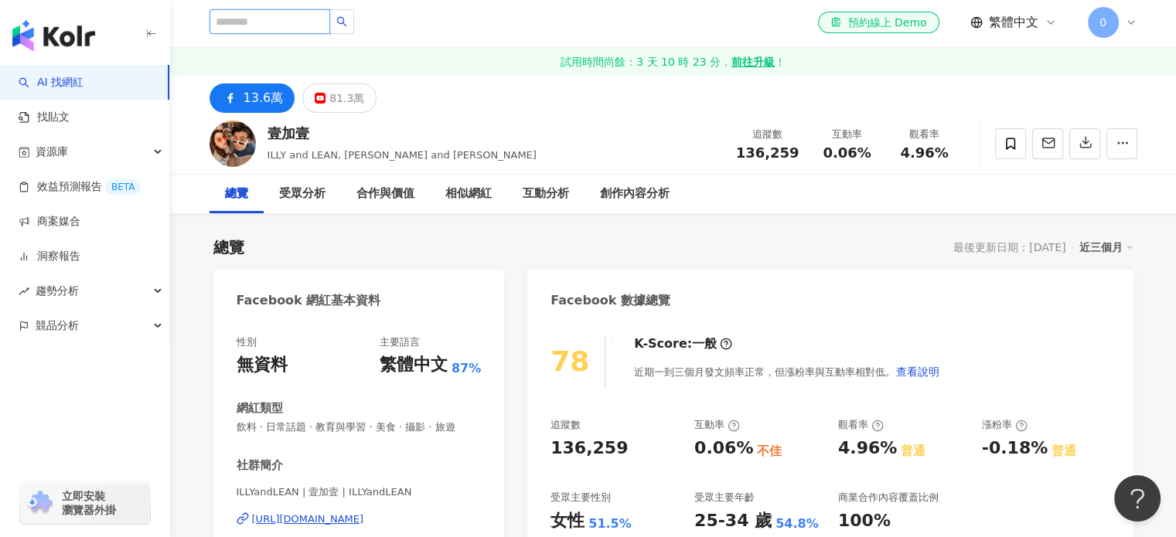
paste input "*********"
type input "*********"
click at [318, 27] on input "*********" at bounding box center [269, 21] width 121 height 25
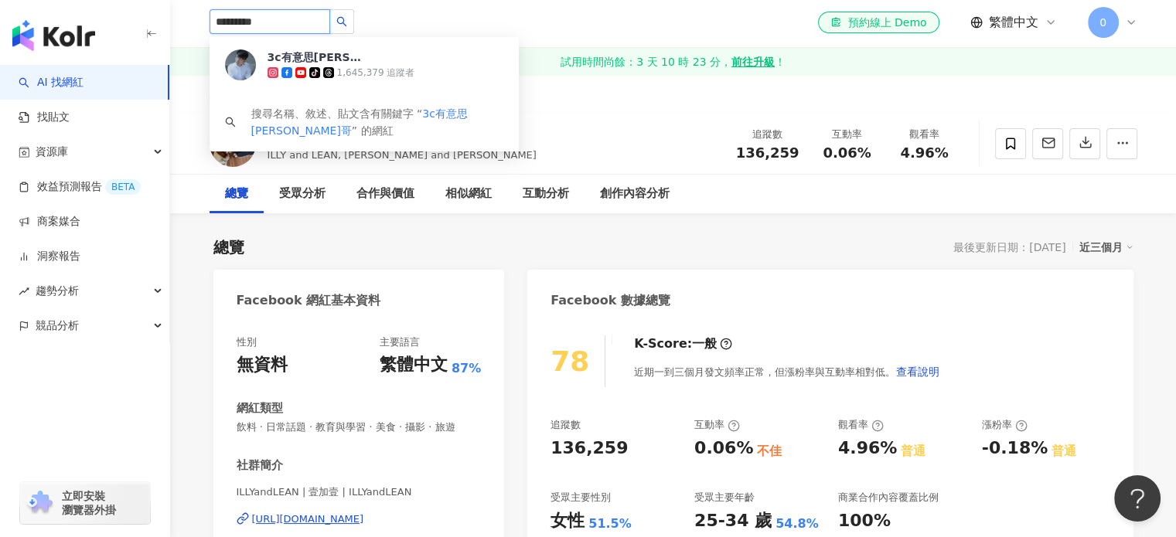
click at [351, 52] on span "3c有意思[PERSON_NAME]哥" at bounding box center [317, 56] width 100 height 15
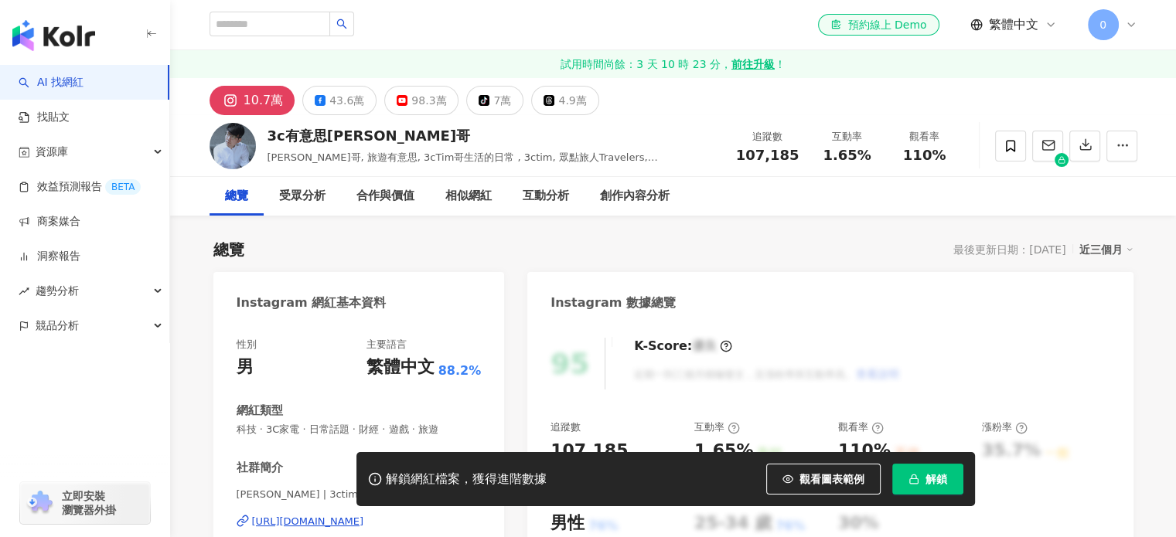
click at [933, 482] on span "解鎖" at bounding box center [936, 479] width 22 height 12
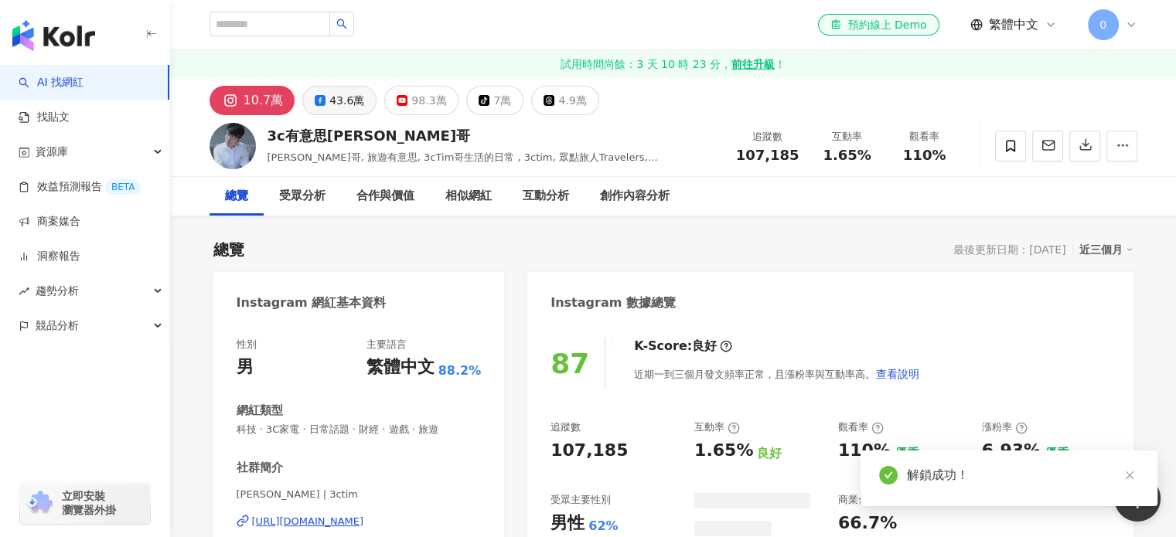
click at [356, 108] on div "43.6萬" at bounding box center [346, 101] width 35 height 22
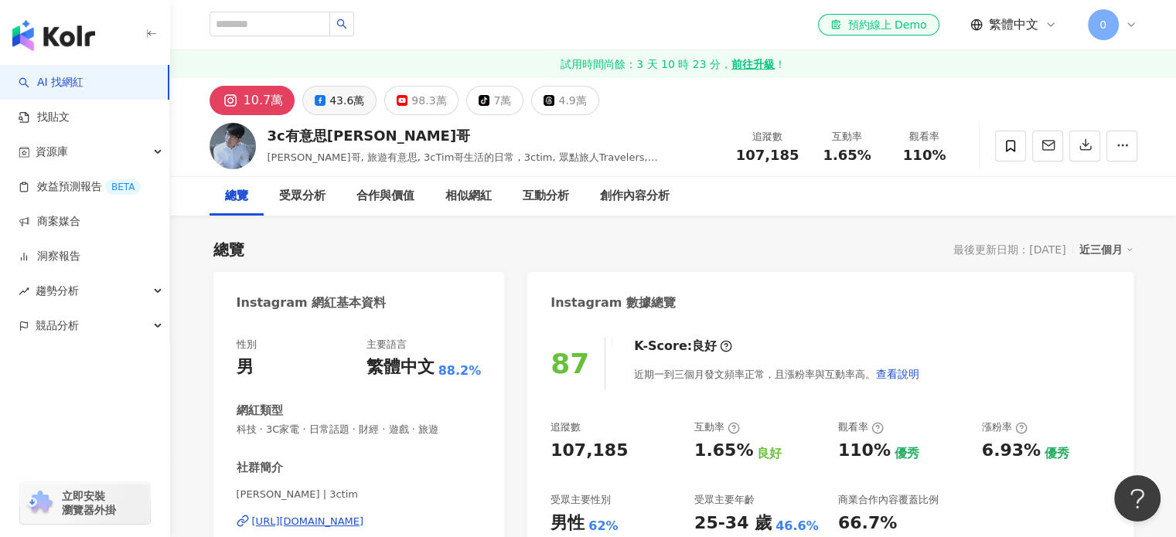
click at [336, 96] on div "43.6萬" at bounding box center [346, 101] width 35 height 22
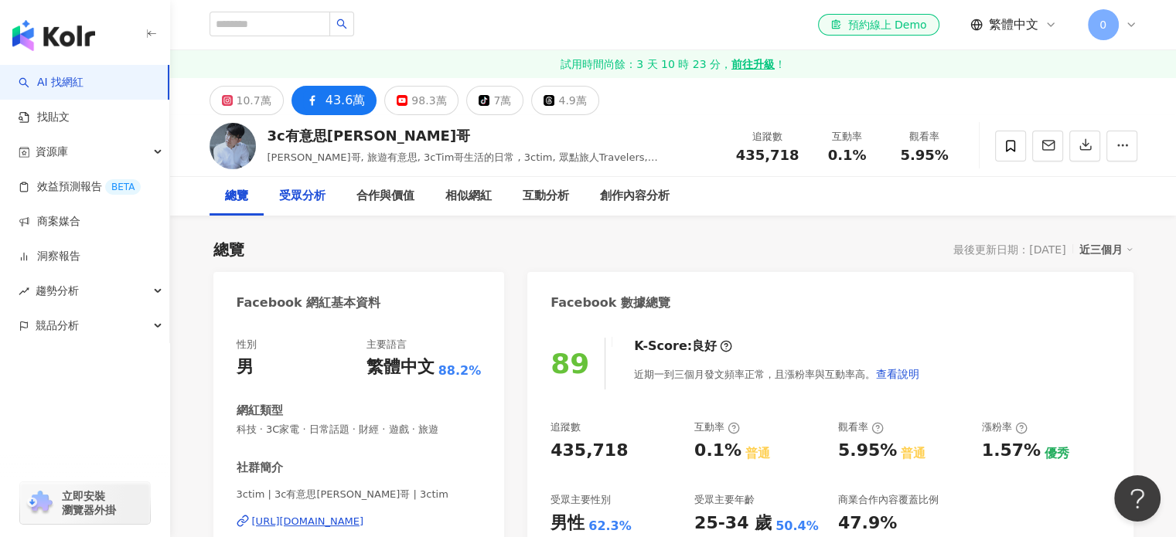
click at [314, 188] on div "受眾分析" at bounding box center [302, 196] width 46 height 19
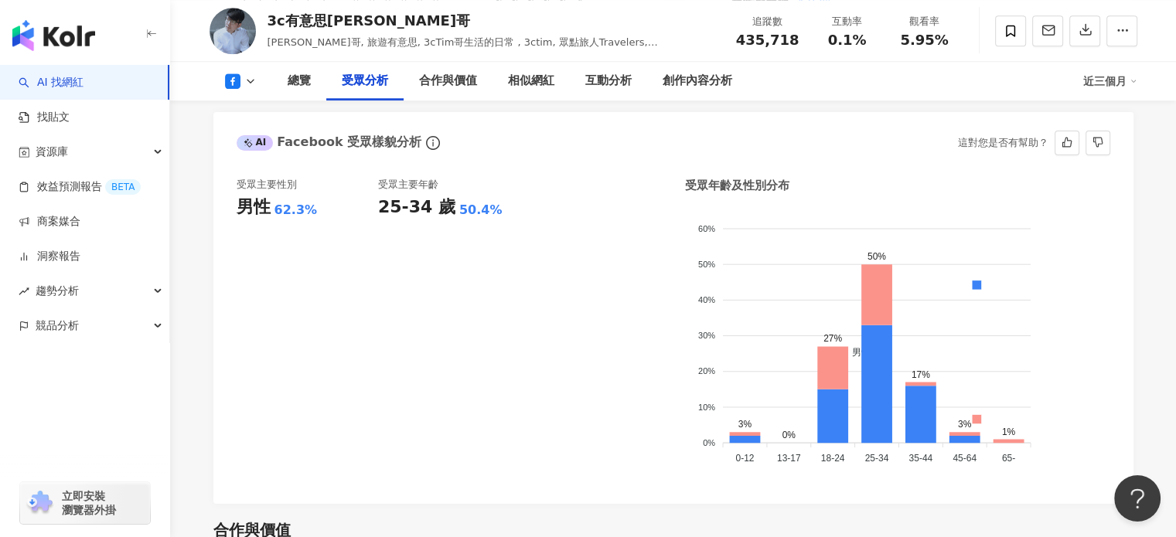
scroll to position [1394, 0]
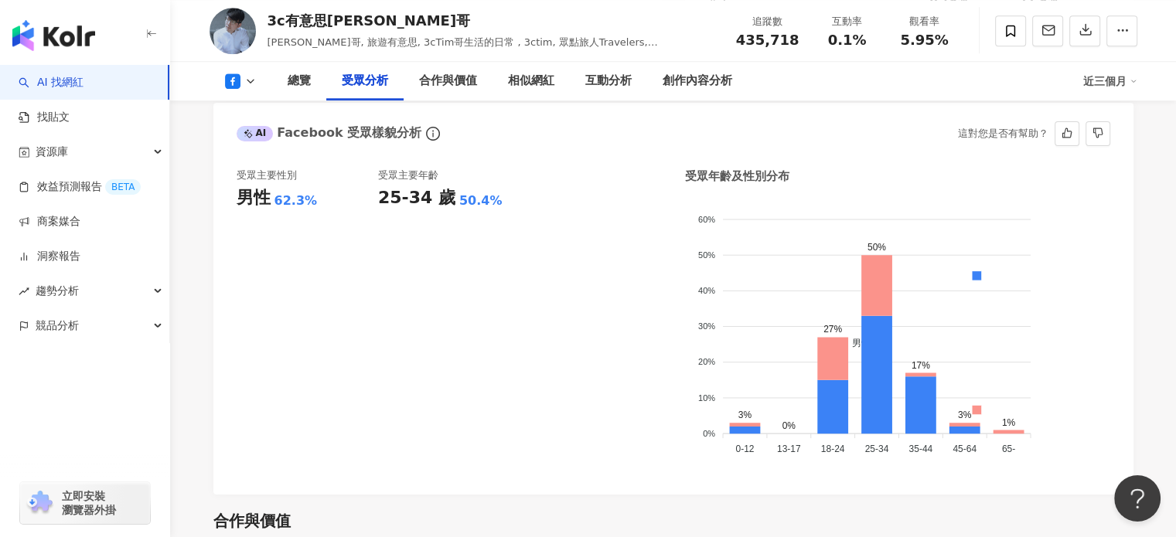
click at [250, 160] on div "受眾主要性別 男性 62.3% 受眾主要年齡 25-34 歲 50.4% 受眾年齡及性別分布 男性 女性 60% 60% 50% 50% 40% 40% 30…" at bounding box center [673, 324] width 920 height 342
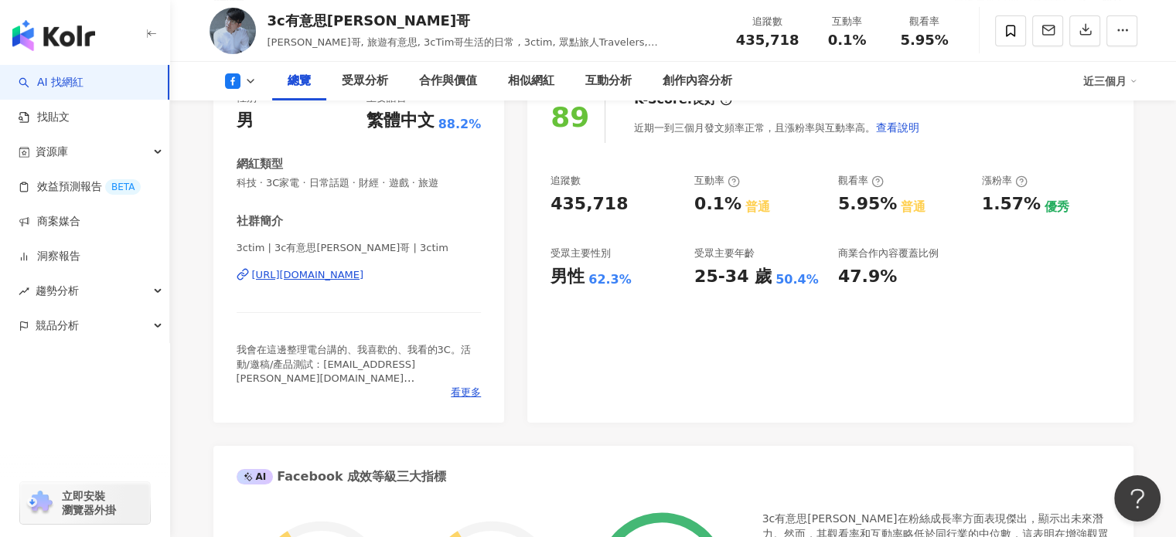
scroll to position [0, 0]
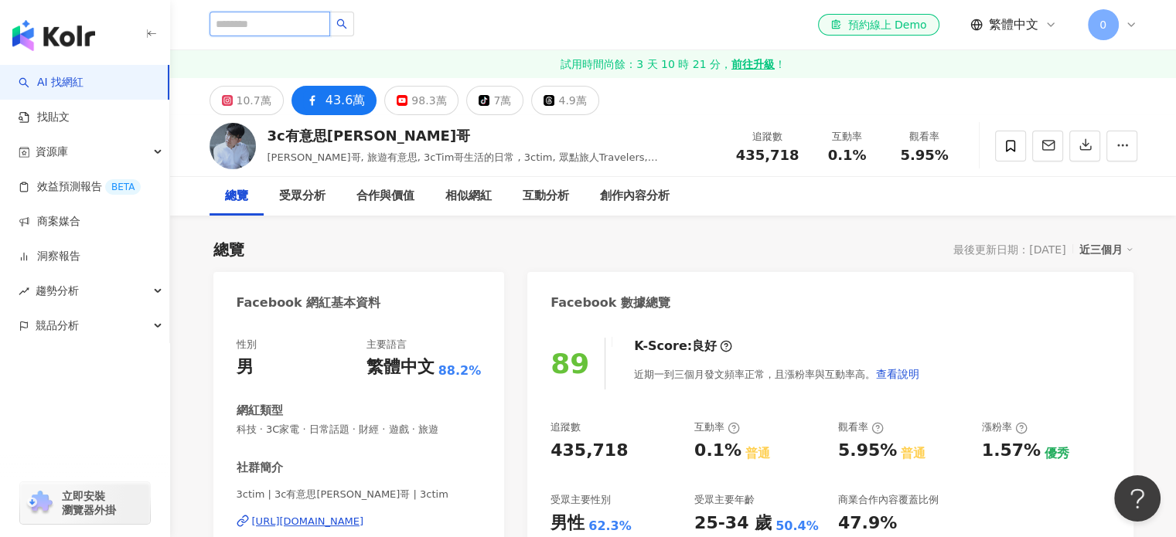
click at [330, 17] on input "search" at bounding box center [269, 24] width 121 height 25
paste input "********"
type input "********"
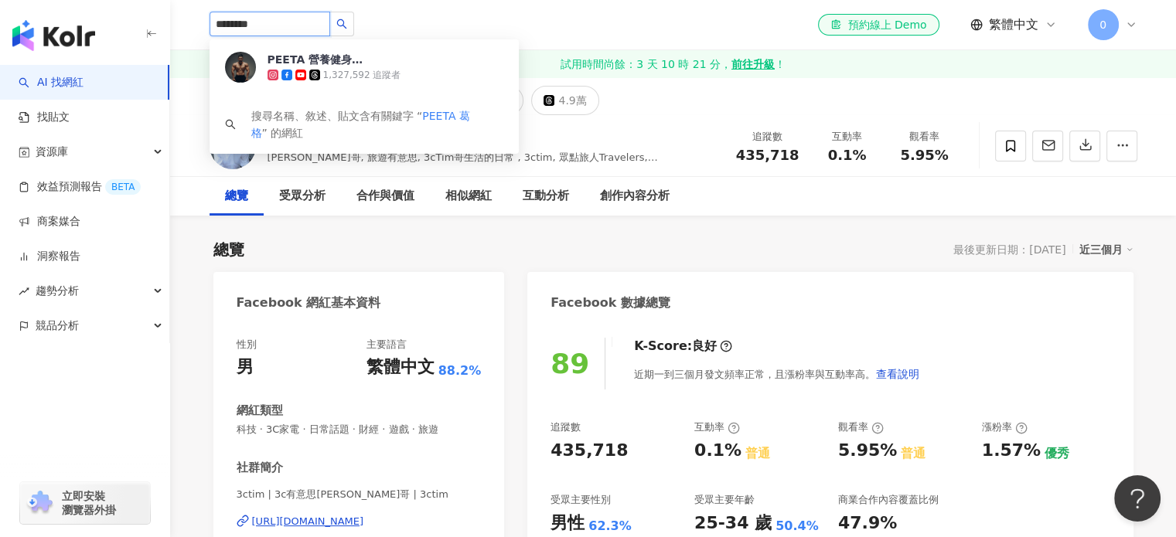
click at [384, 57] on div "PEETA 營養健身葛格 1,327,592 追蹤者" at bounding box center [385, 67] width 236 height 31
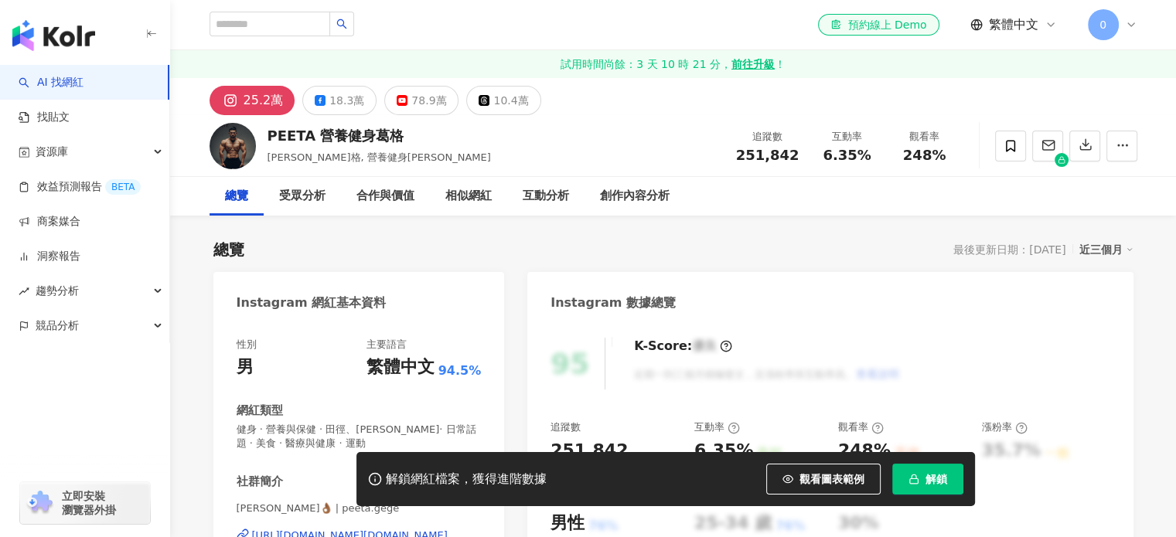
click at [931, 480] on span "解鎖" at bounding box center [936, 479] width 22 height 12
click at [348, 97] on div "18.3萬" at bounding box center [346, 101] width 35 height 22
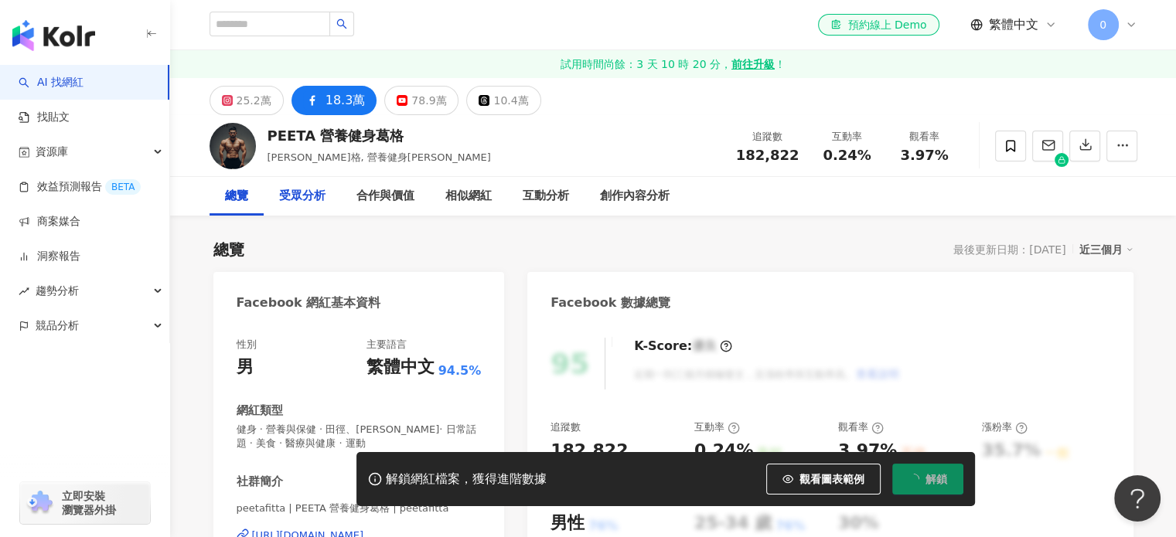
click at [303, 204] on div "受眾分析" at bounding box center [302, 196] width 46 height 19
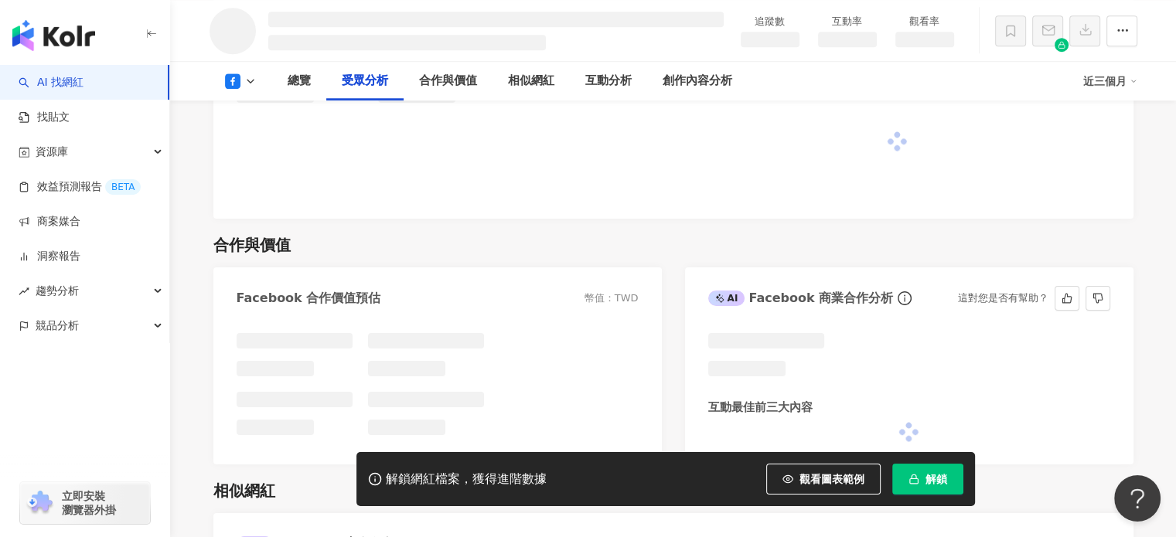
scroll to position [1301, 0]
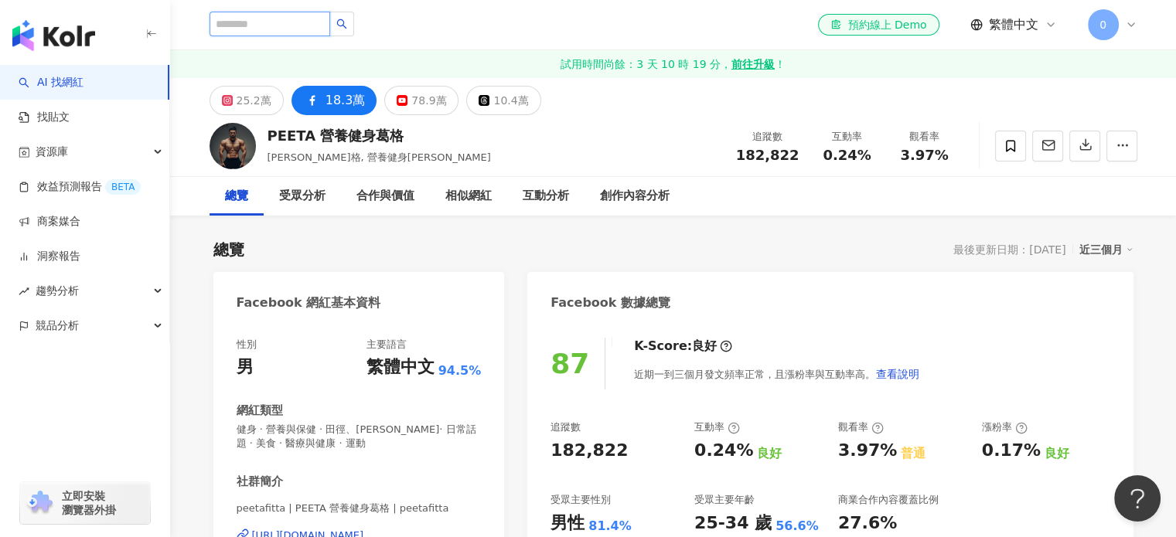
paste input "**"
click at [330, 30] on input "search" at bounding box center [269, 24] width 121 height 25
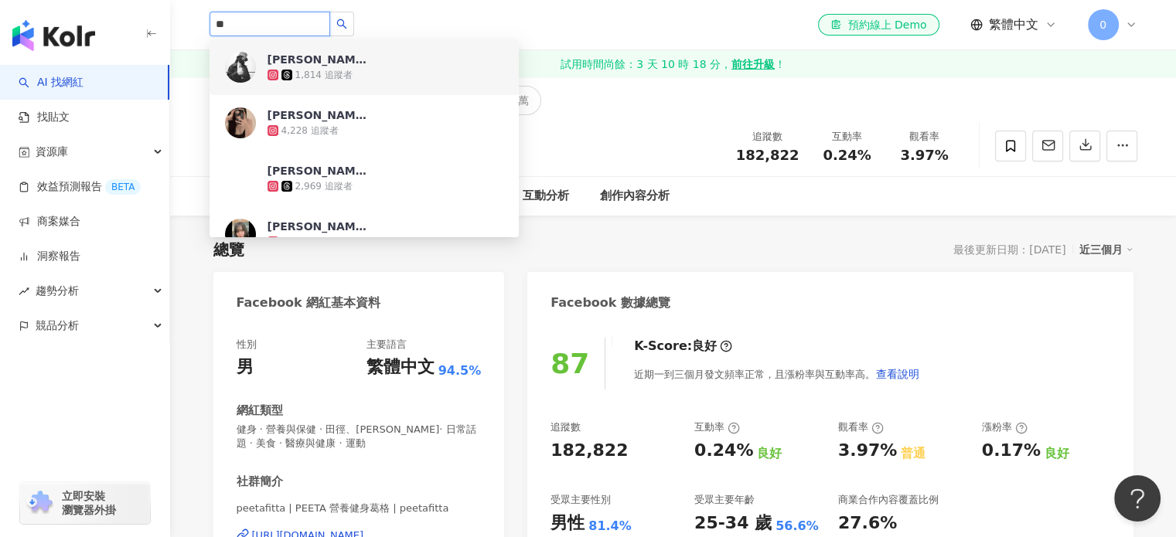
type input "*"
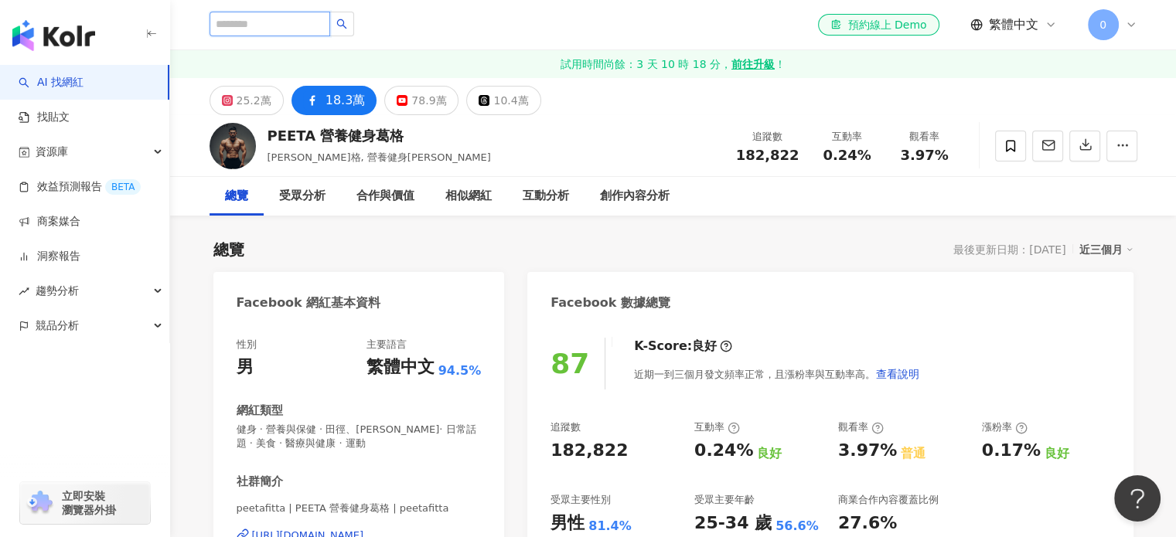
paste input "********"
type input "********"
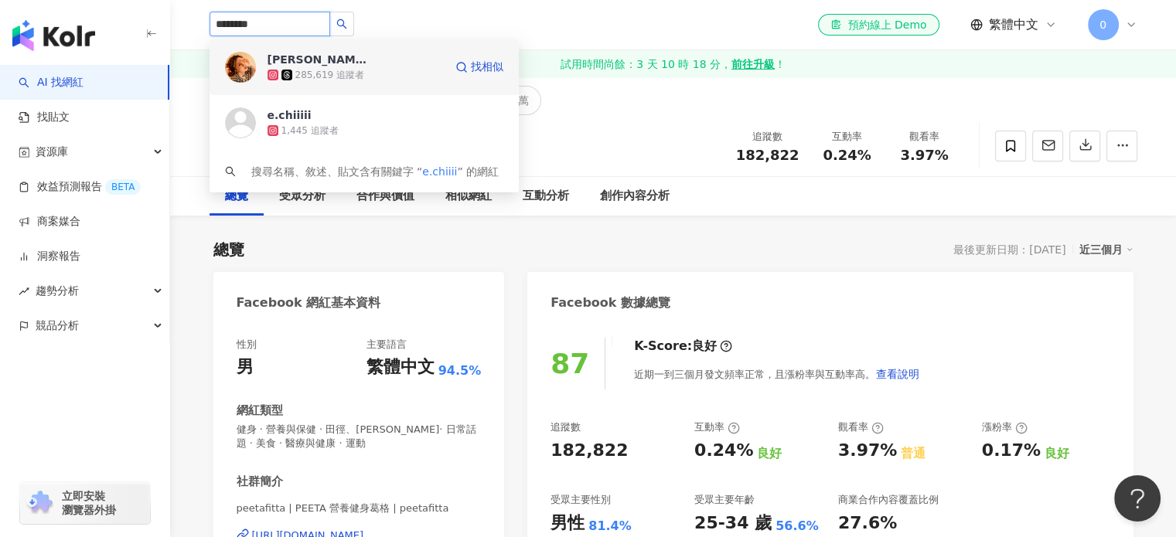
click at [315, 52] on span "[PERSON_NAME]" at bounding box center [317, 59] width 100 height 15
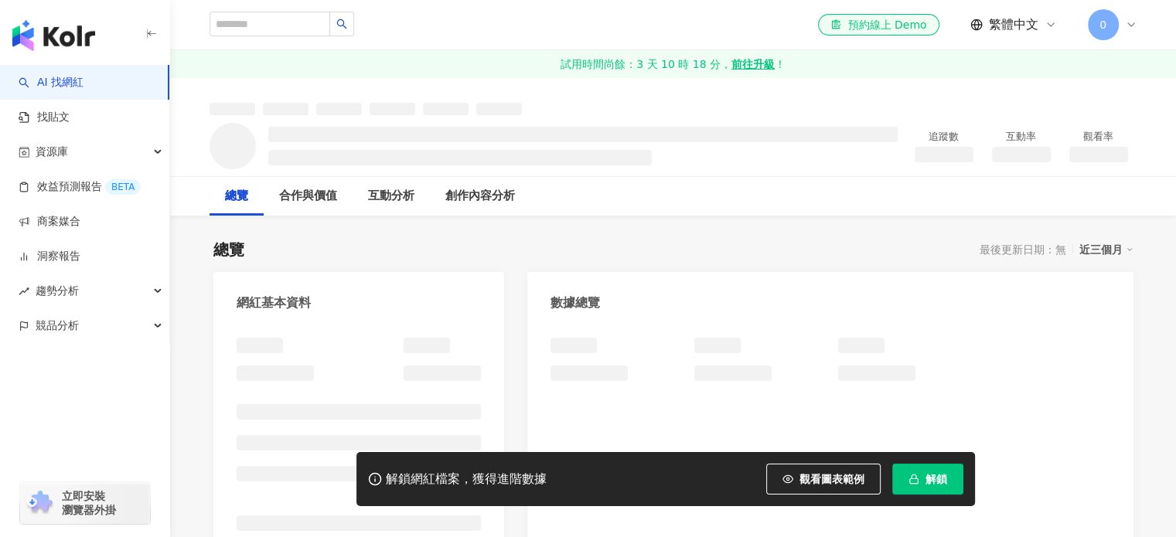
click at [939, 473] on span "解鎖" at bounding box center [936, 479] width 22 height 12
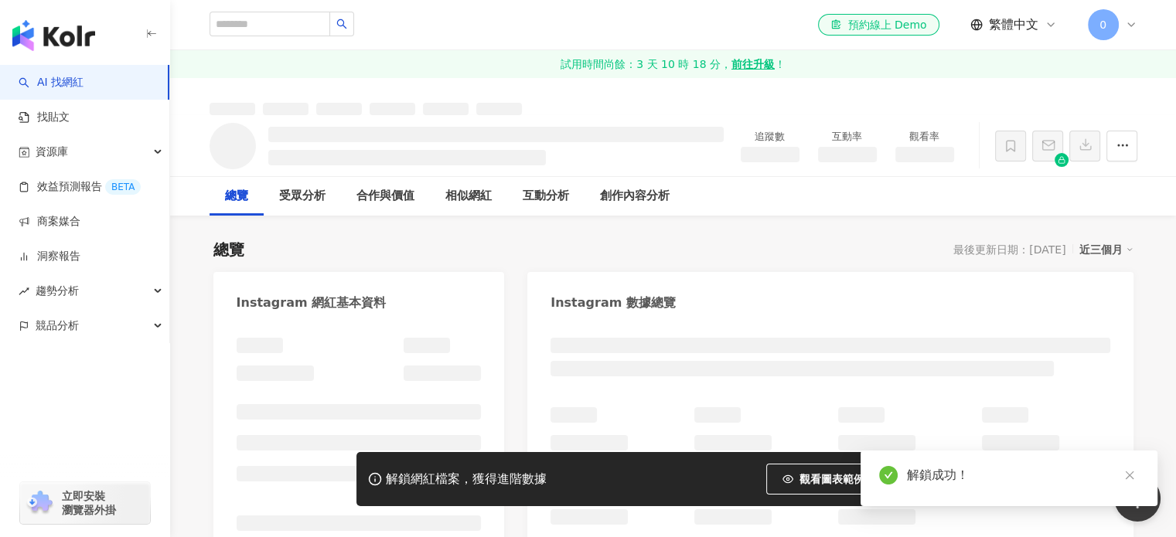
click at [838, 284] on div "Instagram 數據總覽" at bounding box center [829, 297] width 605 height 50
click at [552, 209] on div "互動分析" at bounding box center [545, 196] width 77 height 39
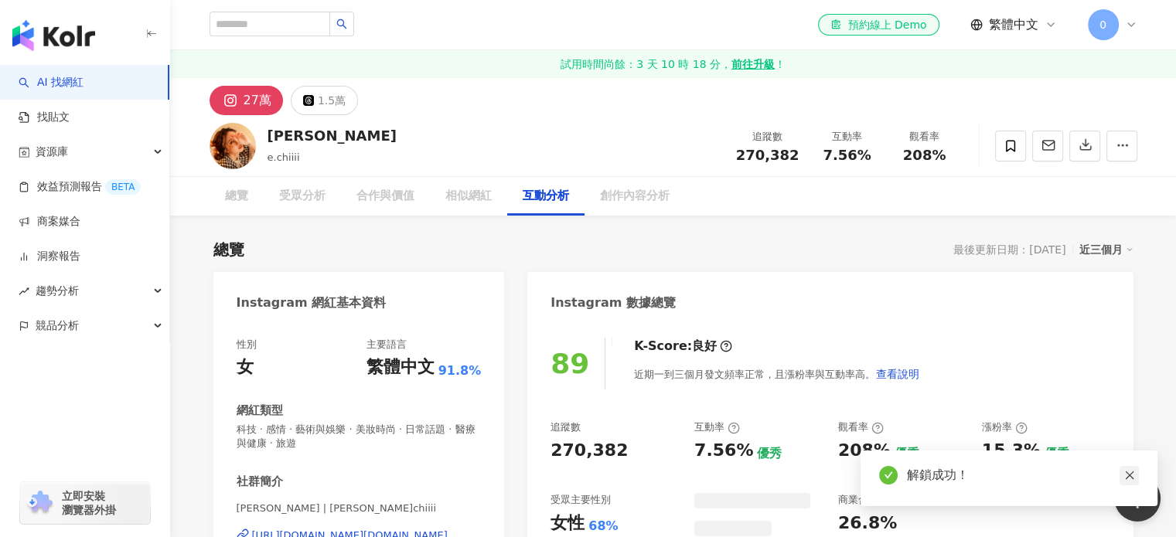
click at [1130, 475] on icon "close" at bounding box center [1129, 475] width 9 height 9
click at [296, 206] on div "受眾分析" at bounding box center [302, 196] width 77 height 39
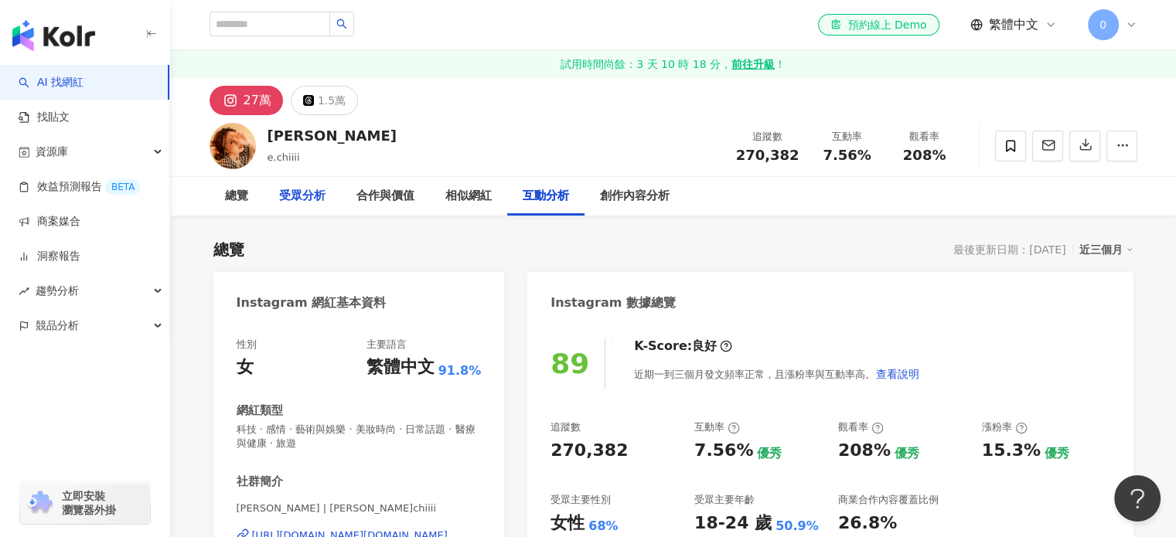
scroll to position [3068, 0]
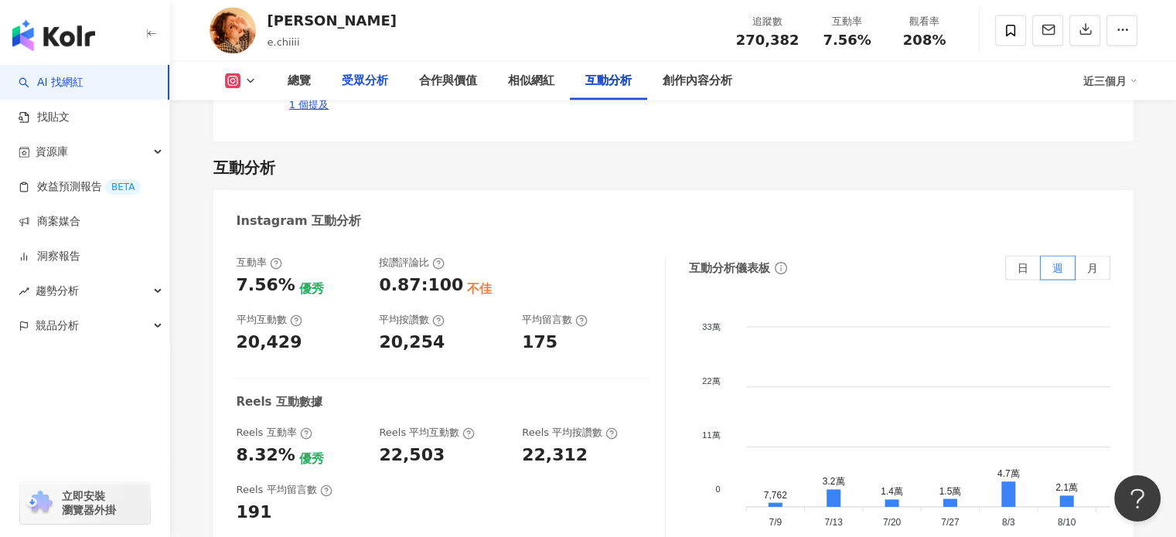
click at [296, 240] on div "互動率 7.56% 優秀 按讚評論比 0.87:100 不佳 平均互動數 20,429 平均按讚數 20,254 平均留言數 175 Reels 互動數據 R…" at bounding box center [673, 414] width 920 height 348
click at [369, 77] on div "受眾分析" at bounding box center [365, 81] width 46 height 19
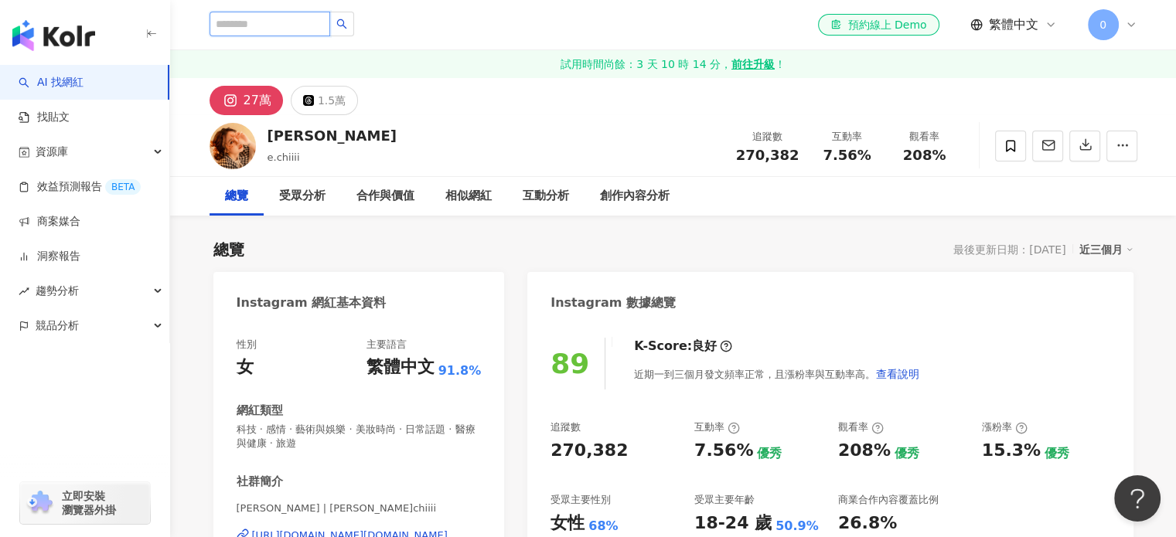
paste input "*****"
type input "*****"
click at [330, 21] on input "*****" at bounding box center [269, 24] width 121 height 25
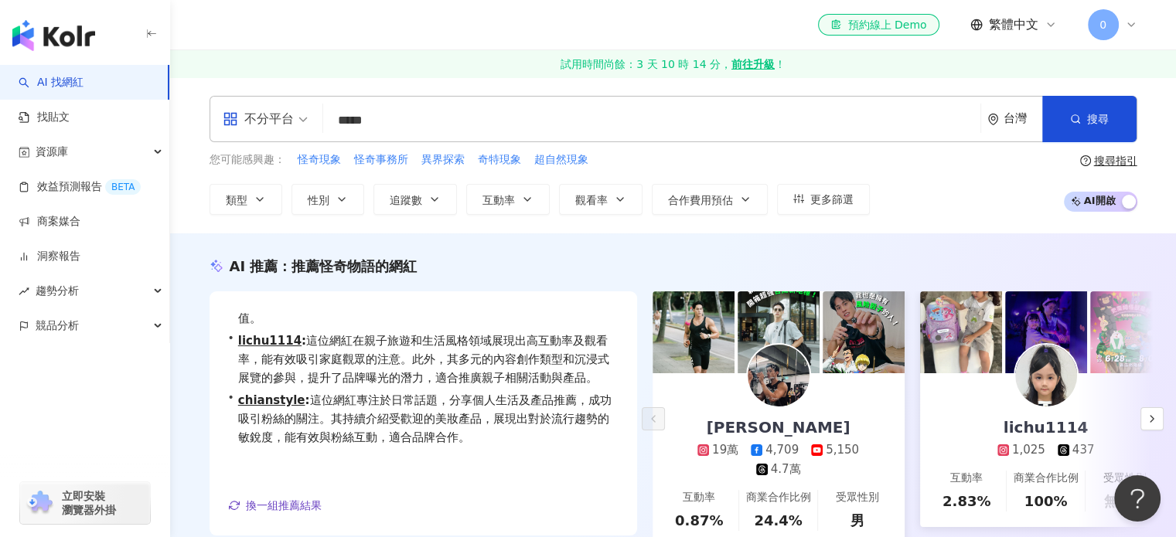
click at [524, 107] on input "*****" at bounding box center [651, 120] width 645 height 29
type input "****"
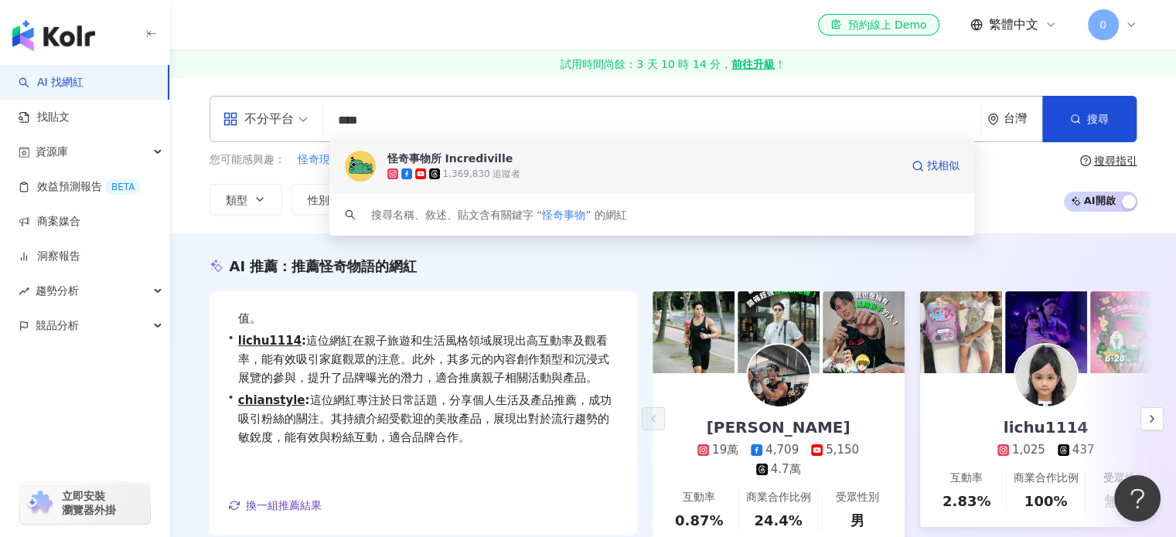
click at [529, 157] on span "怪奇事物所 Incrediville" at bounding box center [643, 158] width 512 height 15
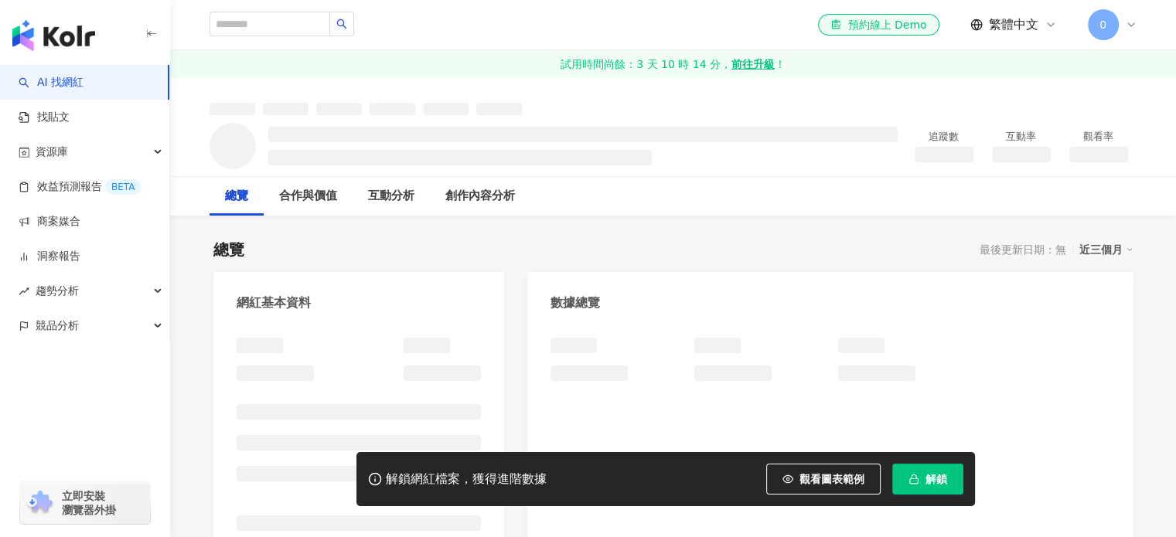
click at [934, 470] on button "解鎖" at bounding box center [927, 479] width 71 height 31
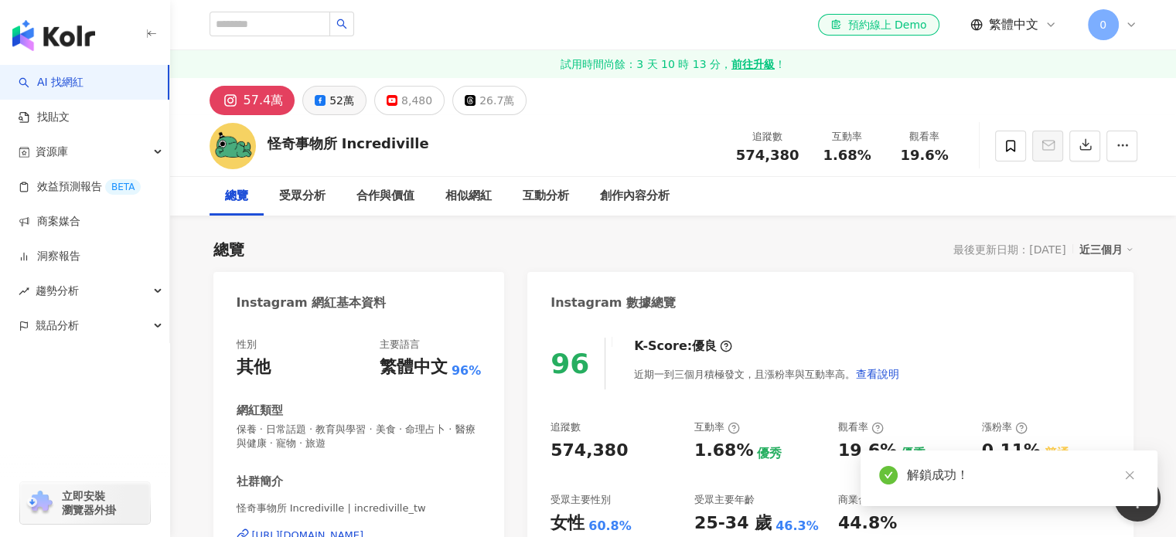
click at [333, 108] on div "52萬" at bounding box center [341, 101] width 25 height 22
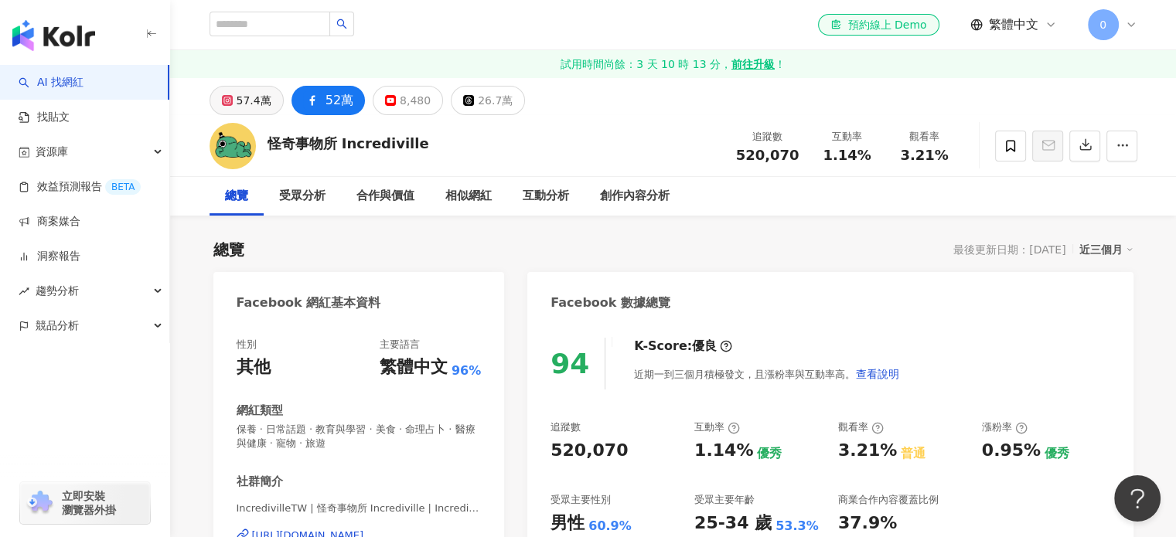
click at [247, 90] on div "57.4萬" at bounding box center [254, 101] width 35 height 22
click at [628, 203] on div "創作內容分析" at bounding box center [635, 196] width 70 height 19
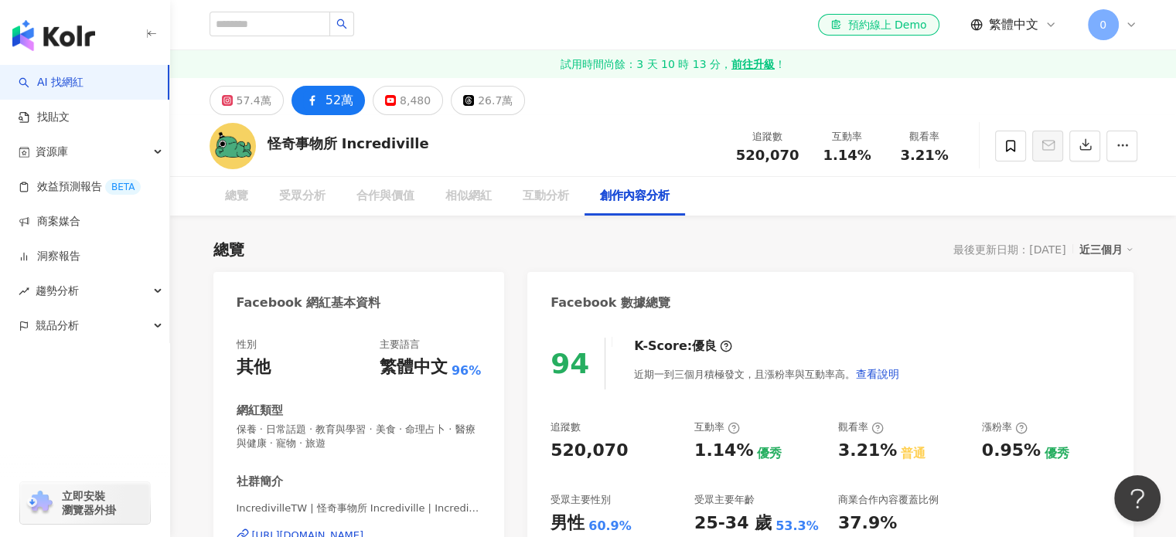
click at [628, 203] on div "創作內容分析" at bounding box center [635, 196] width 70 height 19
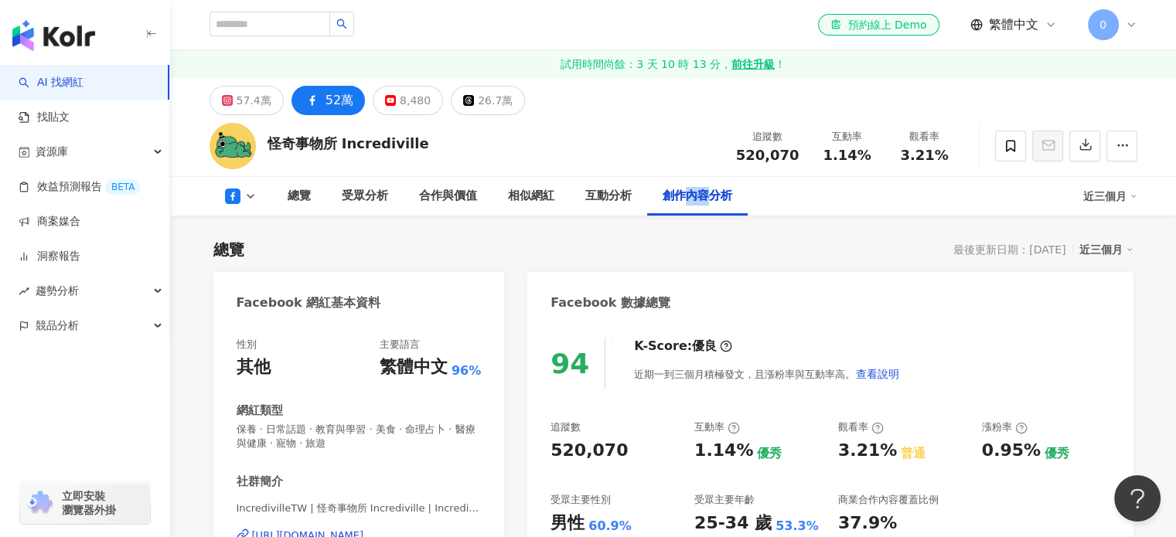
scroll to position [3865, 0]
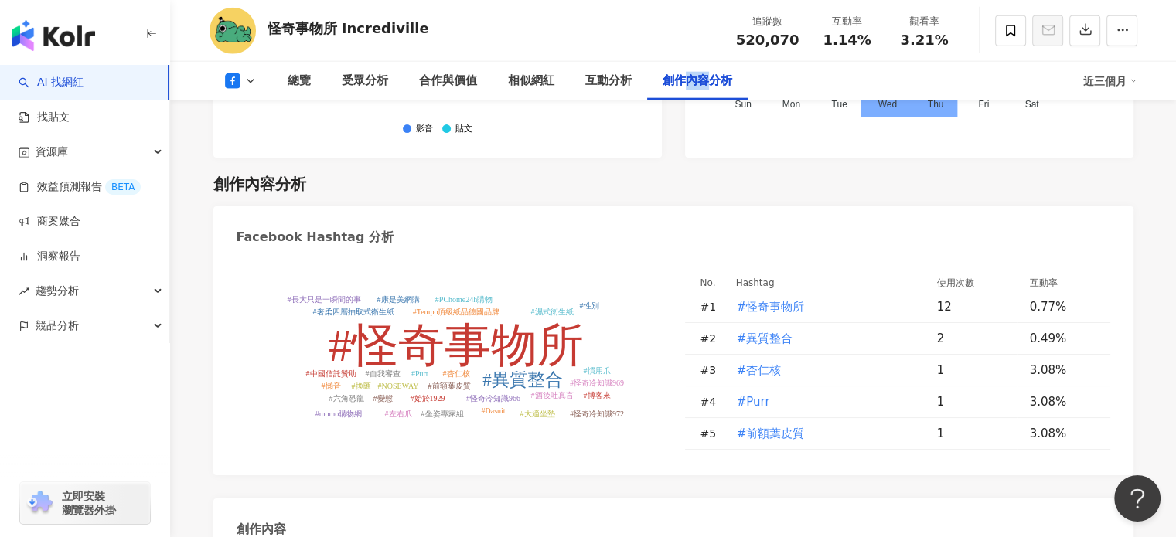
click at [247, 83] on icon at bounding box center [250, 81] width 12 height 12
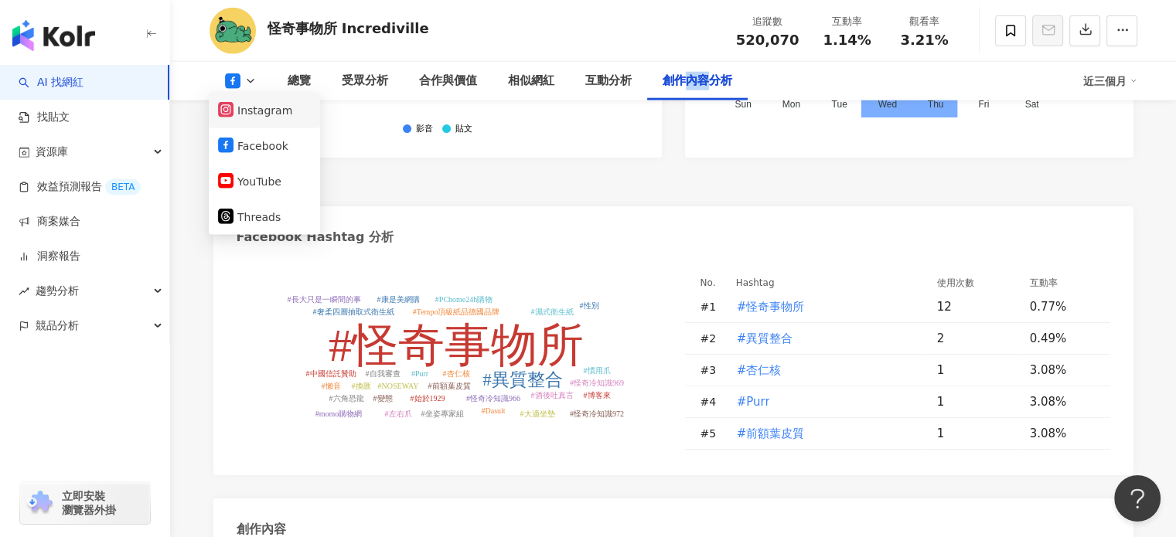
click at [254, 117] on button "Instagram" at bounding box center [264, 111] width 93 height 22
click at [254, 173] on div "創作內容分析" at bounding box center [259, 184] width 93 height 22
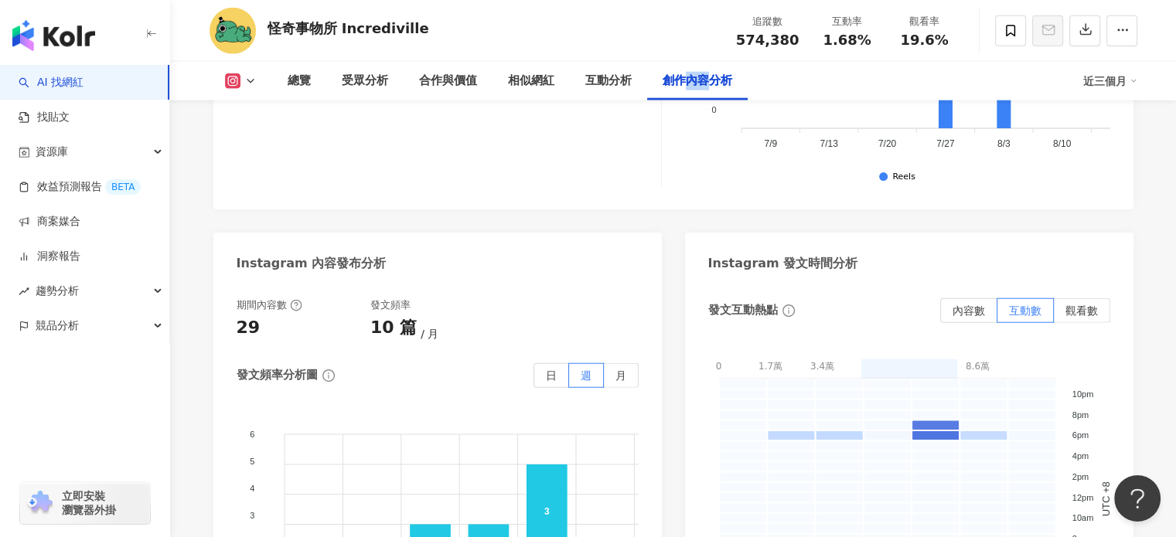
scroll to position [4421, 0]
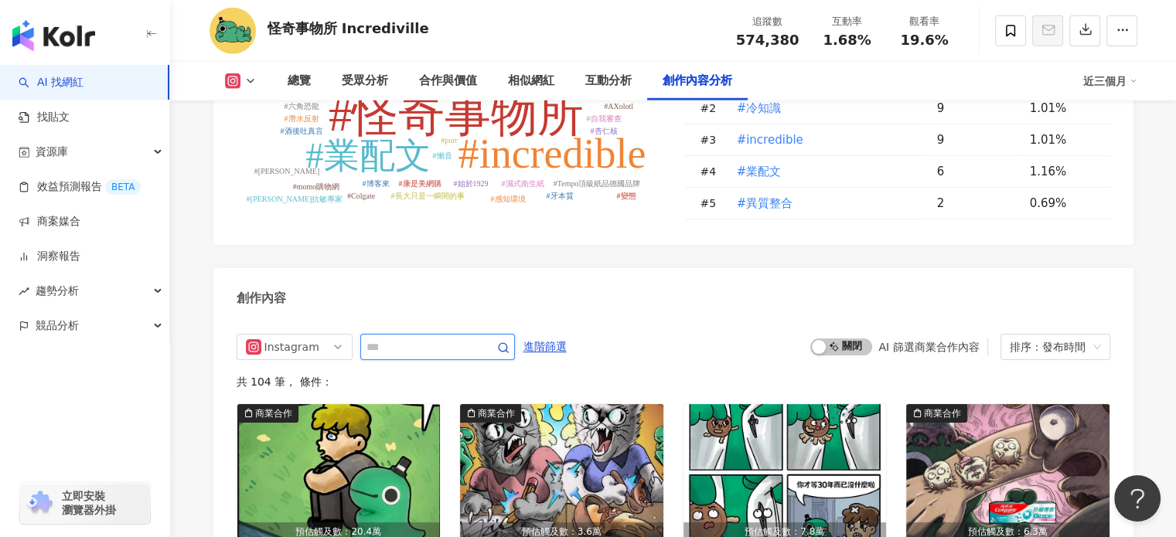
click at [446, 338] on input "text" at bounding box center [420, 347] width 108 height 19
type input "**"
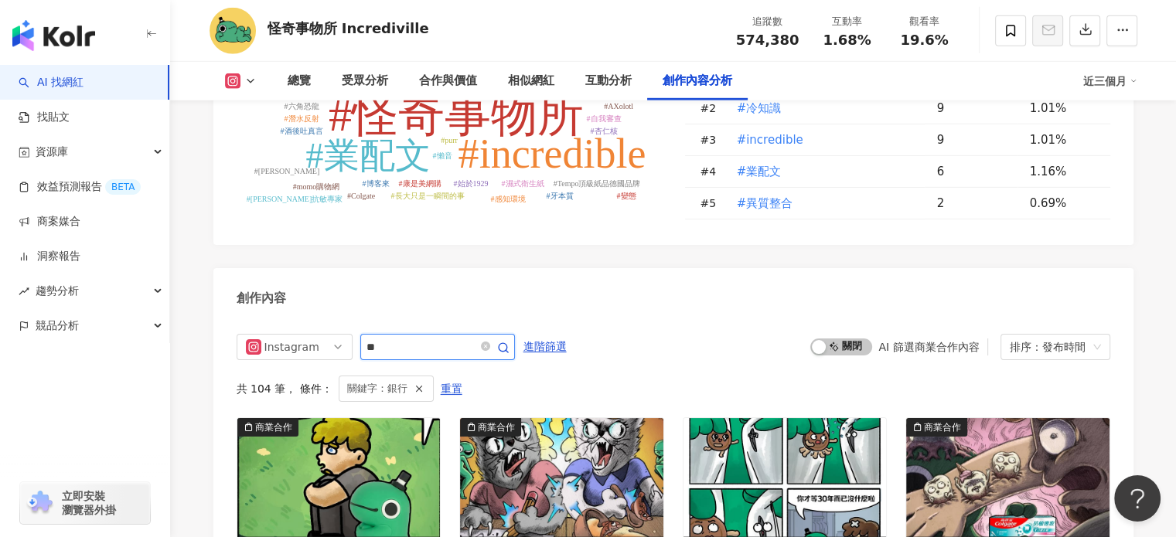
scroll to position [4761, 0]
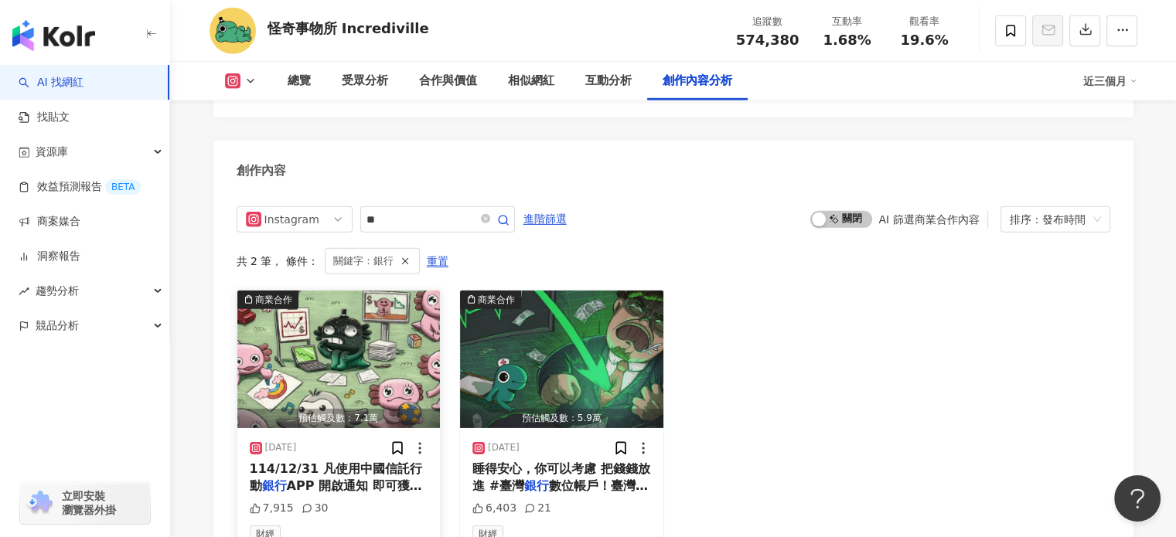
click at [321, 364] on img "button" at bounding box center [338, 360] width 203 height 138
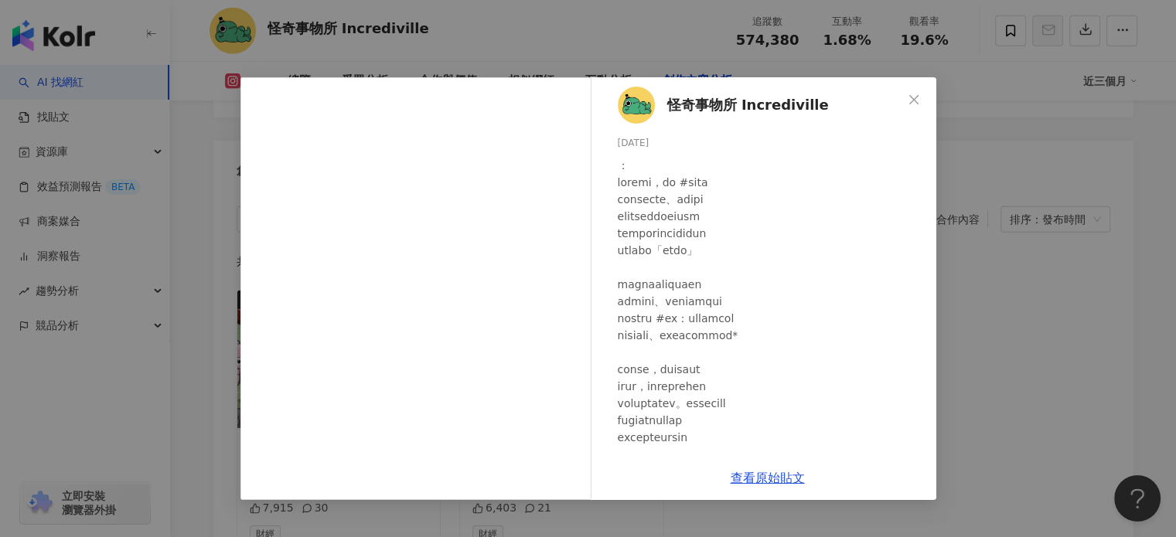
scroll to position [0, 0]
click at [1081, 278] on div "怪奇事物所 Incrediville [DATE] 7,915 30 查看原始貼文" at bounding box center [588, 268] width 1176 height 537
